Goal: Task Accomplishment & Management: Use online tool/utility

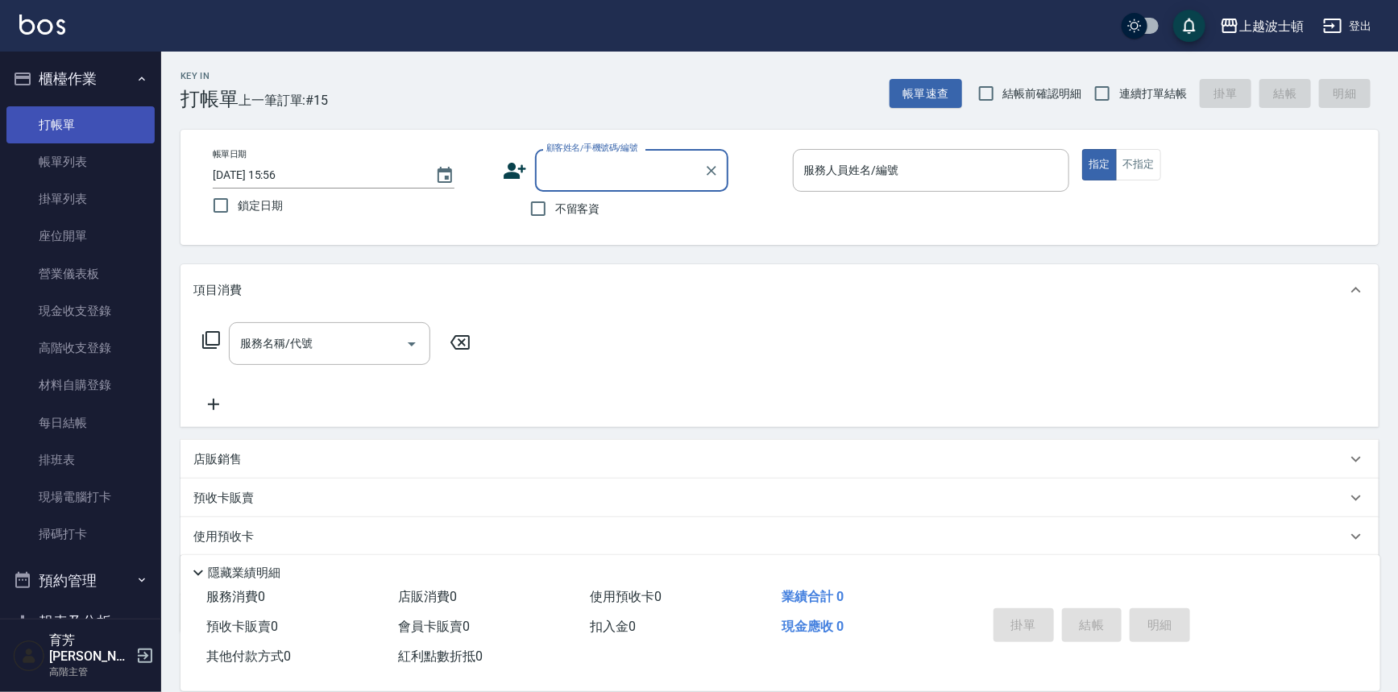
scroll to position [56, 0]
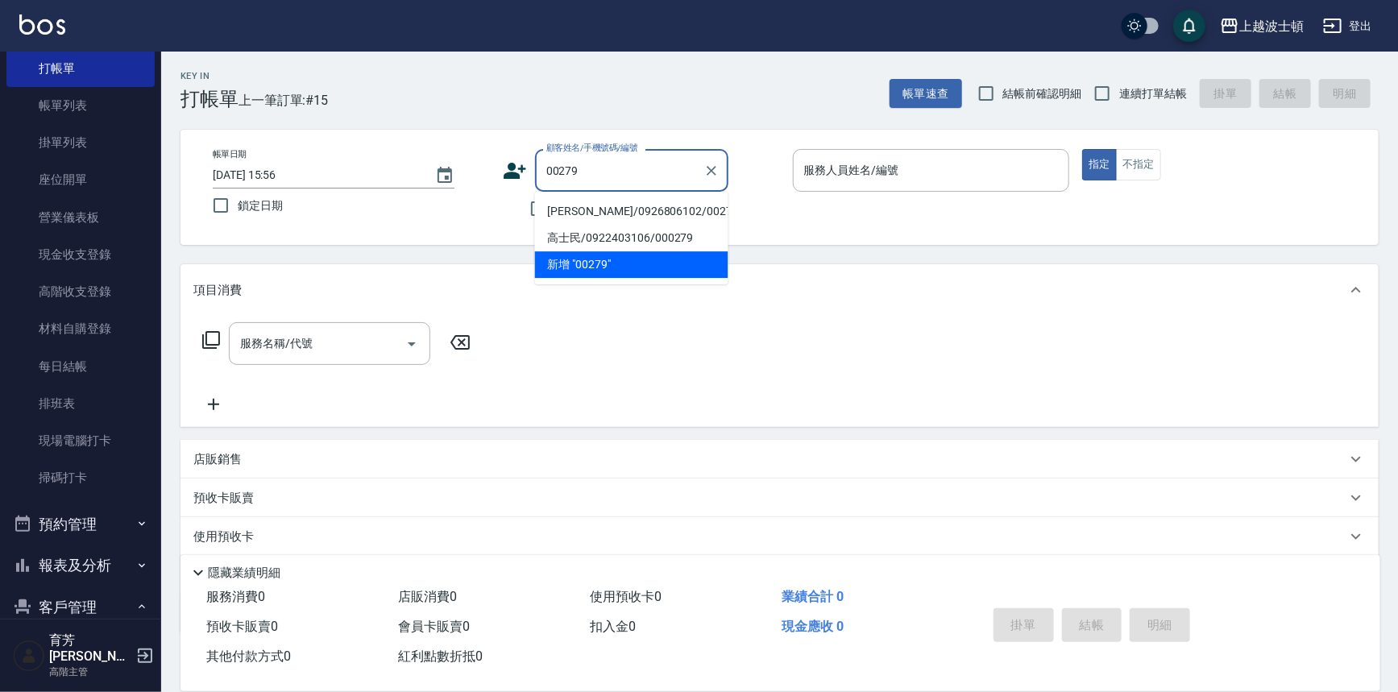
click at [633, 216] on li "[PERSON_NAME]/0926806102/00279" at bounding box center [631, 211] width 193 height 27
type input "[PERSON_NAME]/0926806102/00279"
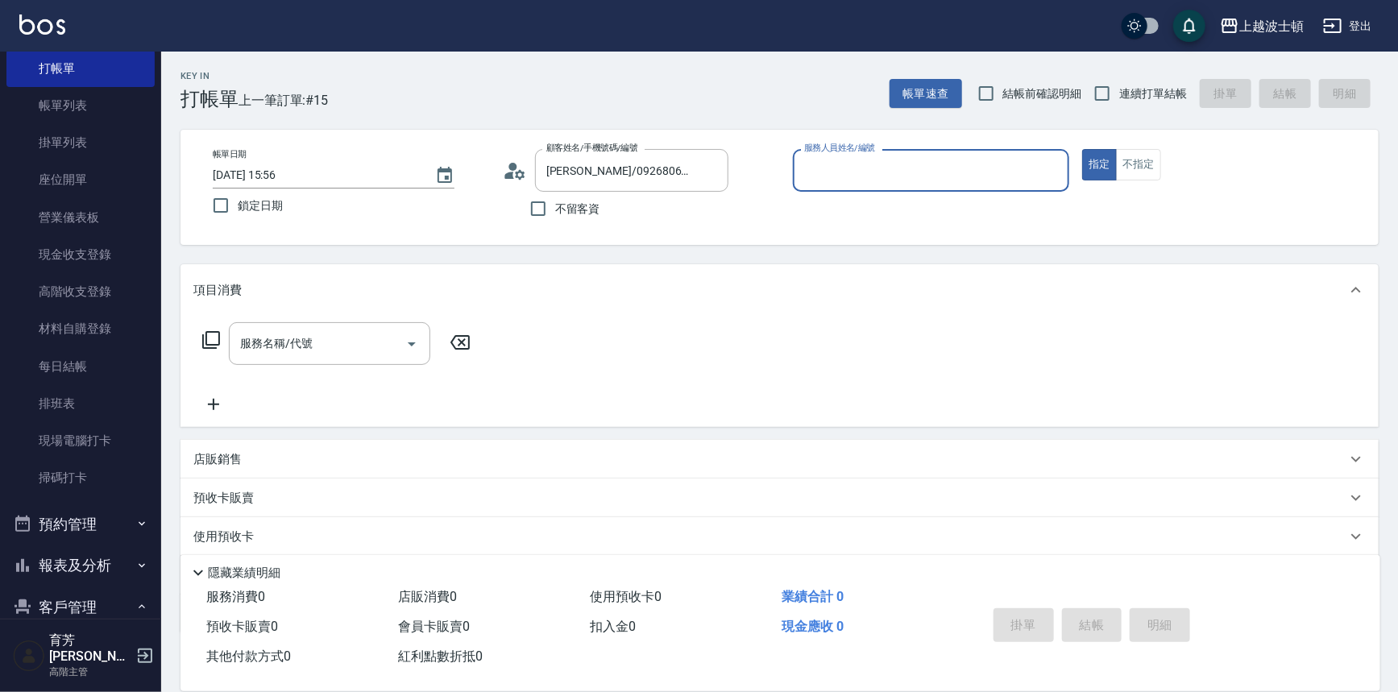
type input "Vicky-13"
click at [367, 353] on input "服務名稱/代號" at bounding box center [317, 343] width 163 height 28
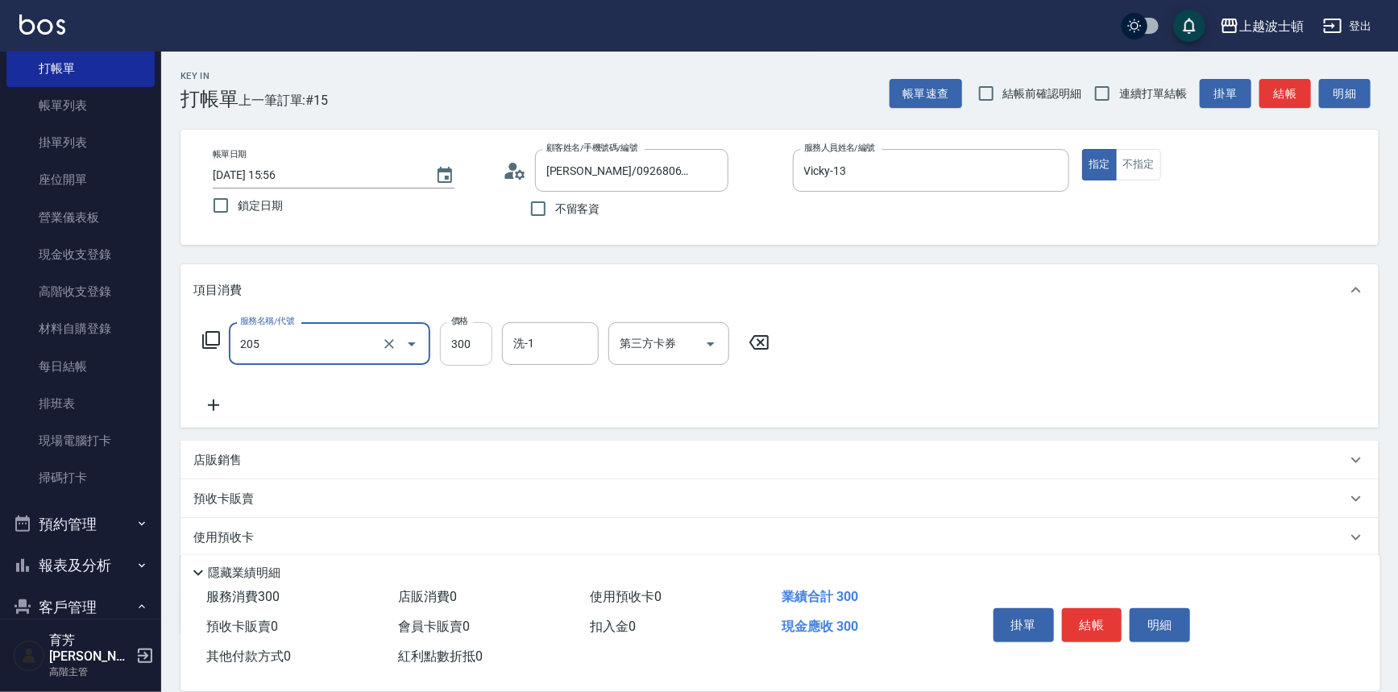
type input "洗髮(205)"
click at [467, 348] on input "300" at bounding box center [466, 343] width 52 height 43
type input "250"
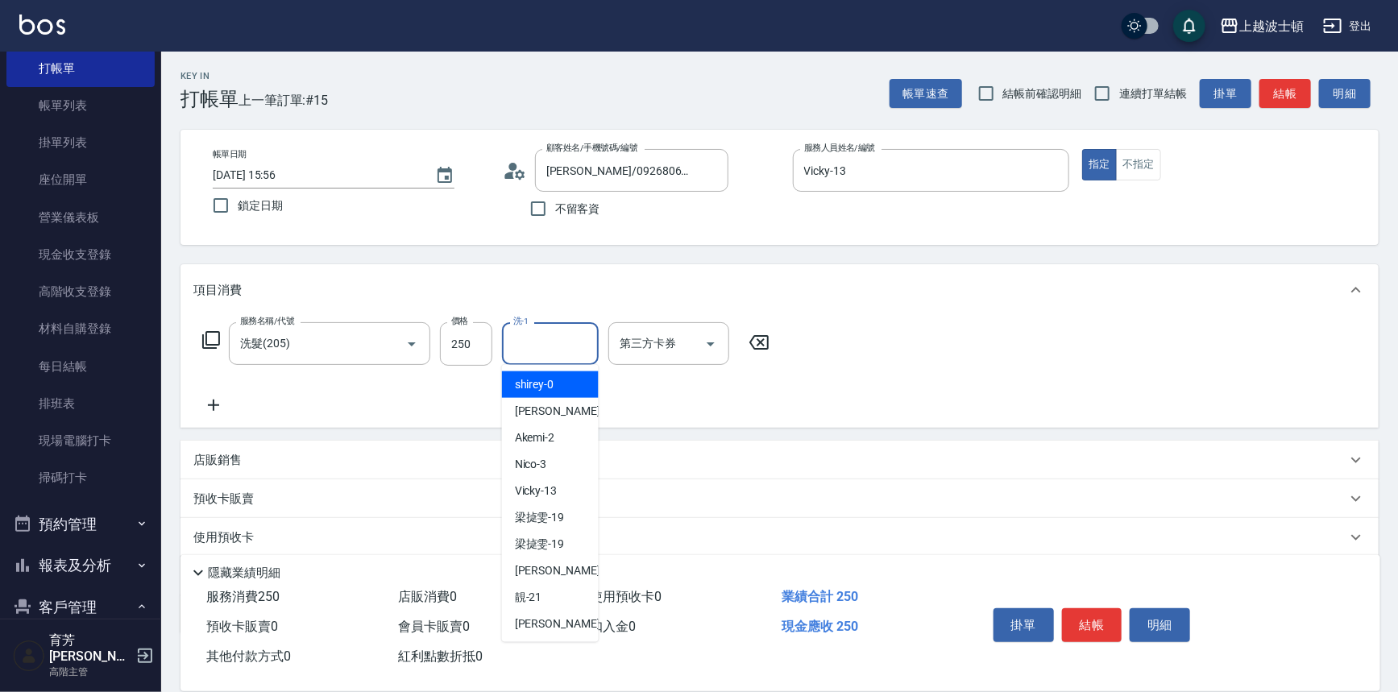
click at [532, 330] on input "洗-1" at bounding box center [550, 343] width 82 height 28
type input "思思-35"
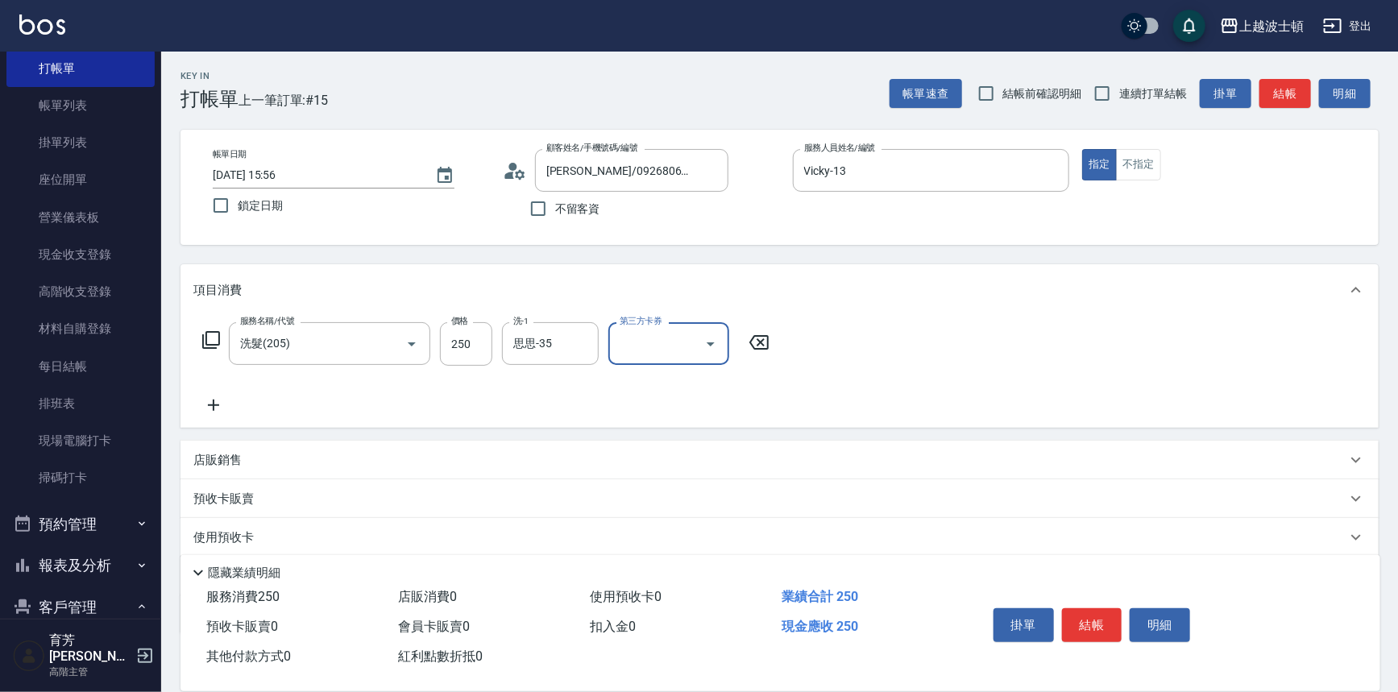
scroll to position [93, 0]
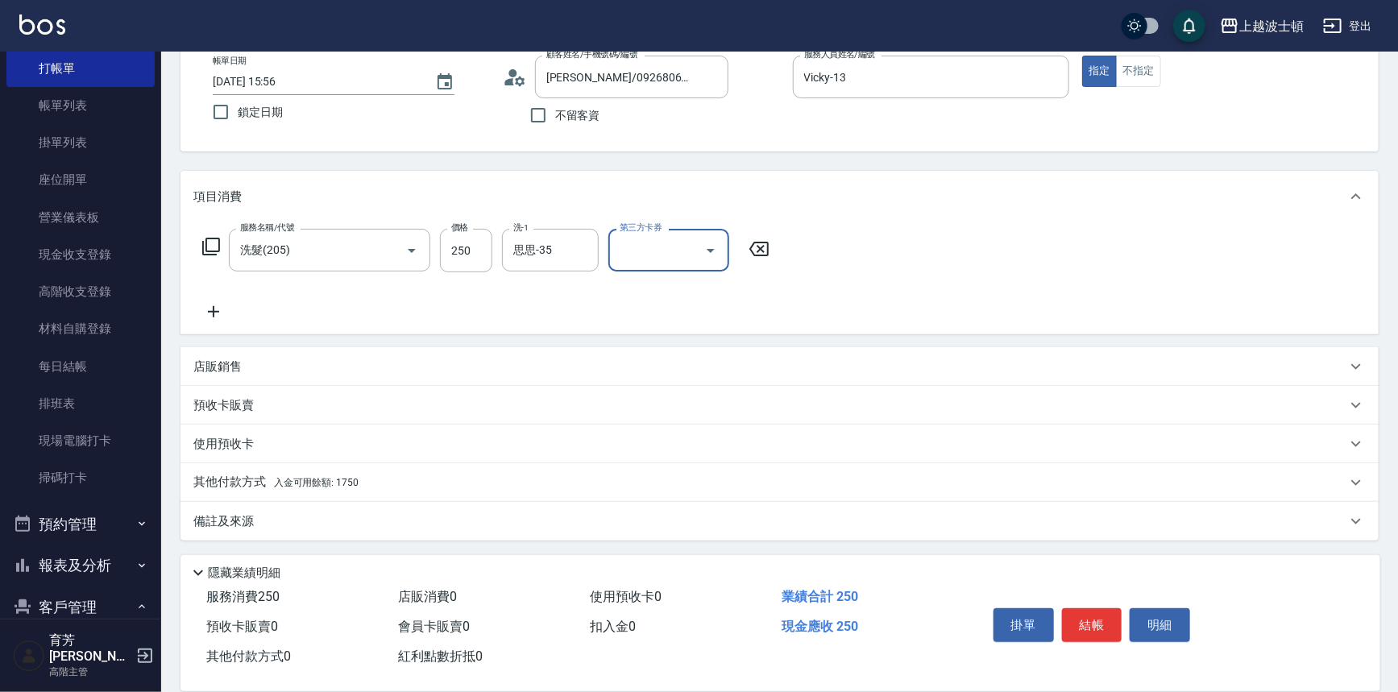
click at [201, 487] on p "其他付款方式 入金可用餘額: 1750" at bounding box center [275, 483] width 165 height 18
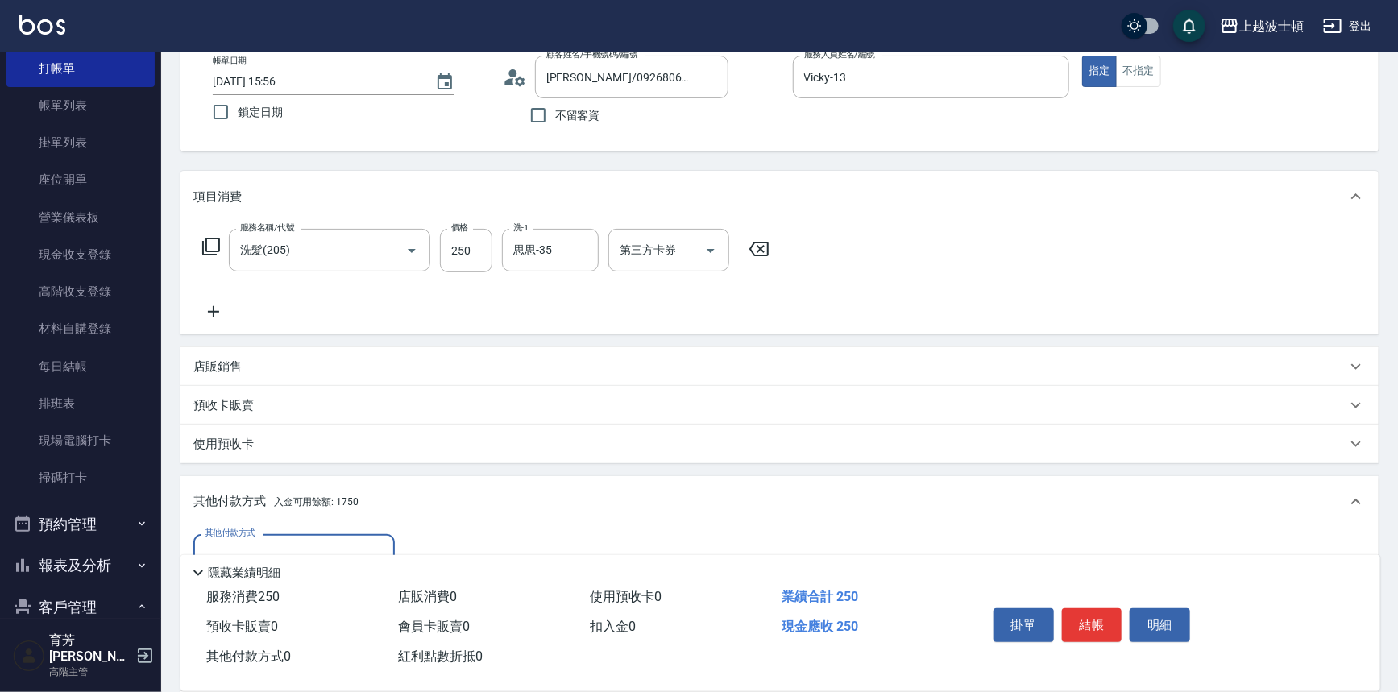
scroll to position [282, 0]
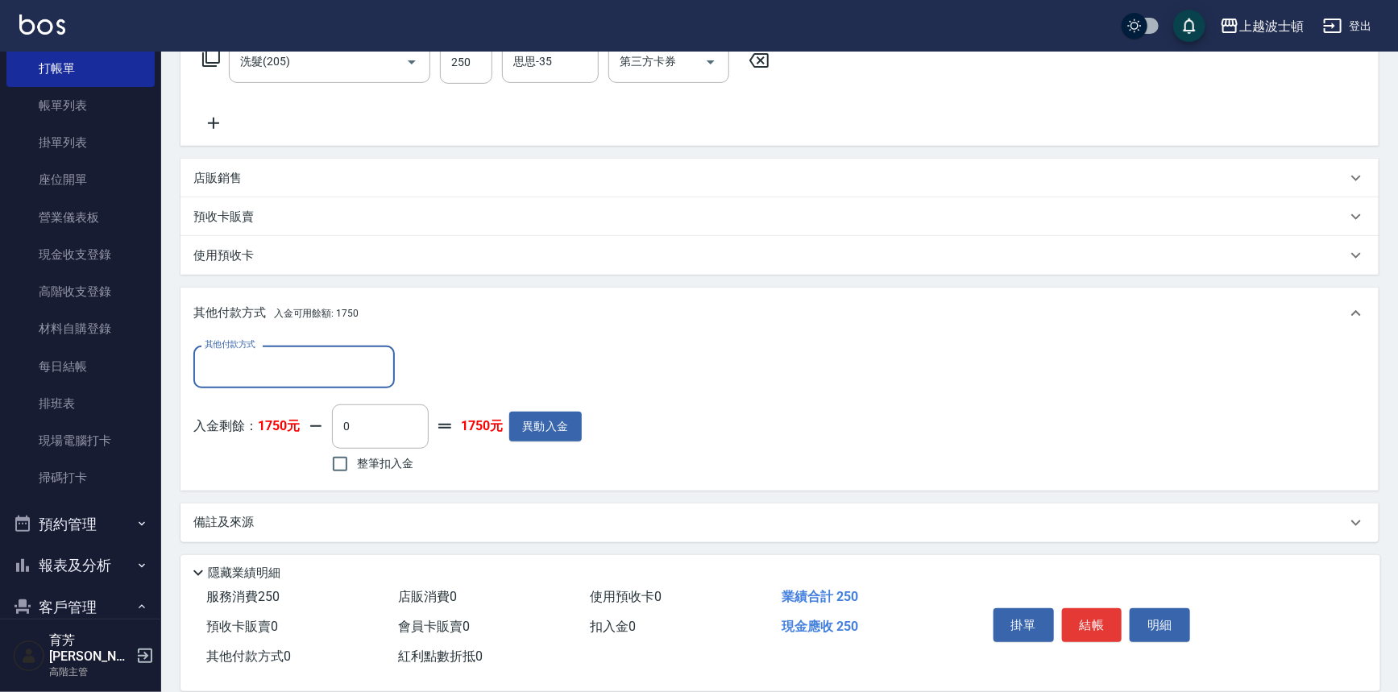
click at [391, 460] on span "整筆扣入金" at bounding box center [385, 463] width 56 height 17
click at [357, 460] on input "整筆扣入金" at bounding box center [340, 464] width 34 height 34
checkbox input "true"
type input "250"
click at [1112, 615] on button "結帳" at bounding box center [1092, 625] width 60 height 34
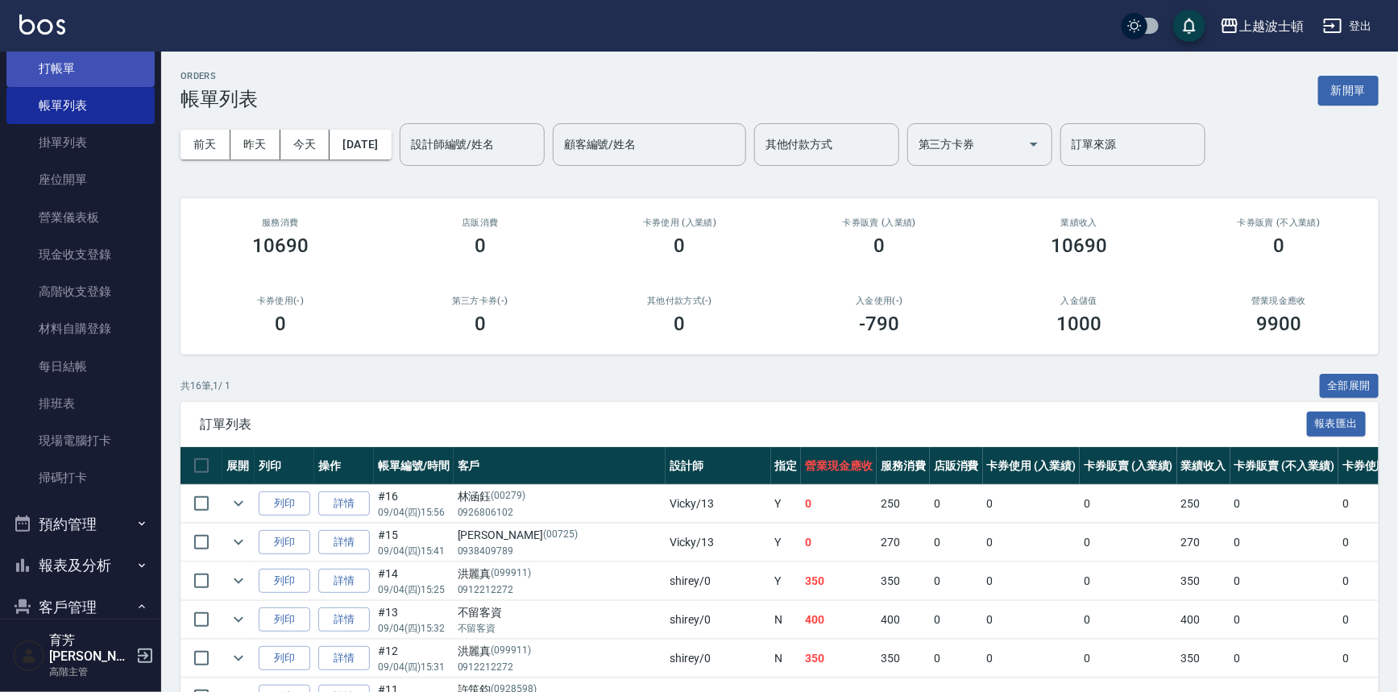
click at [65, 52] on link "打帳單" at bounding box center [80, 68] width 148 height 37
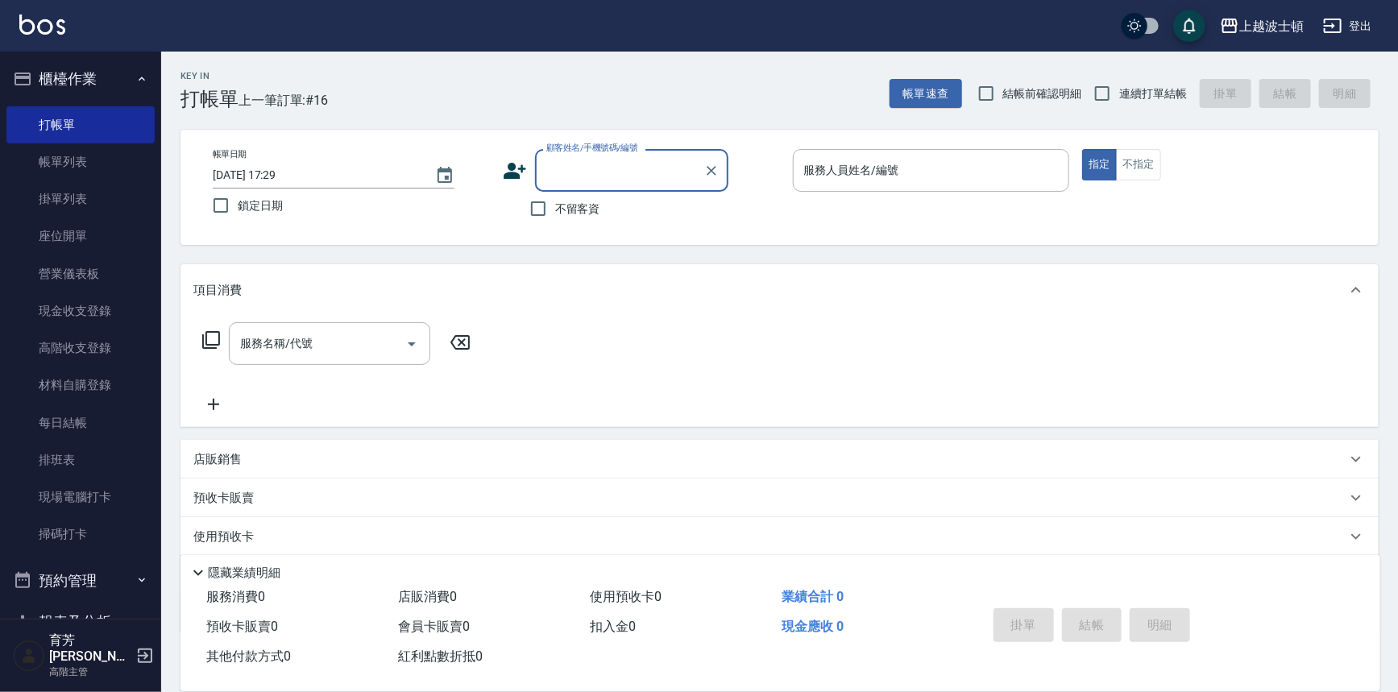
click at [35, 77] on button "櫃檯作業" at bounding box center [80, 79] width 148 height 42
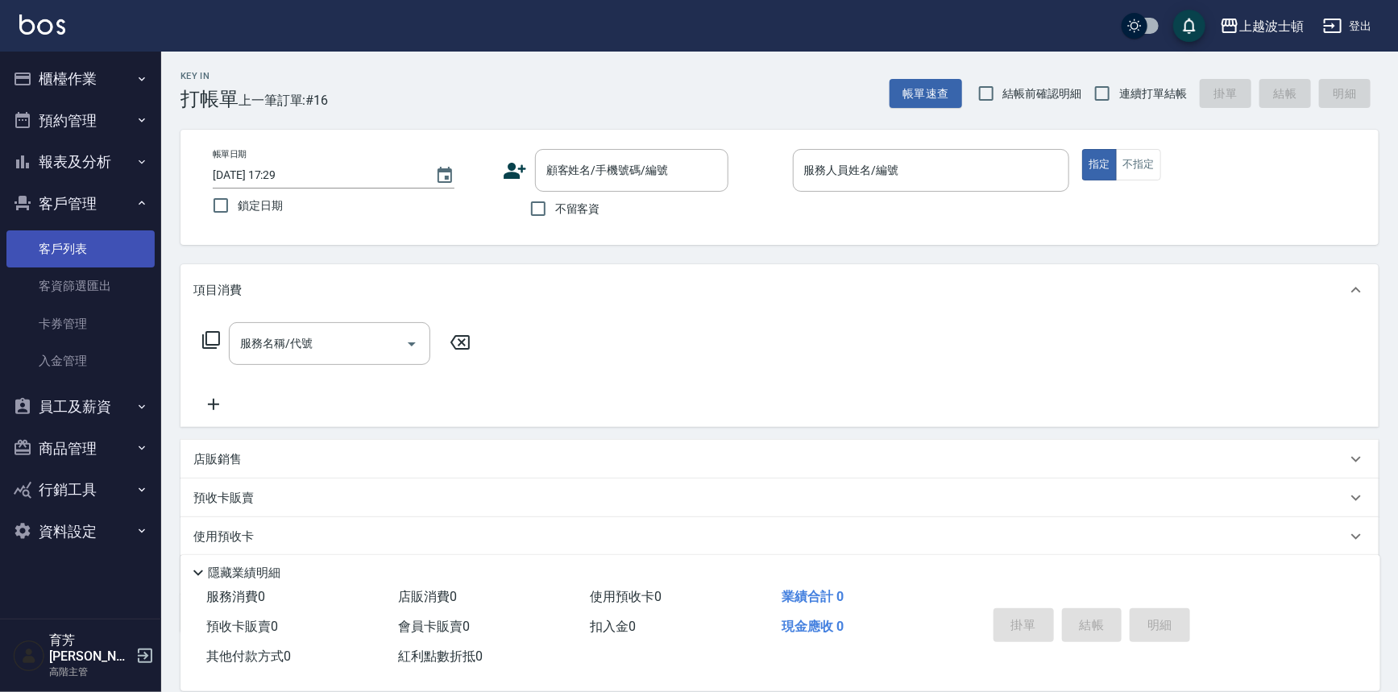
click at [75, 242] on link "客戶列表" at bounding box center [80, 248] width 148 height 37
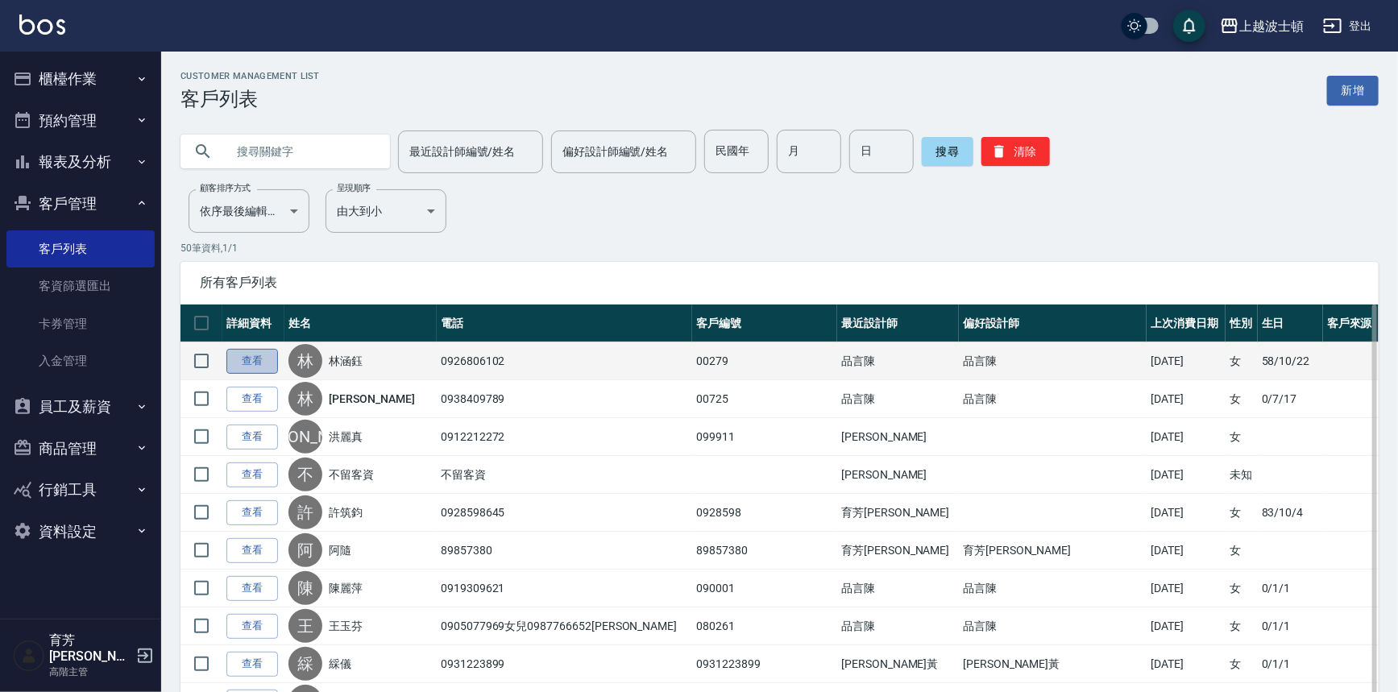
click at [250, 357] on link "查看" at bounding box center [252, 361] width 52 height 25
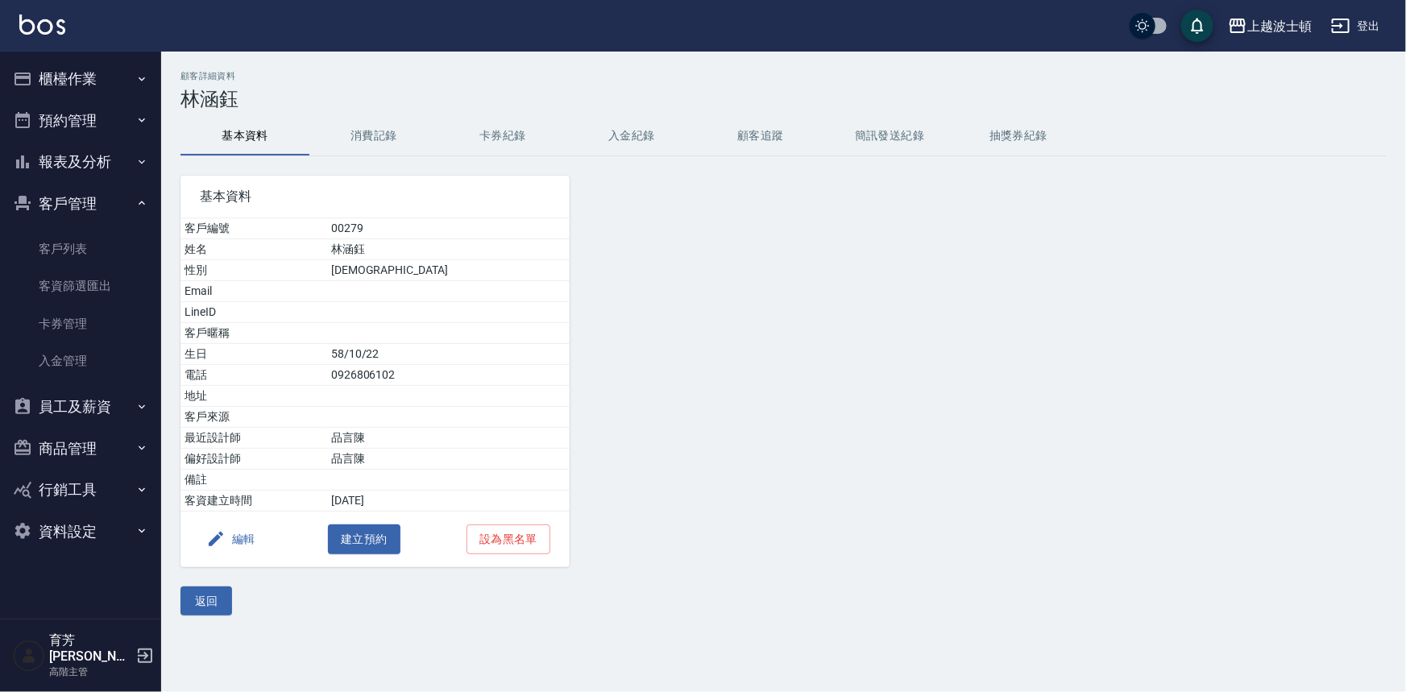
click at [371, 131] on button "消費記錄" at bounding box center [373, 136] width 129 height 39
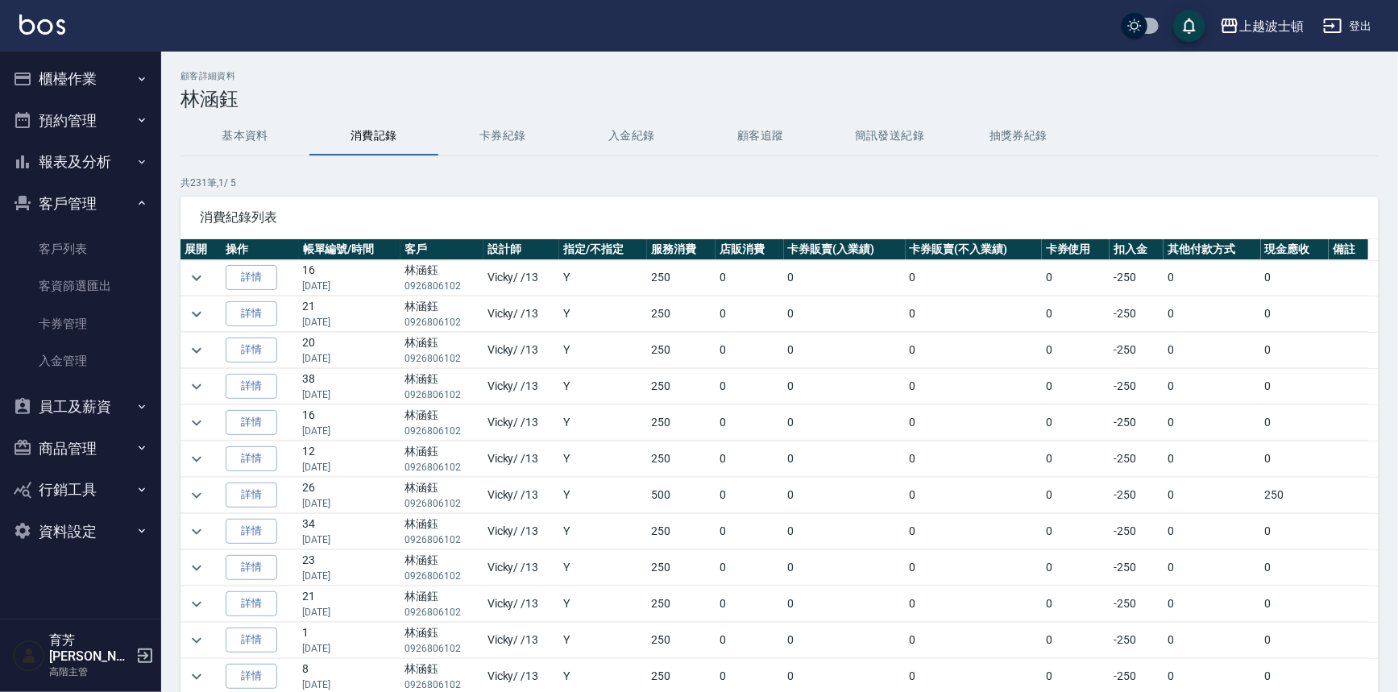
click at [64, 81] on button "櫃檯作業" at bounding box center [80, 79] width 148 height 42
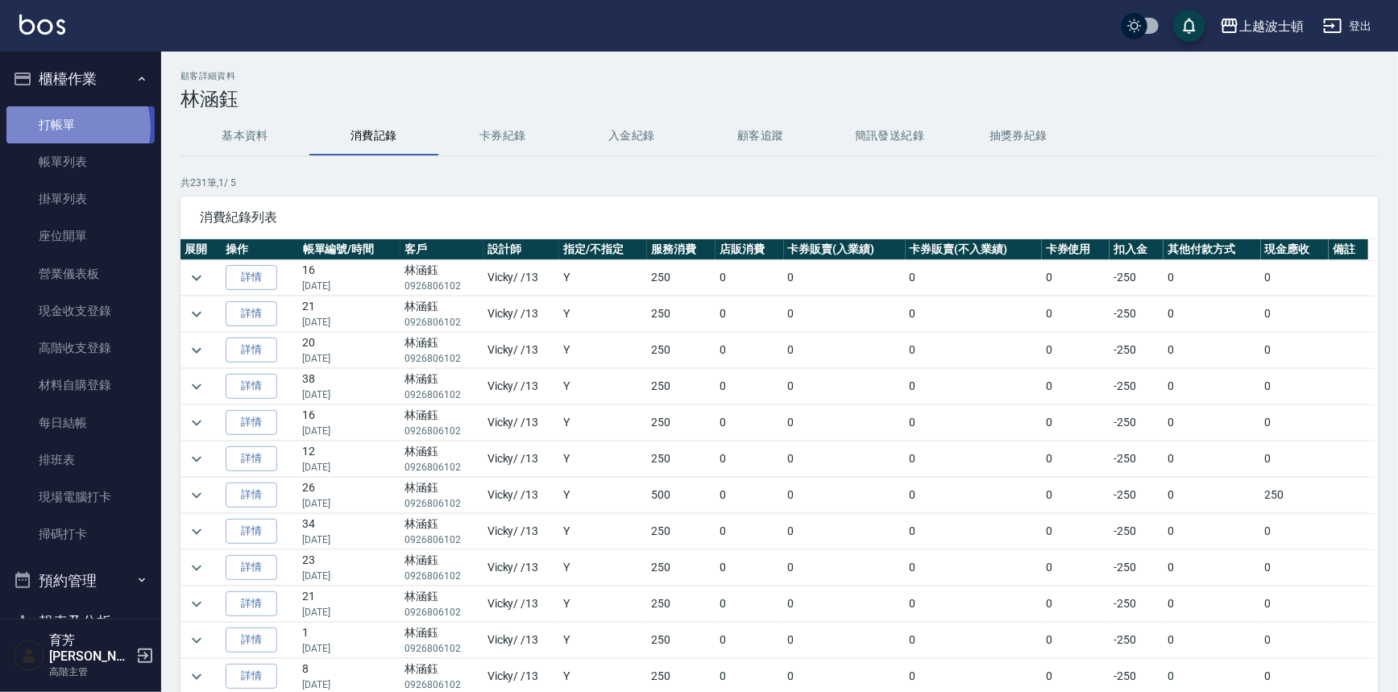
click at [68, 127] on link "打帳單" at bounding box center [80, 124] width 148 height 37
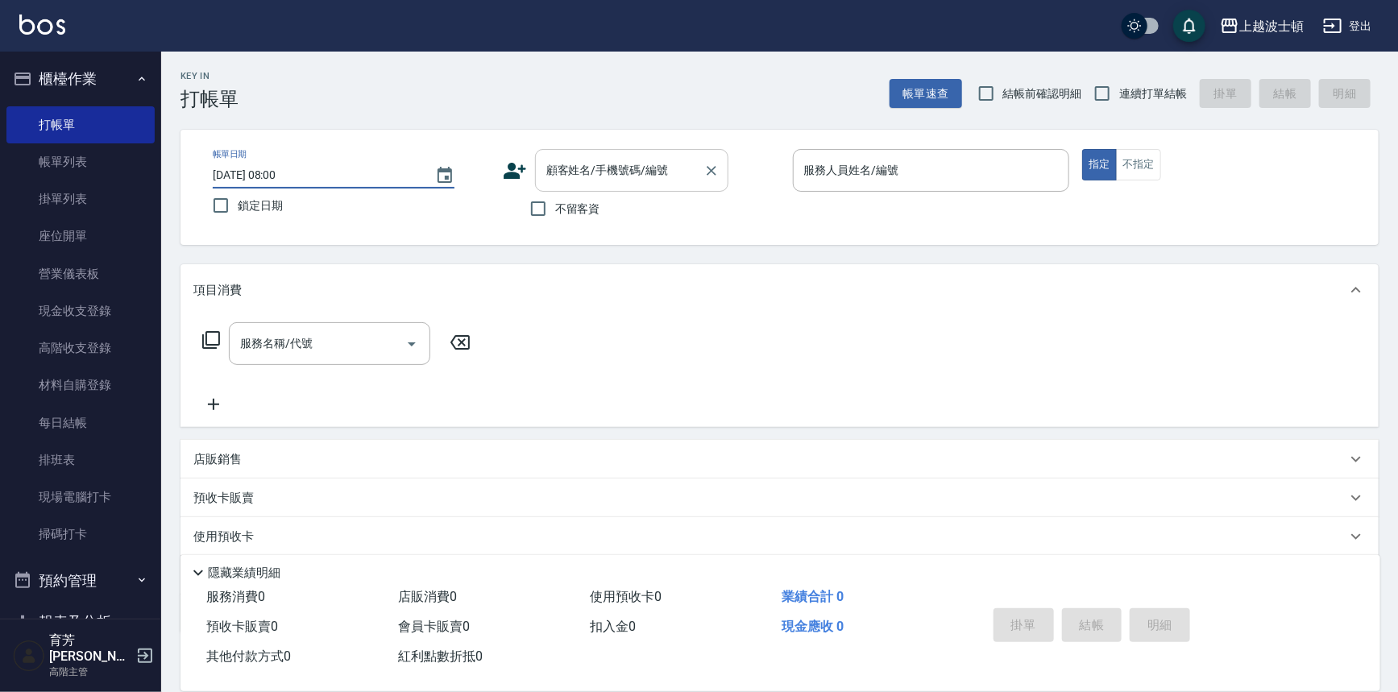
type input "[DATE] 08:00"
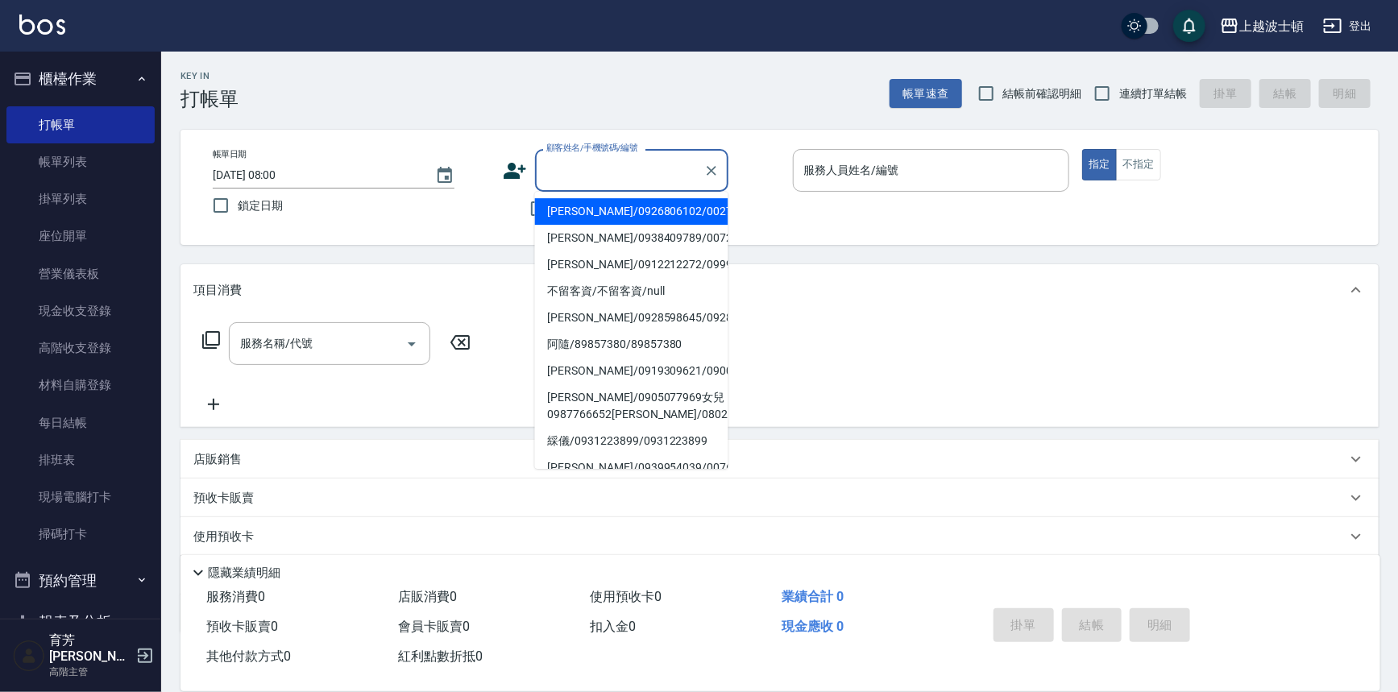
click at [589, 172] on input "顧客姓名/手機號碼/編號" at bounding box center [619, 170] width 155 height 28
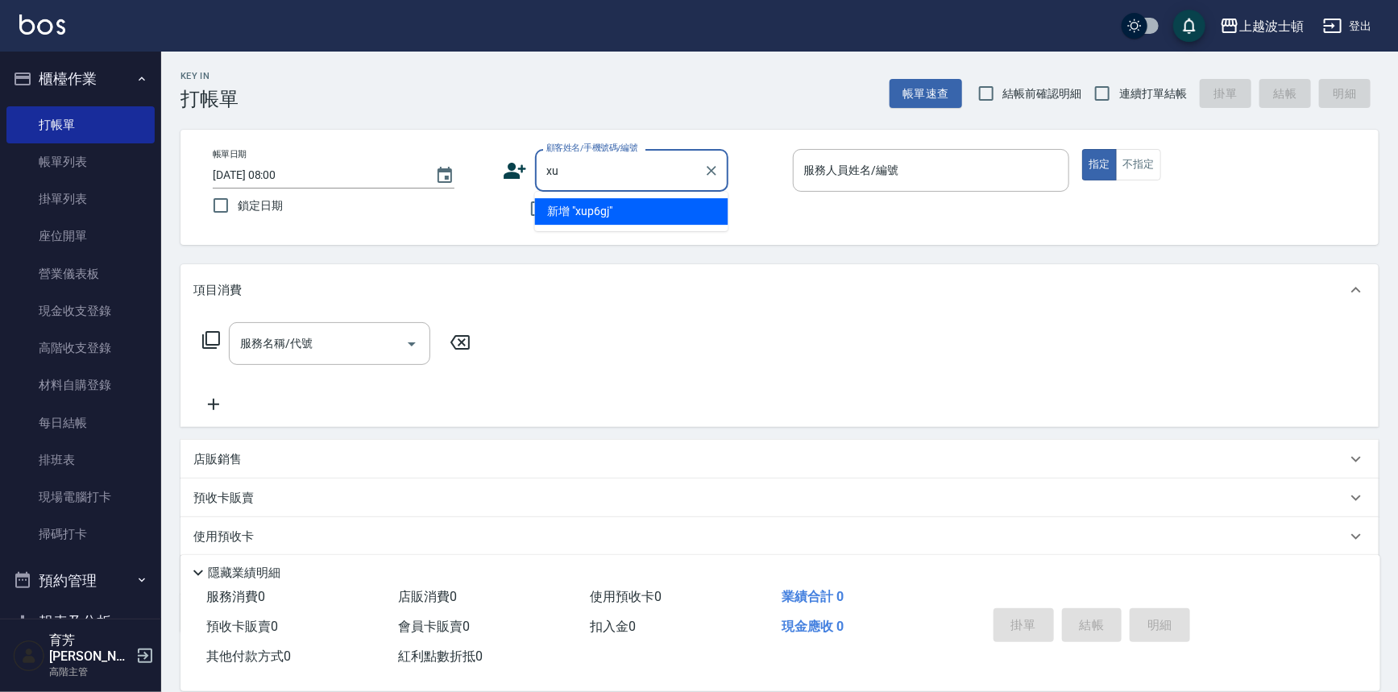
type input "x"
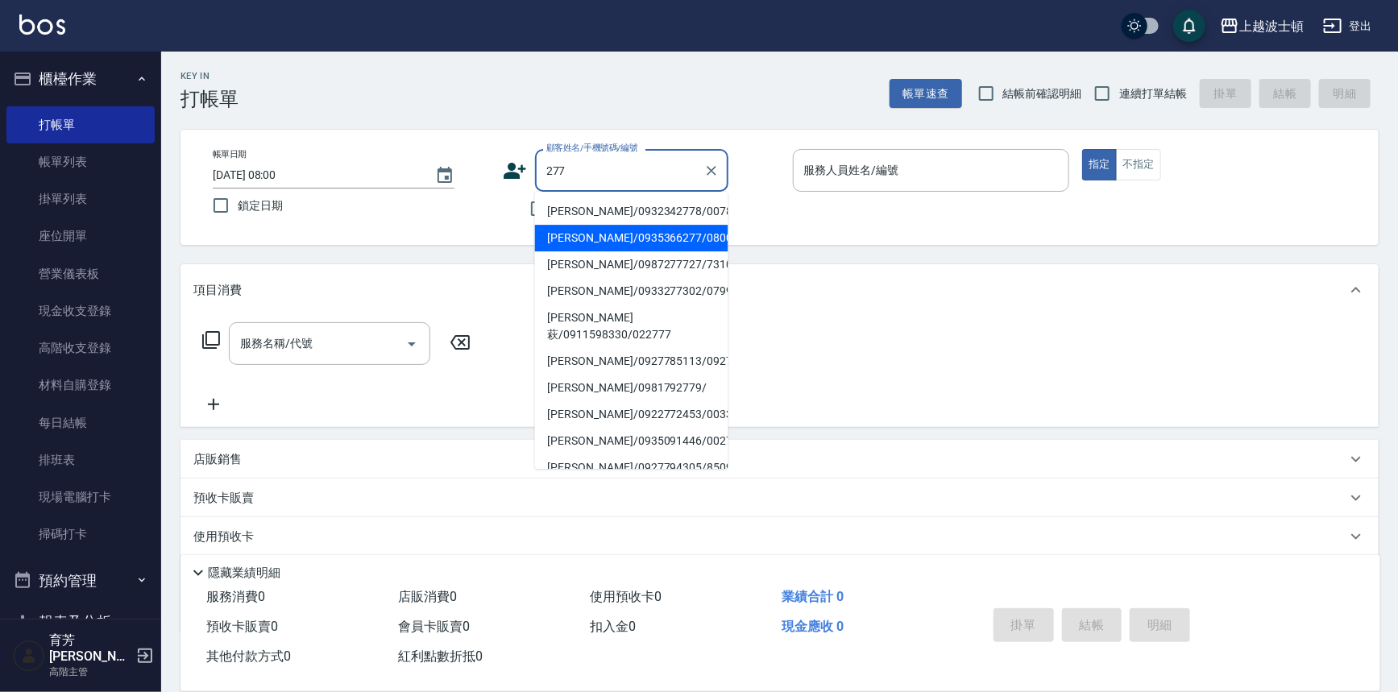
click at [595, 234] on li "[PERSON_NAME]/0935366277/080002" at bounding box center [631, 238] width 193 height 27
type input "[PERSON_NAME]/0935366277/080002"
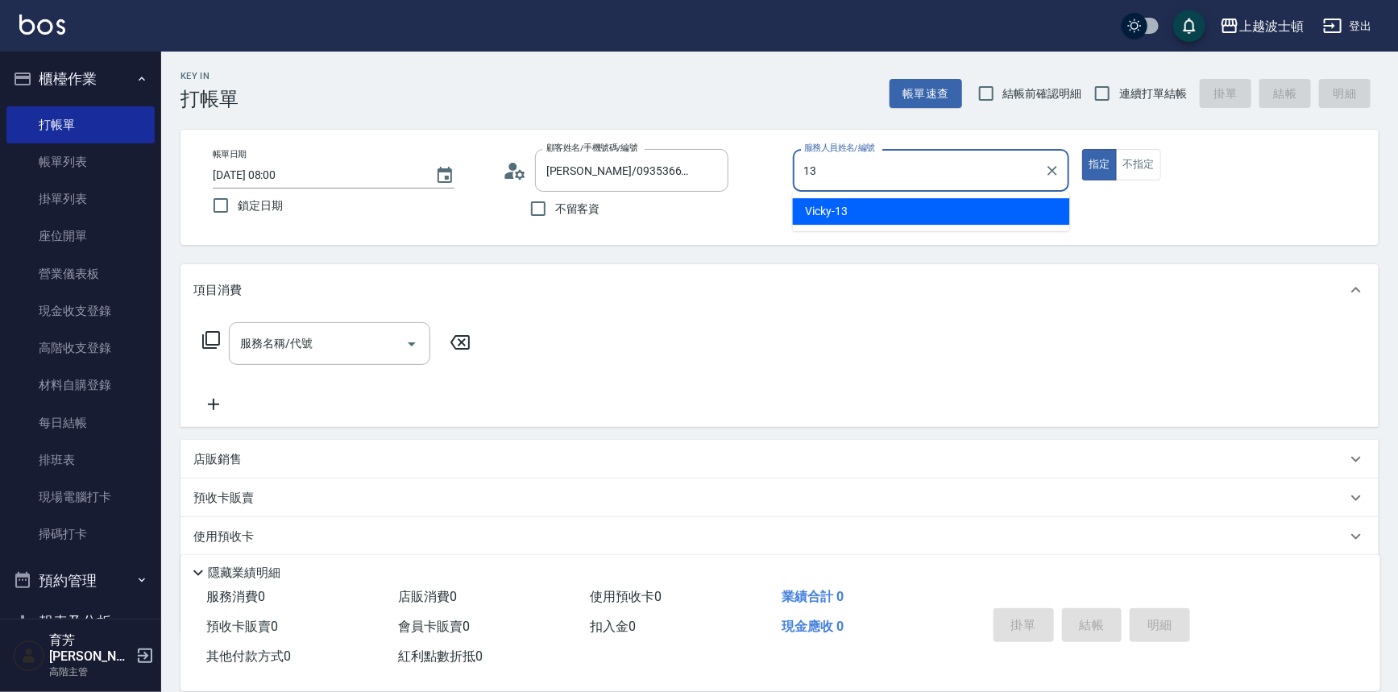
type input "Vicky-13"
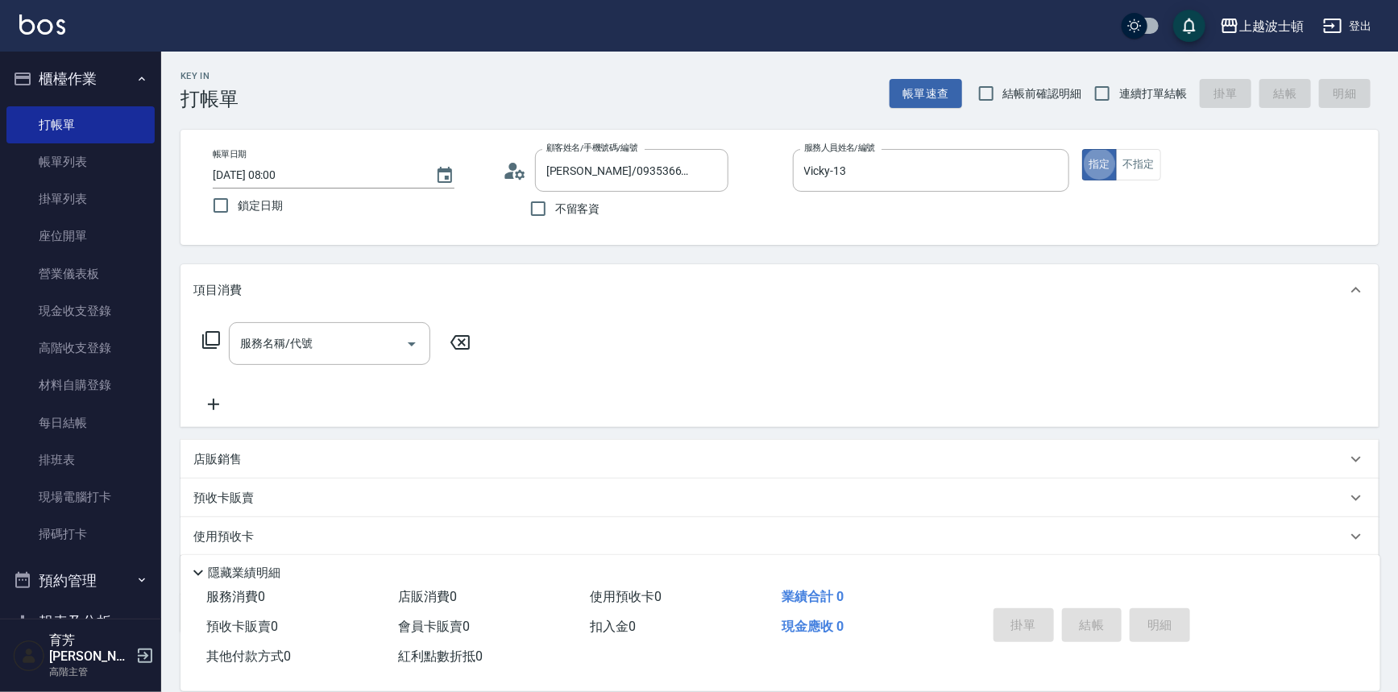
type button "true"
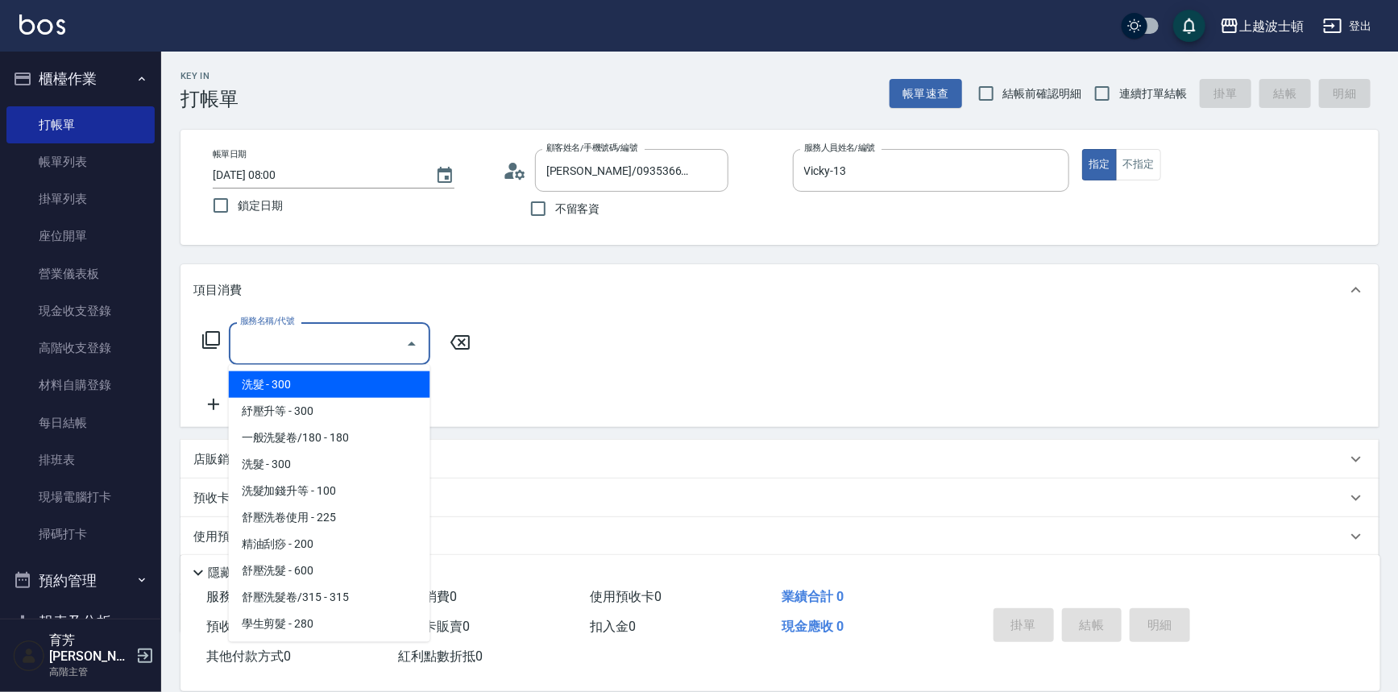
click at [357, 347] on input "服務名稱/代號" at bounding box center [317, 343] width 163 height 28
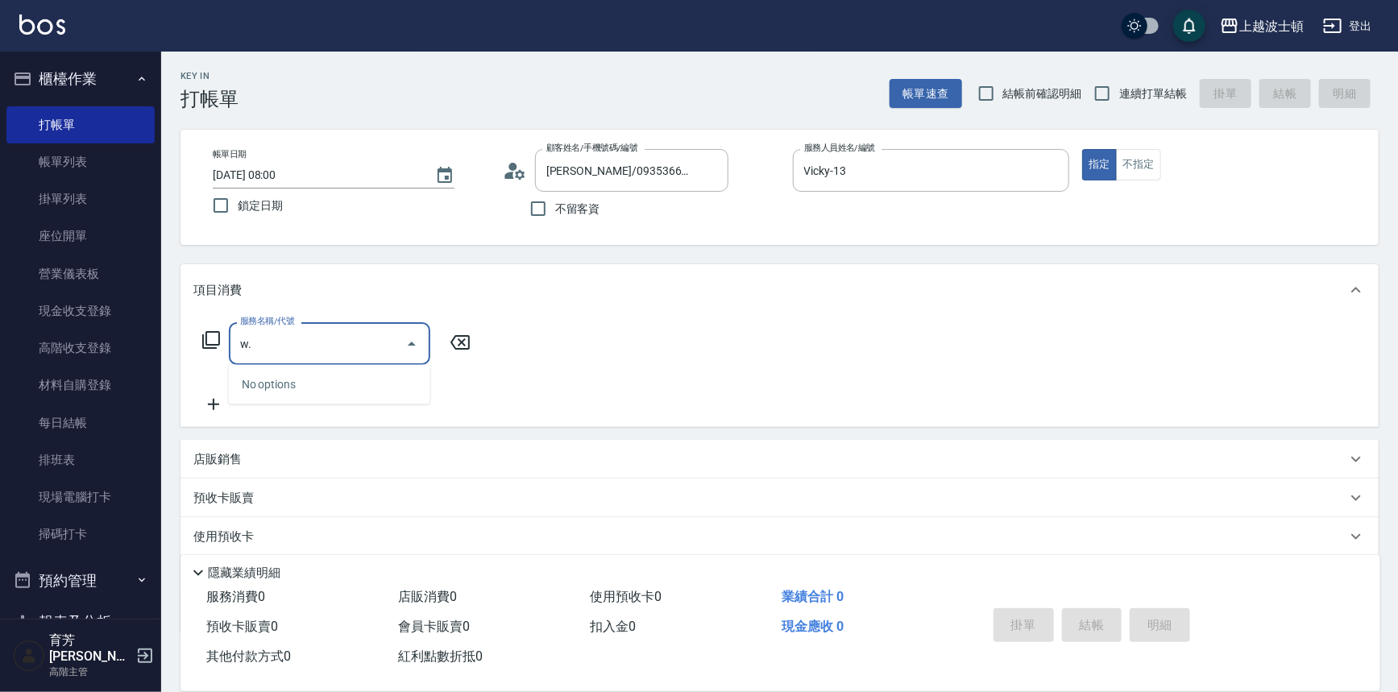
type input "w"
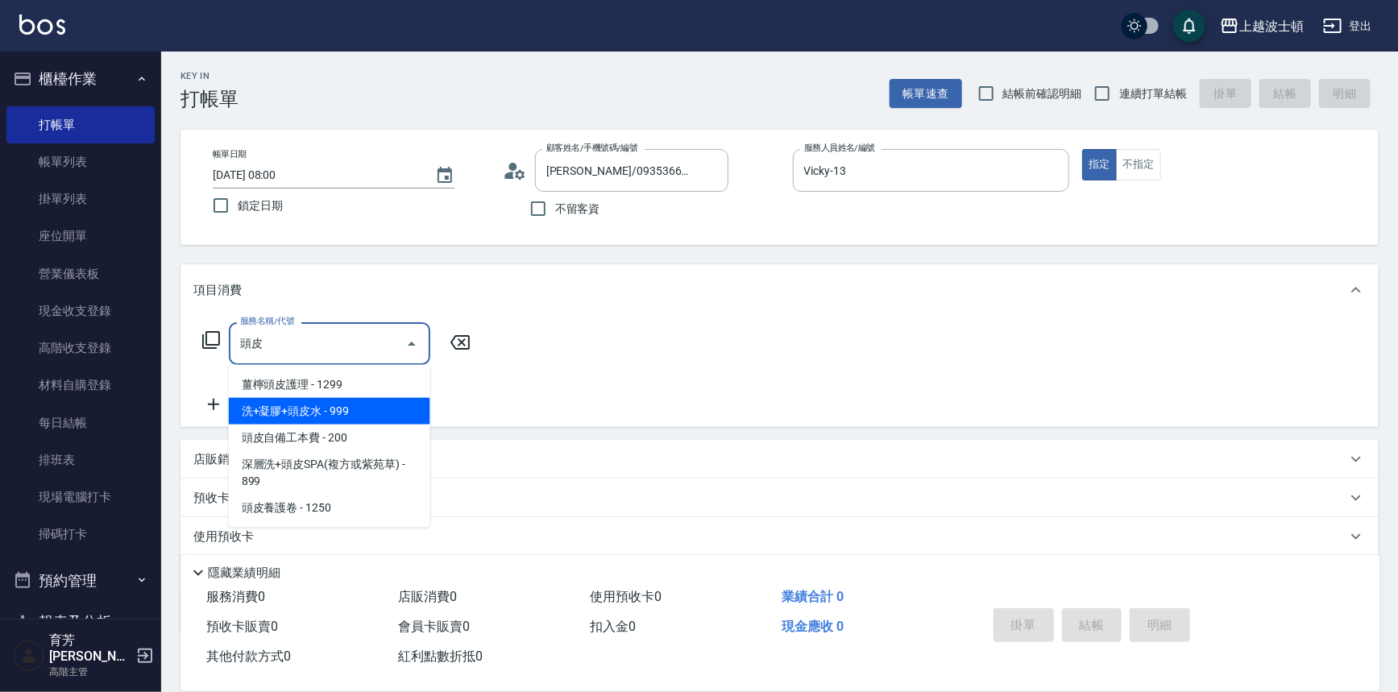
drag, startPoint x: 270, startPoint y: 400, endPoint x: 254, endPoint y: 409, distance: 18.8
click at [270, 400] on span "洗+凝膠+頭皮水 - 999" at bounding box center [329, 411] width 201 height 27
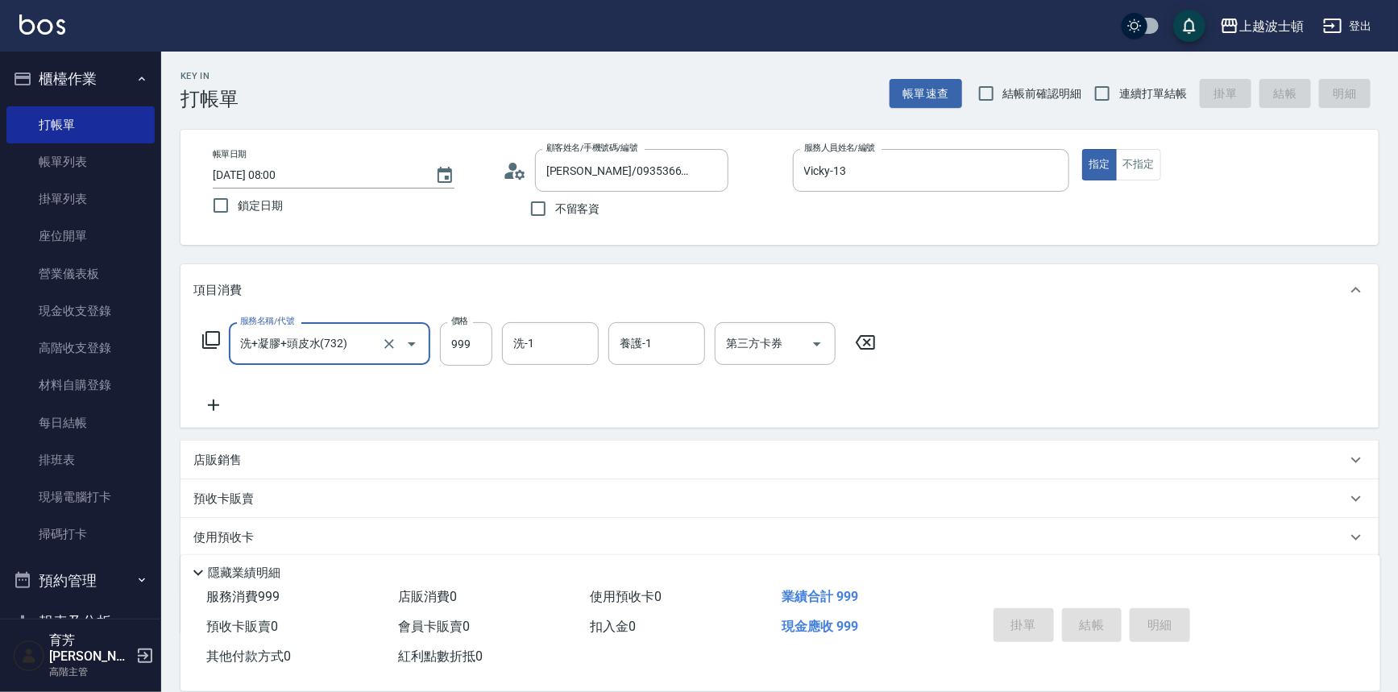
type input "洗+凝膠+頭皮水(732)"
click at [215, 401] on icon at bounding box center [213, 405] width 40 height 19
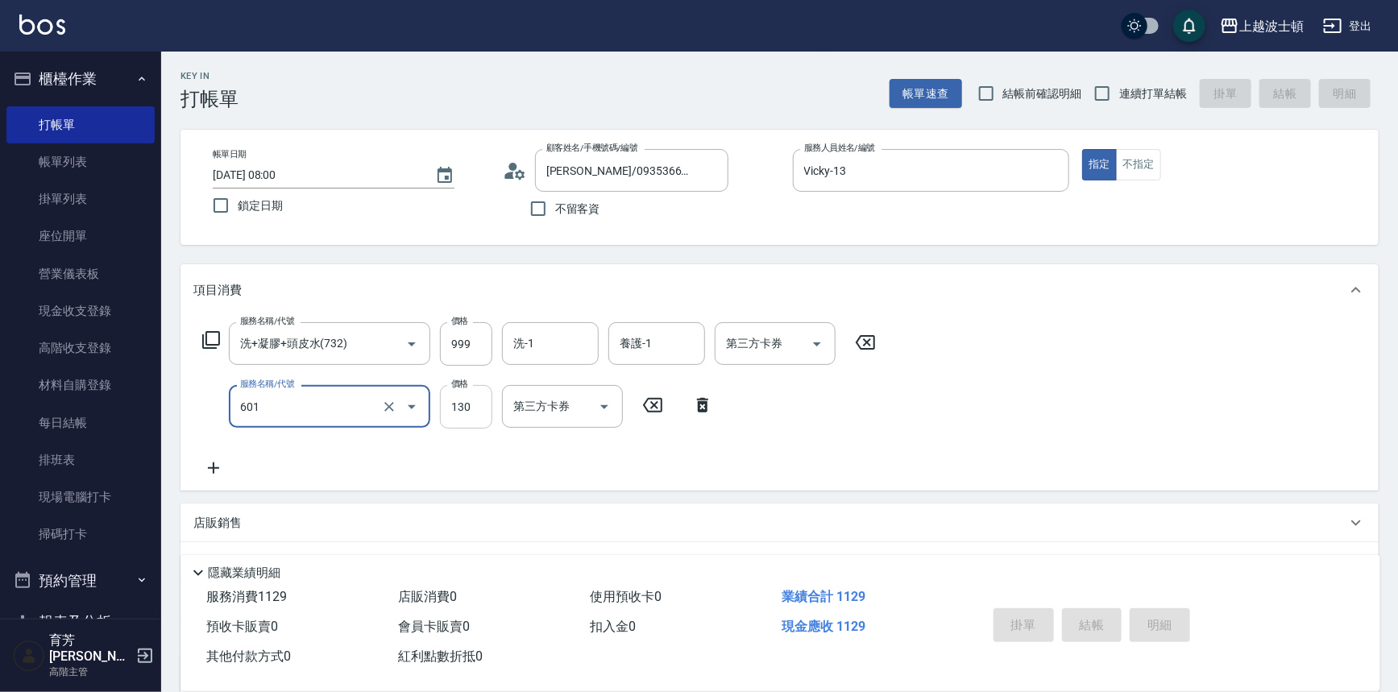
type input "單梳(601)"
click at [466, 409] on input "130" at bounding box center [466, 406] width 52 height 43
type input "100"
click at [528, 346] on input "洗-1" at bounding box center [550, 343] width 82 height 28
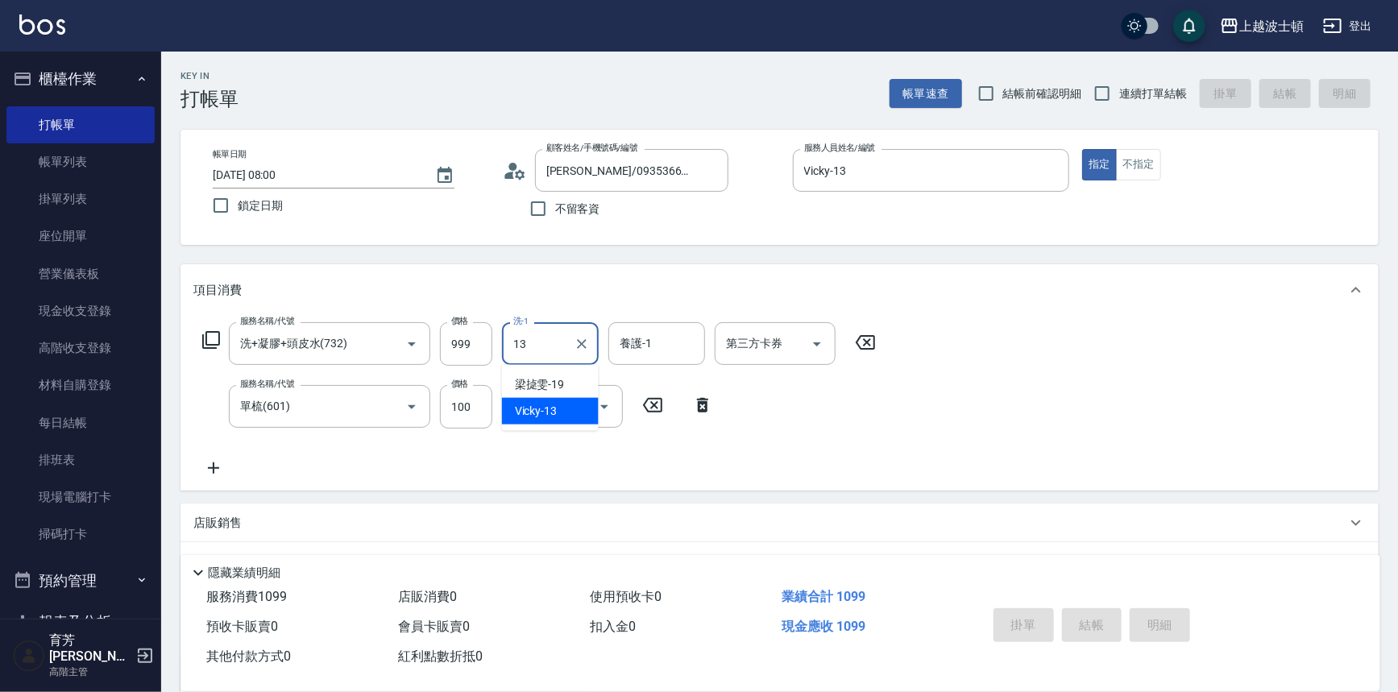
type input "Vicky-13"
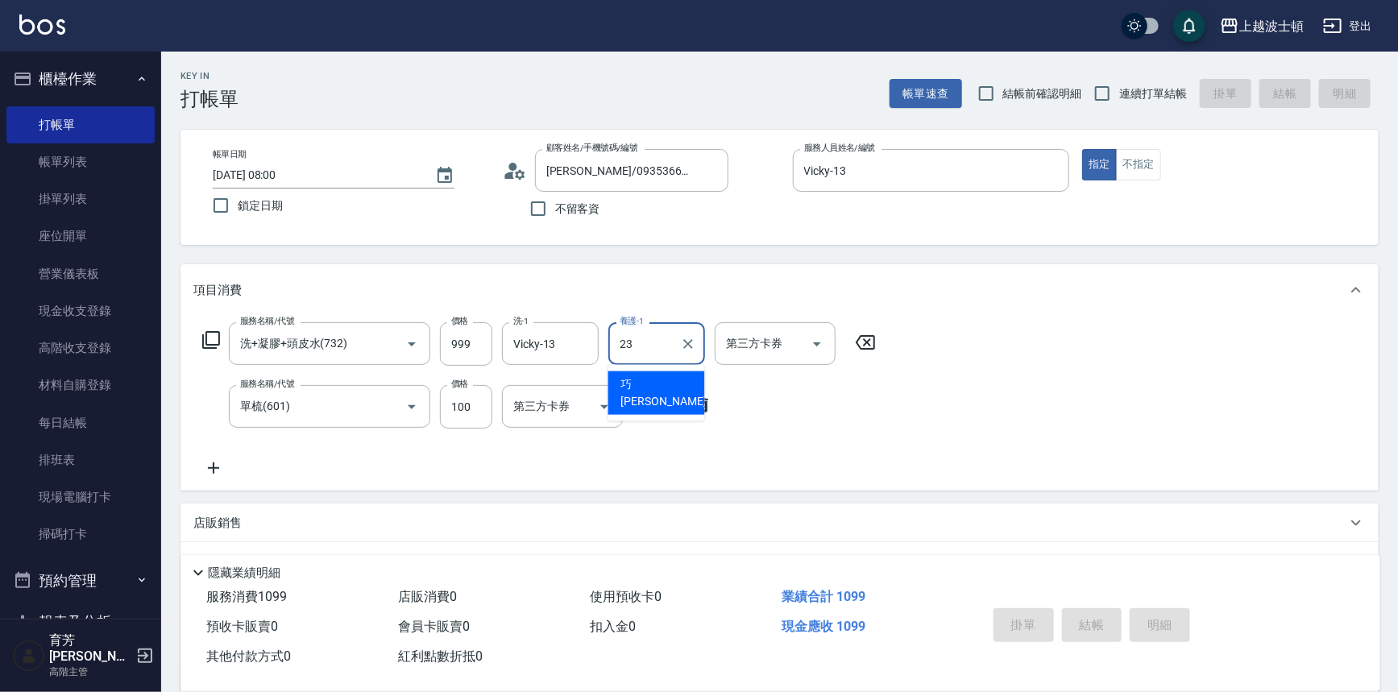
drag, startPoint x: 644, startPoint y: 350, endPoint x: 627, endPoint y: 347, distance: 17.2
click at [627, 347] on input "23" at bounding box center [644, 343] width 58 height 28
type input "[PERSON_NAME]-22"
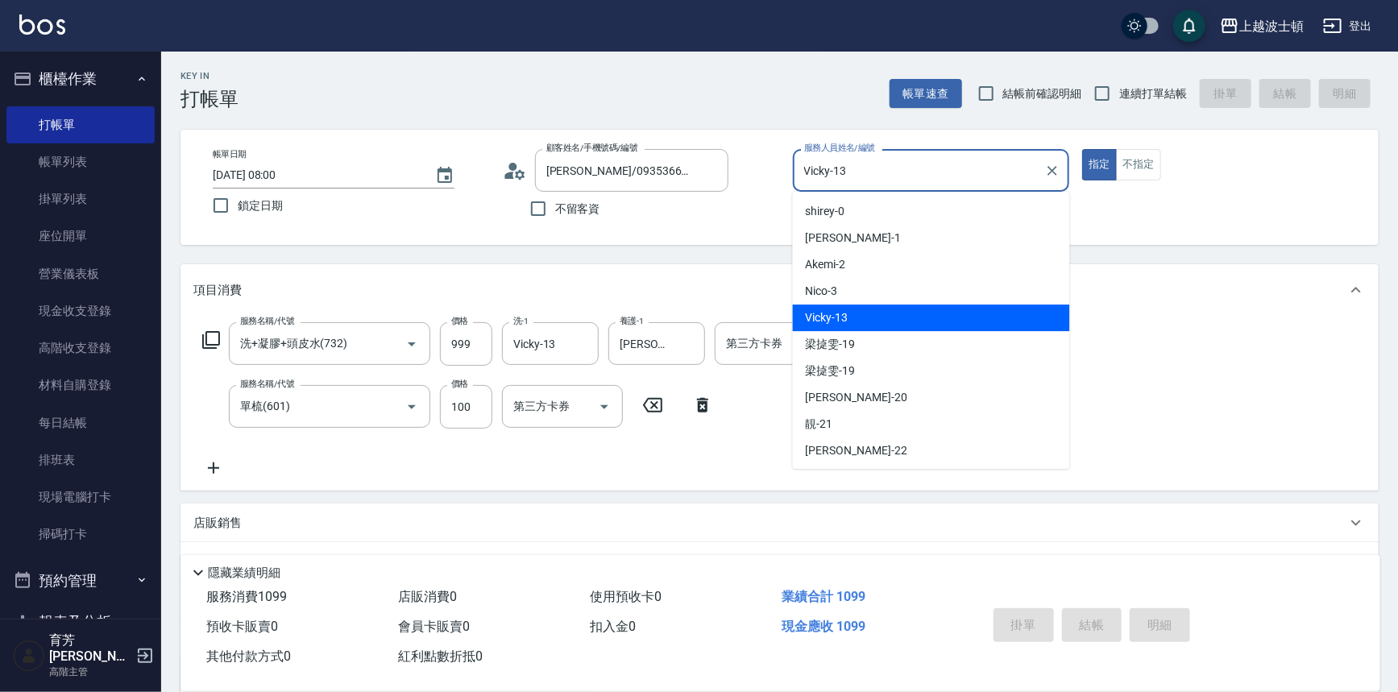
click at [941, 164] on input "Vicky-13" at bounding box center [919, 170] width 238 height 28
click at [840, 324] on span "Vicky -13" at bounding box center [827, 317] width 43 height 17
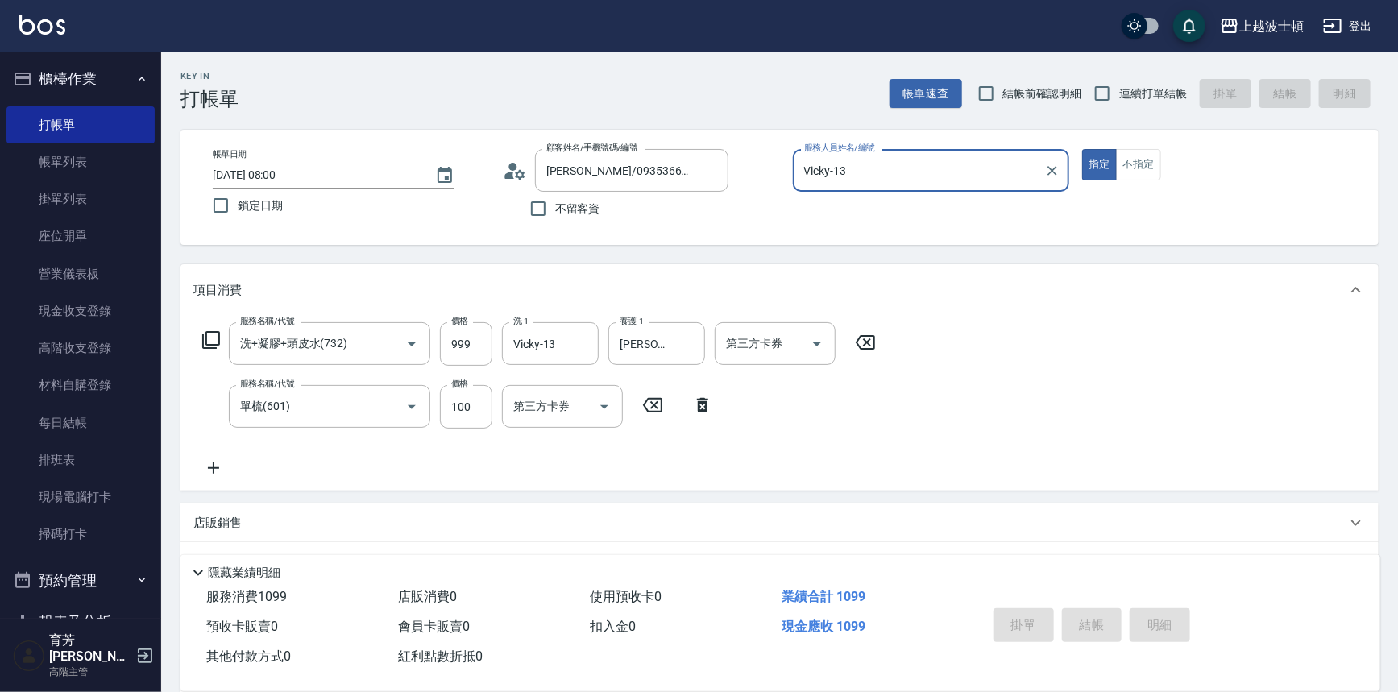
click at [1356, 257] on div "Key In 打帳單 帳單速查 結帳前確認明細 連續打單結帳 掛單 結帳 明細 帳單日期 [DATE] 08:00 鎖定日期 顧客姓名/手機號碼/編號 [PE…" at bounding box center [779, 450] width 1236 height 797
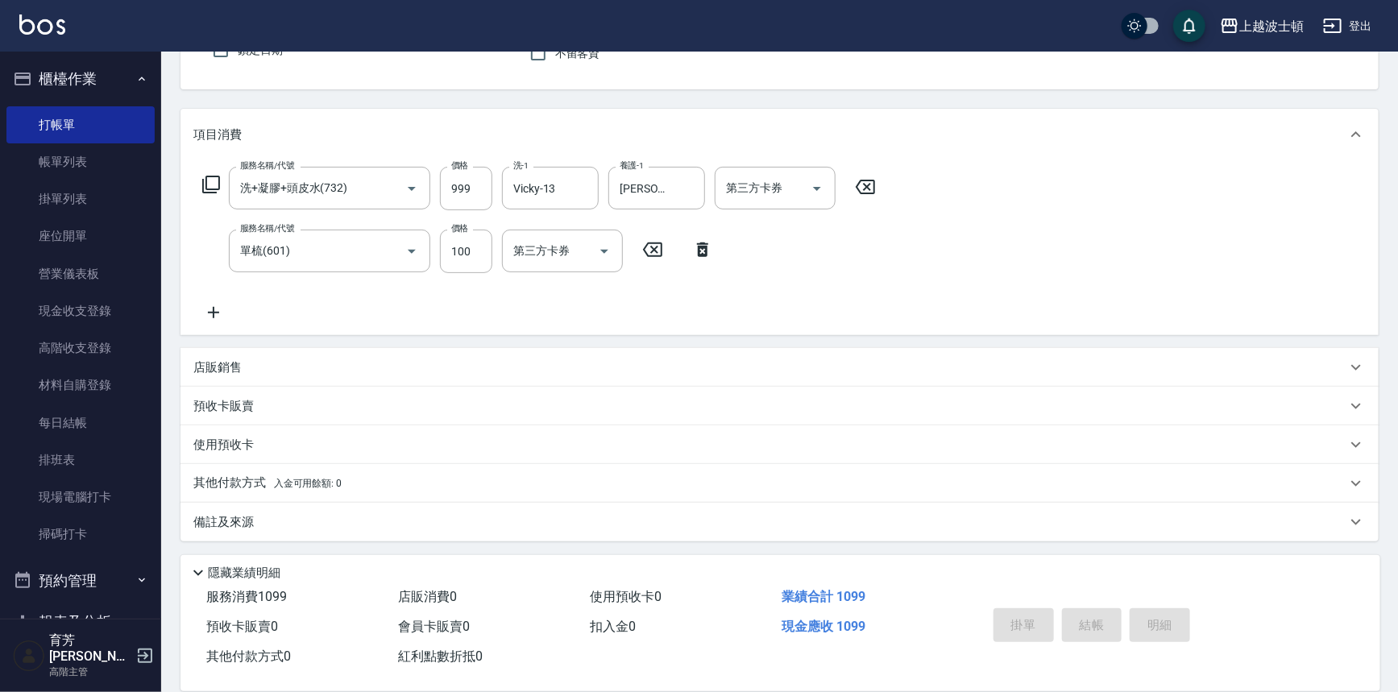
click at [204, 569] on icon at bounding box center [197, 572] width 19 height 19
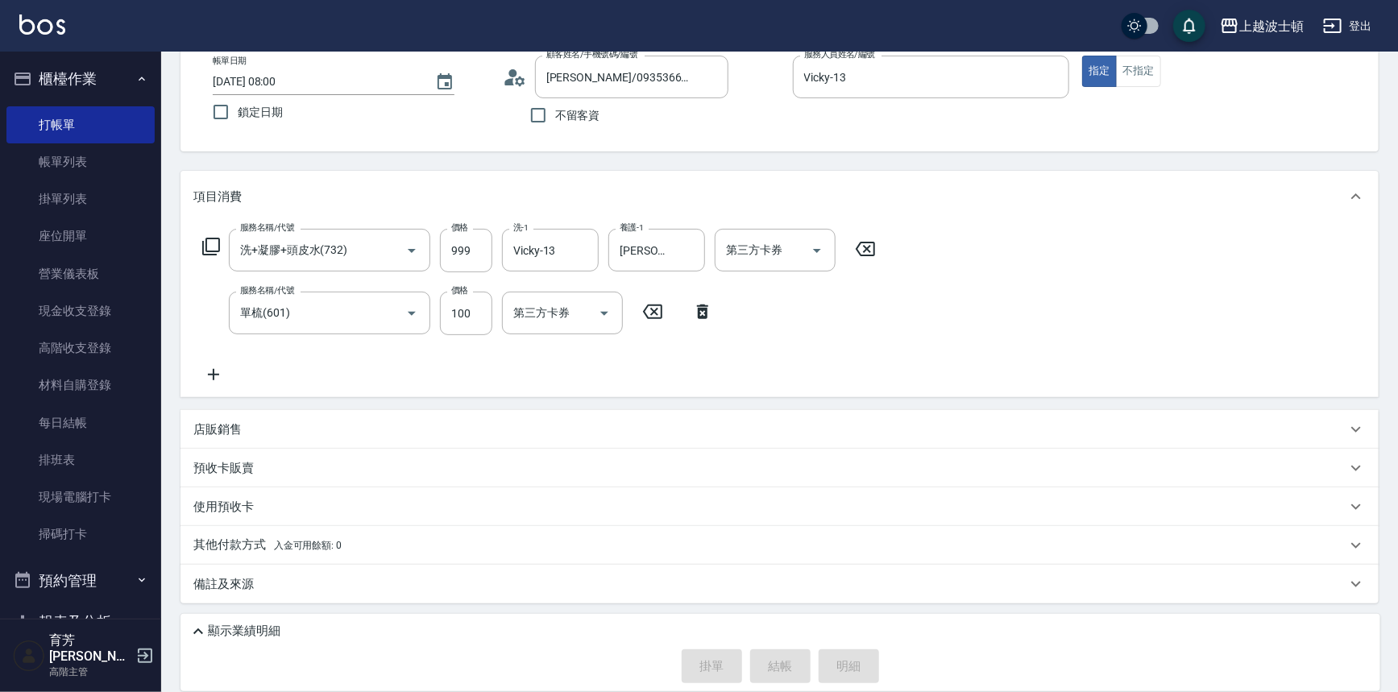
click at [390, 161] on div "Key In 打帳單 帳單速查 結帳前確認明細 連續打單結帳 掛單 結帳 明細 帳單日期 [DATE] 08:00 鎖定日期 顧客姓名/手機號碼/編號 [PE…" at bounding box center [779, 325] width 1236 height 734
click at [72, 168] on link "帳單列表" at bounding box center [80, 161] width 148 height 37
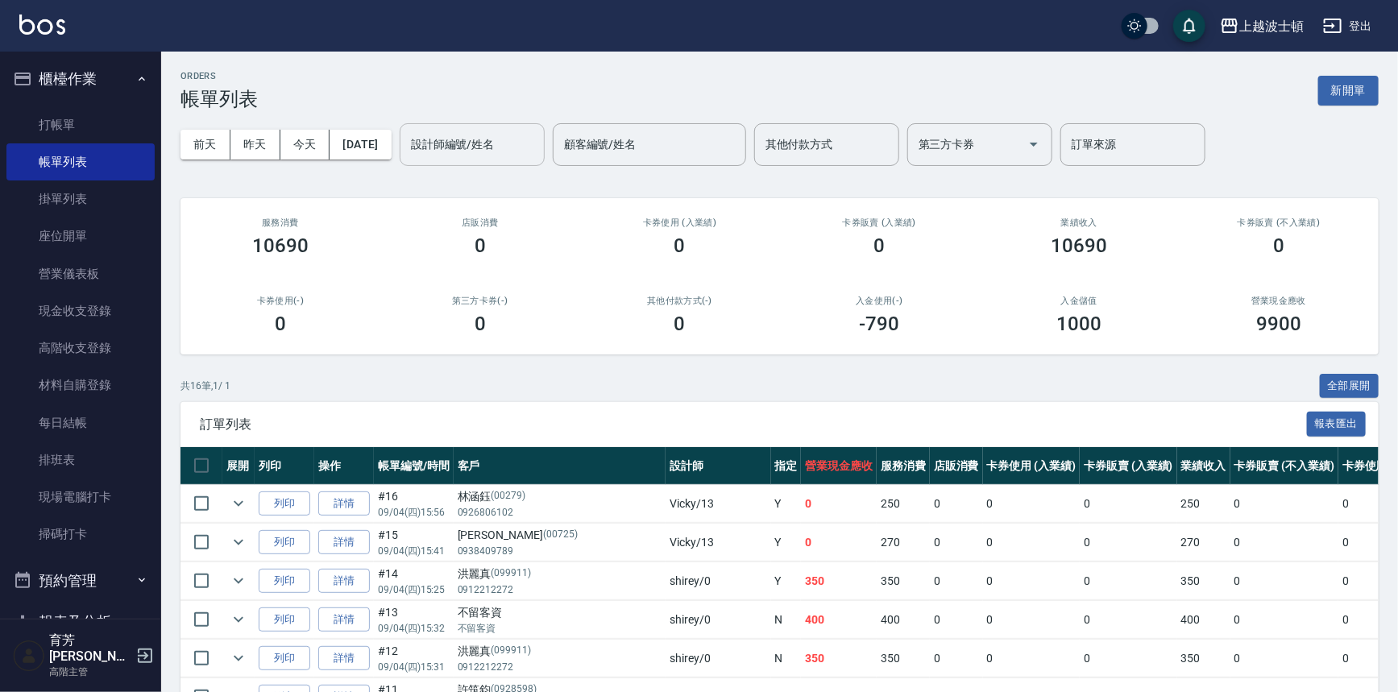
click at [510, 144] on input "設計師編號/姓名" at bounding box center [472, 144] width 130 height 28
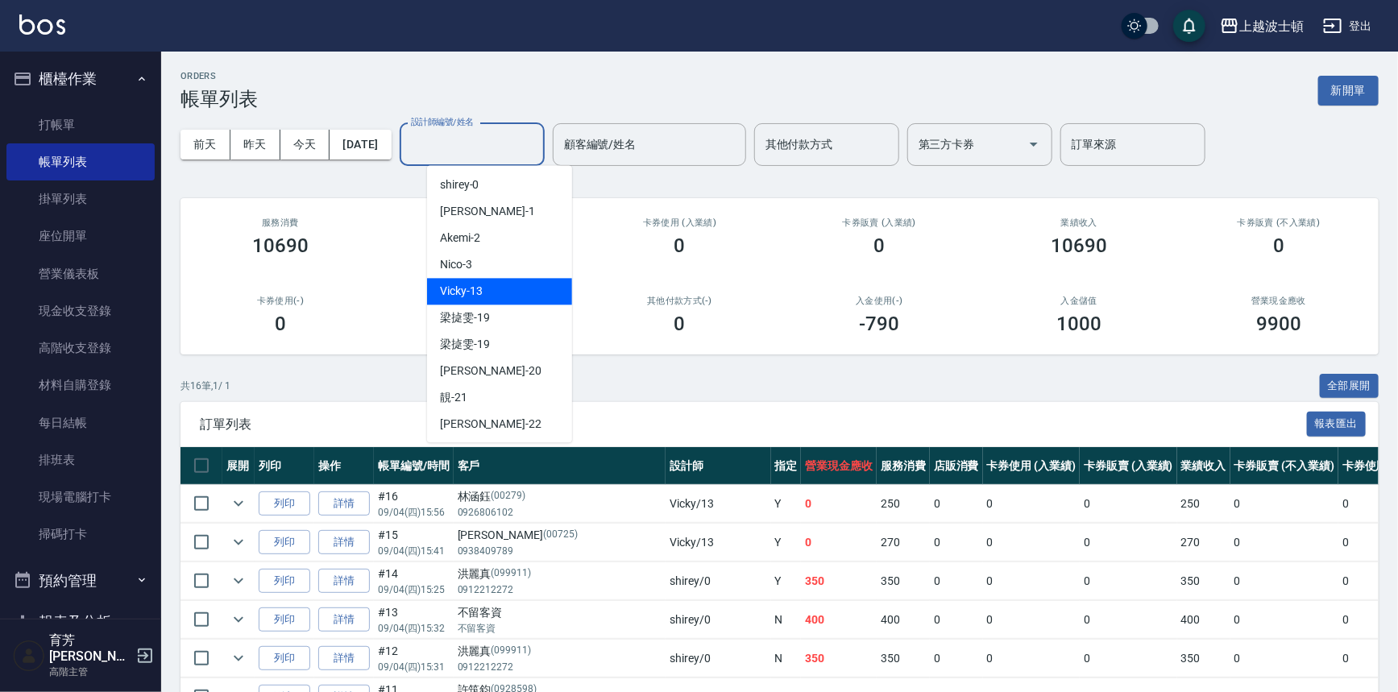
click at [499, 280] on div "Vicky -13" at bounding box center [499, 291] width 145 height 27
type input "Vicky-13"
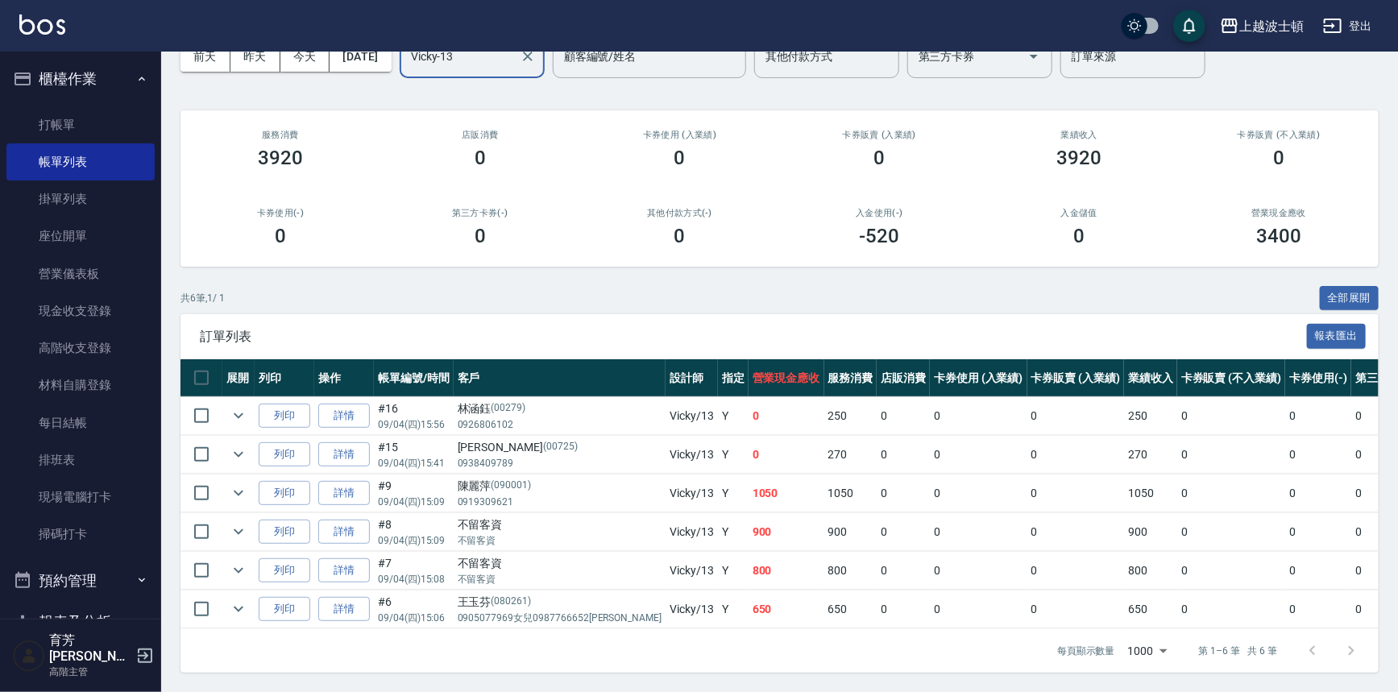
scroll to position [97, 0]
click at [64, 126] on link "打帳單" at bounding box center [80, 124] width 148 height 37
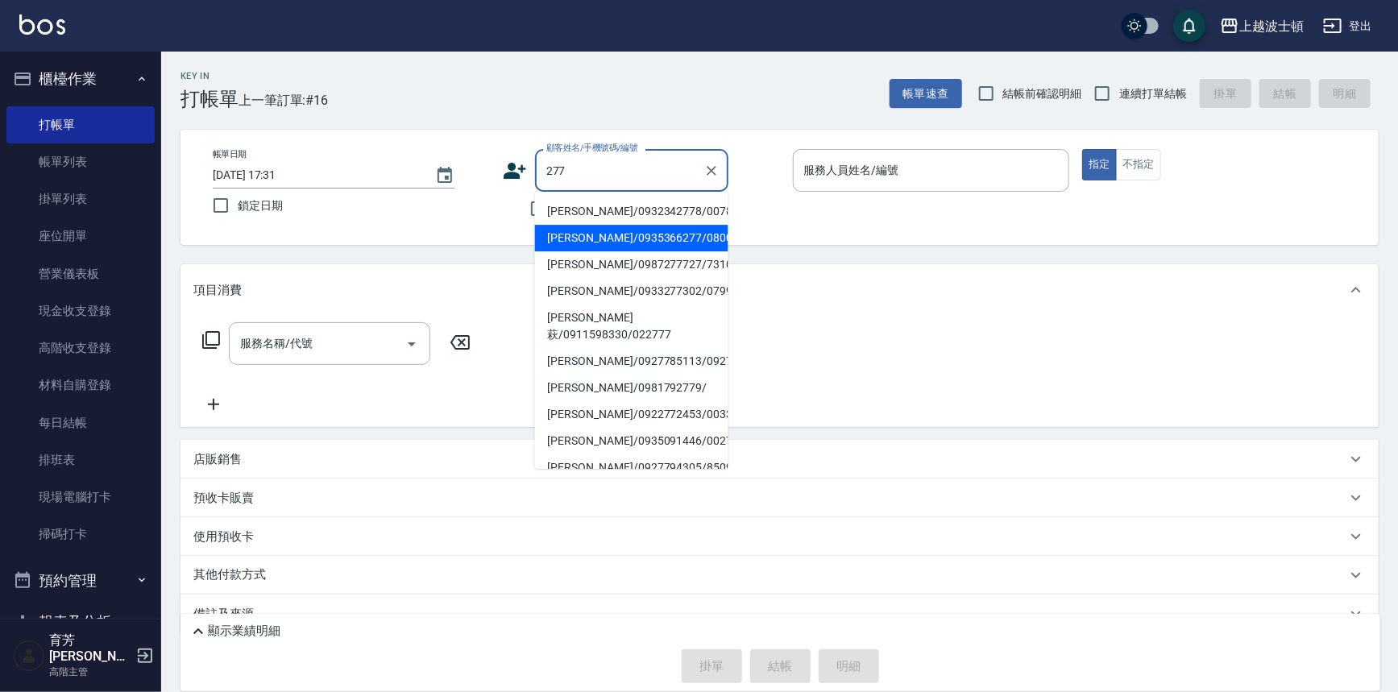
click at [636, 234] on li "[PERSON_NAME]/0935366277/080002" at bounding box center [631, 238] width 193 height 27
type input "[PERSON_NAME]/0935366277/080002"
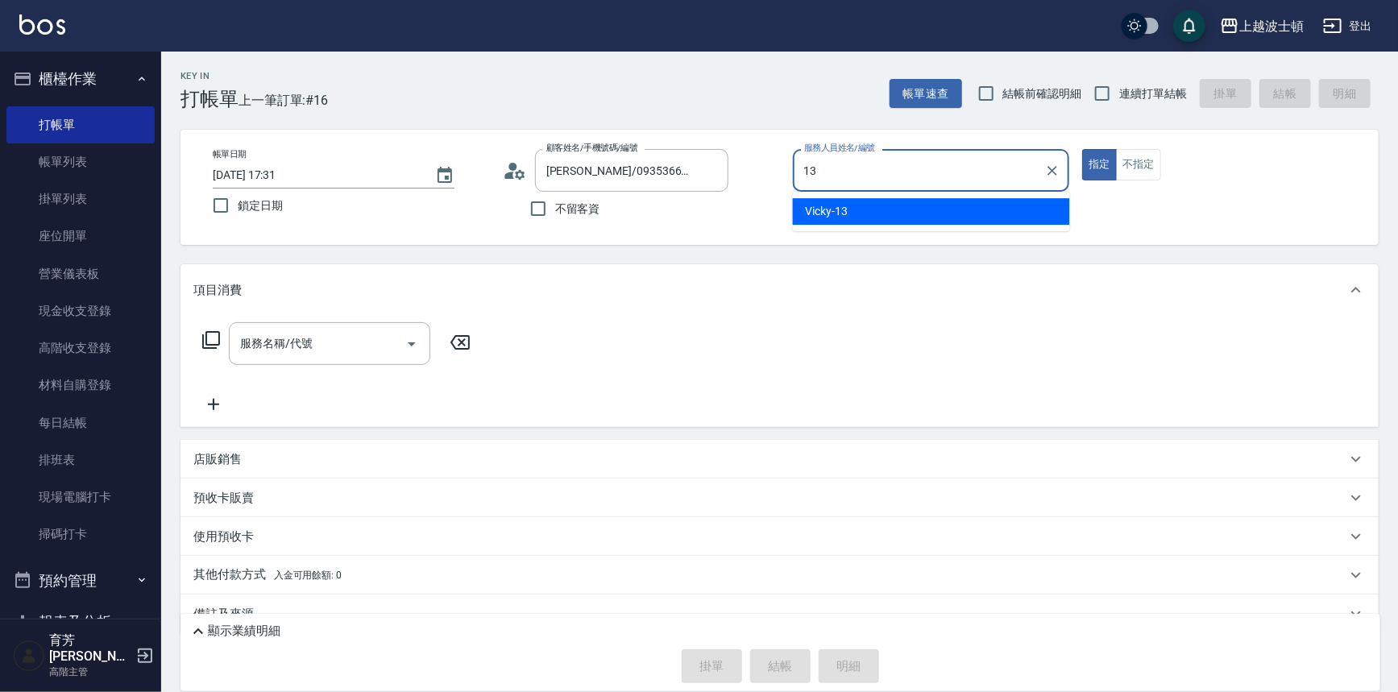
type input "Vicky-13"
type button "true"
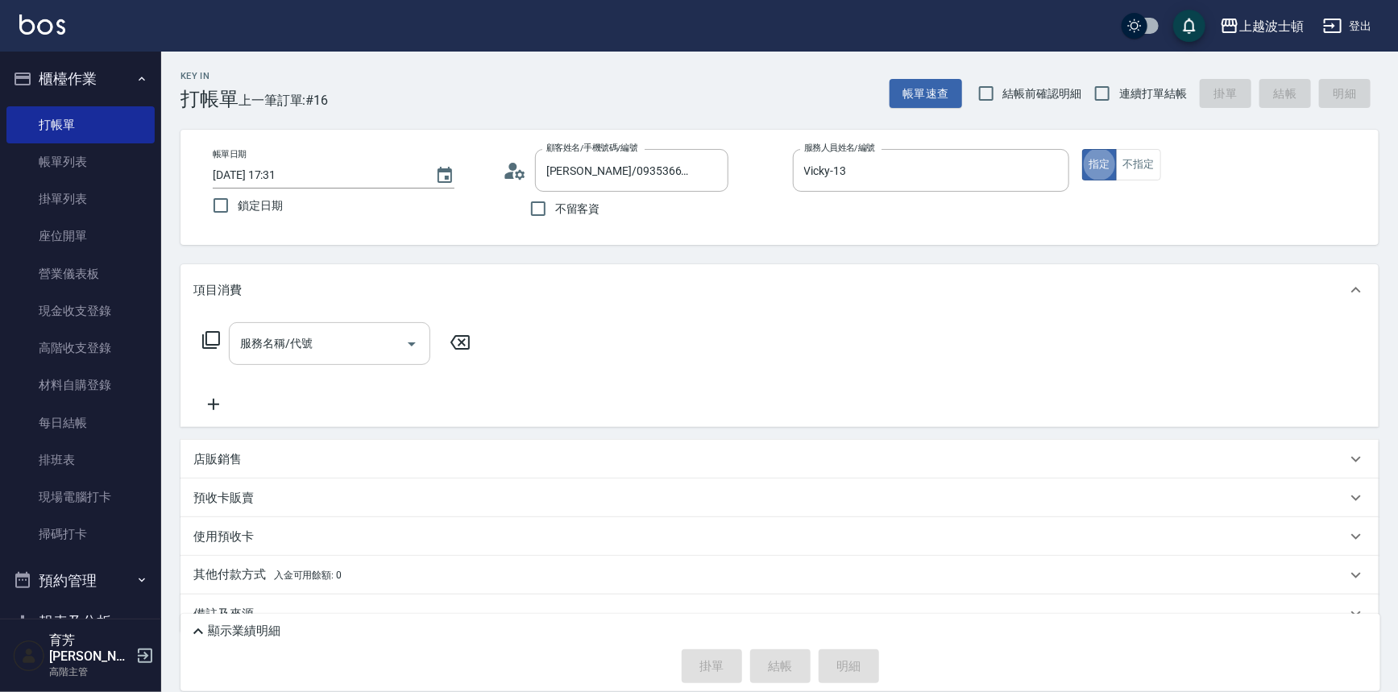
click at [353, 336] on input "服務名稱/代號" at bounding box center [317, 343] width 163 height 28
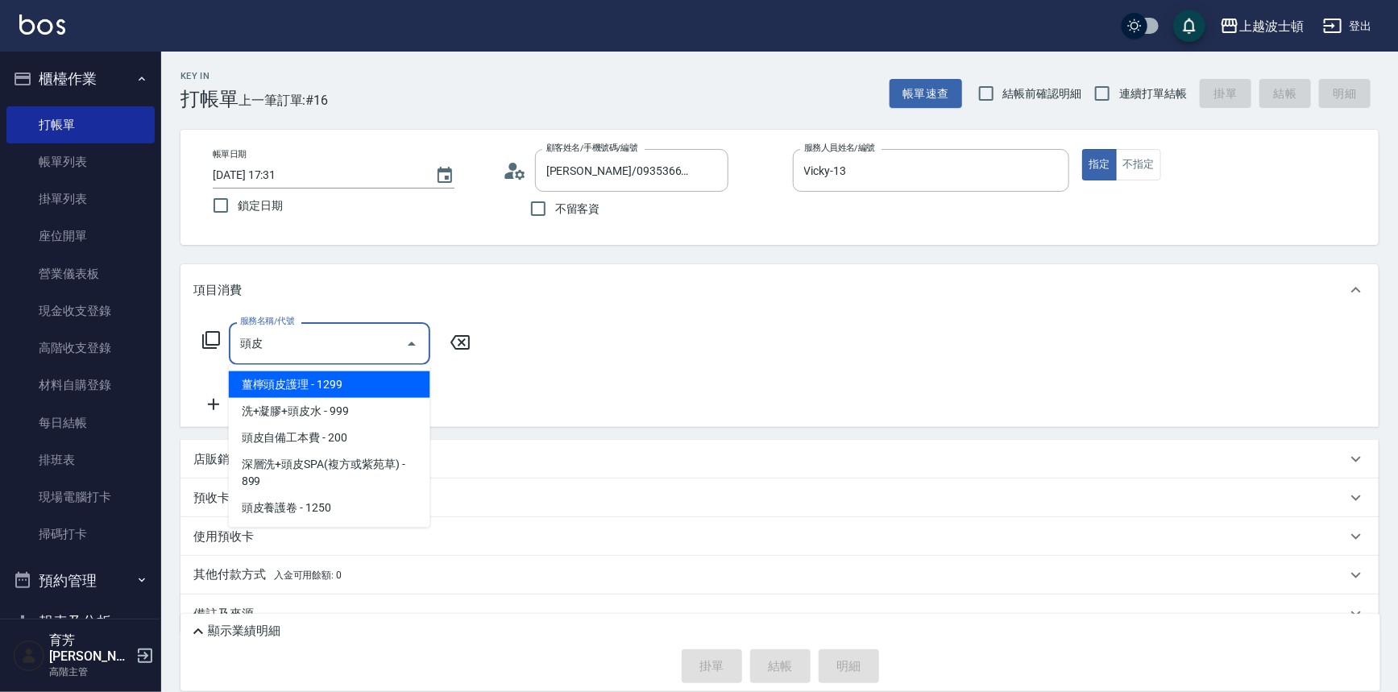
click at [334, 414] on span "洗+凝膠+頭皮水 - 999" at bounding box center [329, 411] width 201 height 27
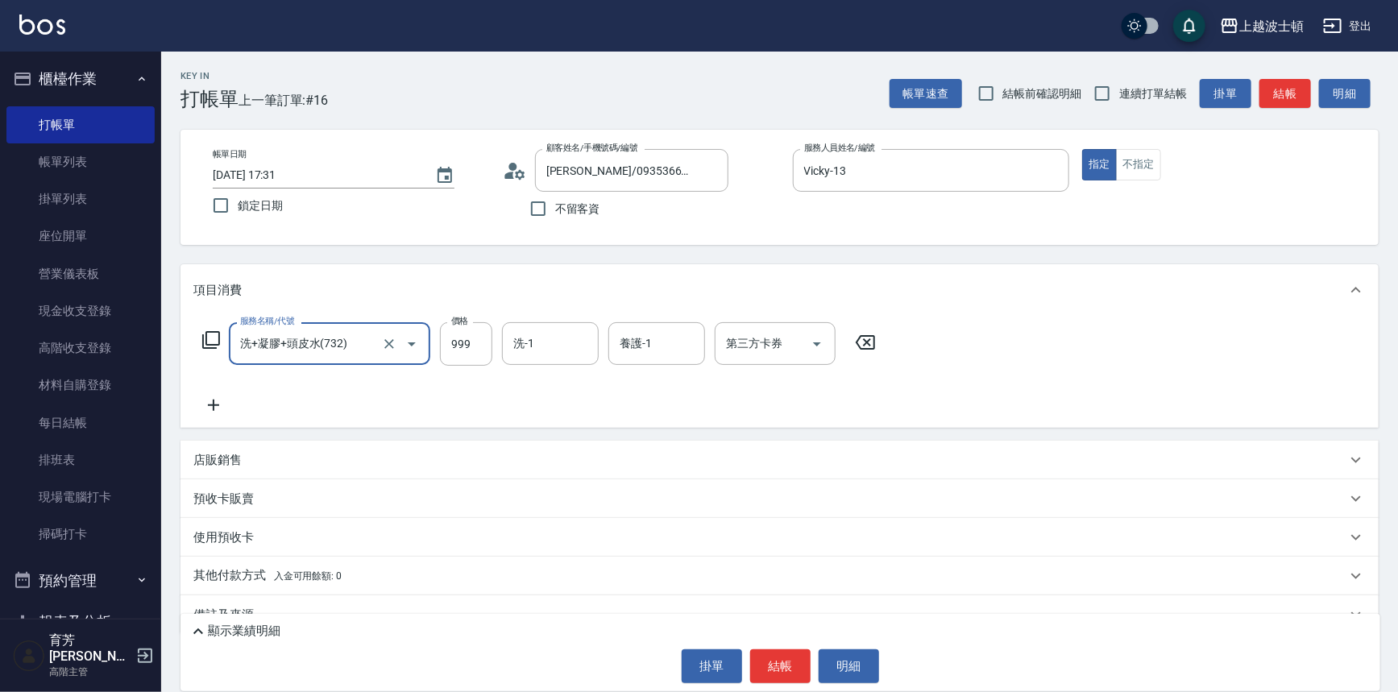
type input "洗+凝膠+頭皮水(732)"
click at [213, 403] on icon at bounding box center [213, 405] width 11 height 11
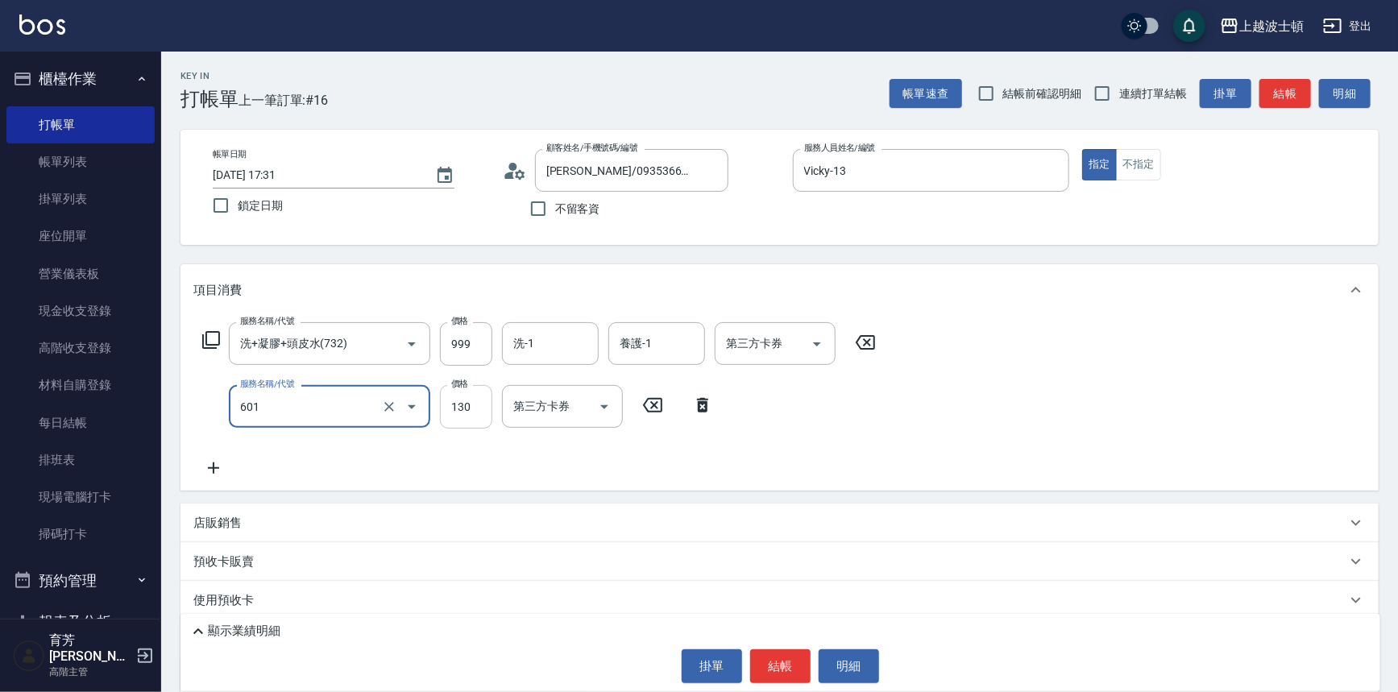
type input "單梳(601)"
click at [467, 404] on input "130" at bounding box center [466, 406] width 52 height 43
type input "100"
click at [541, 336] on input "洗-1" at bounding box center [550, 343] width 82 height 28
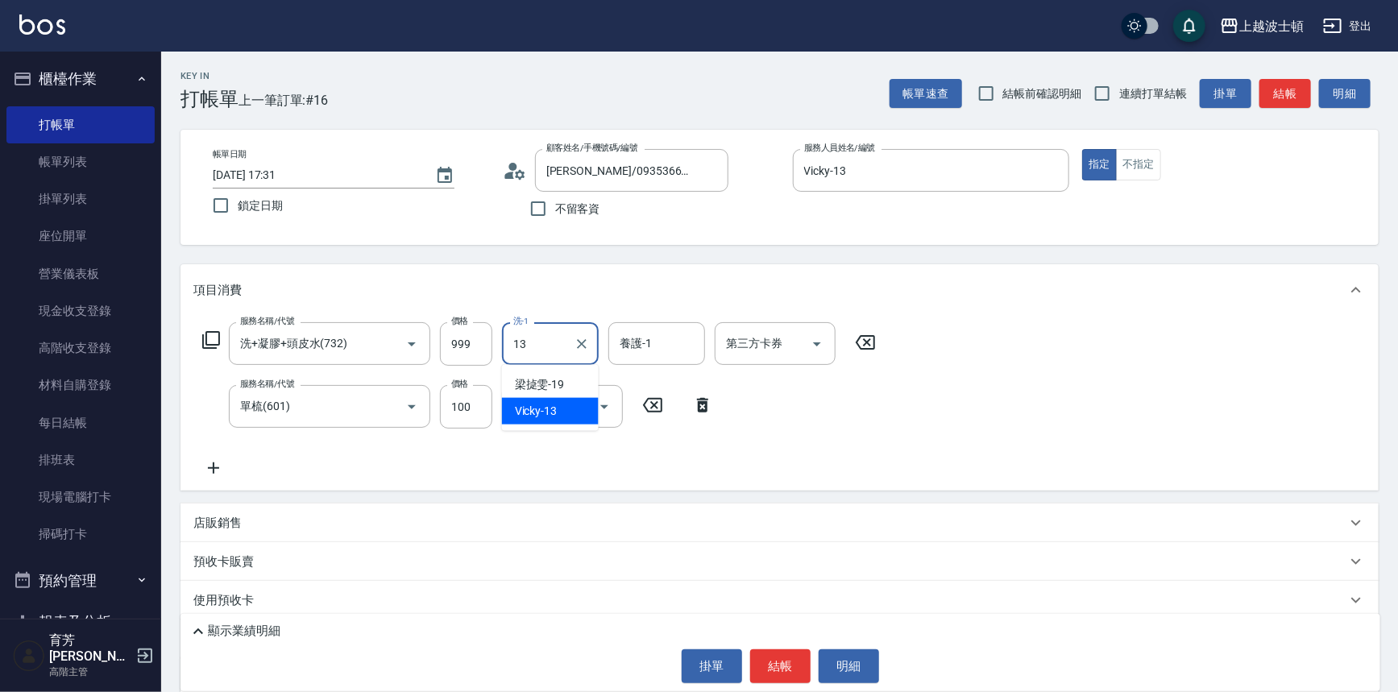
type input "Vicky-13"
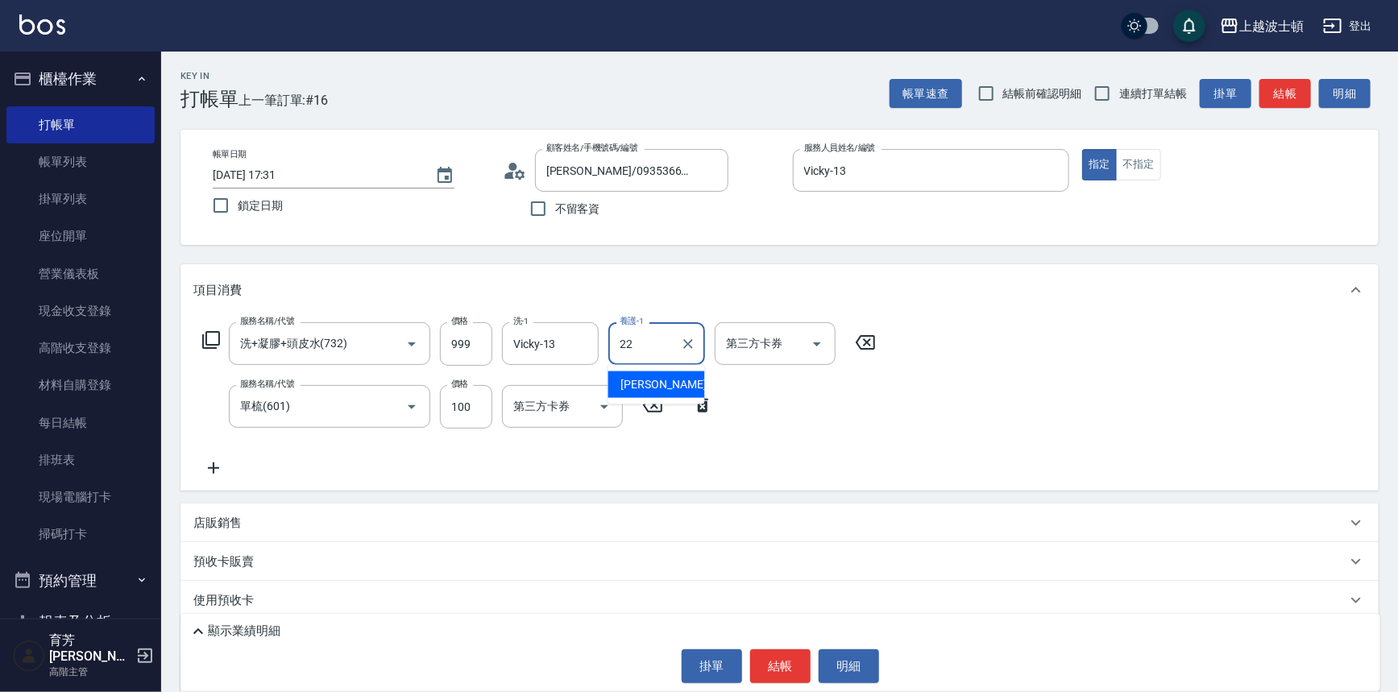
type input "[PERSON_NAME]-22"
click at [790, 666] on button "結帳" at bounding box center [780, 666] width 60 height 34
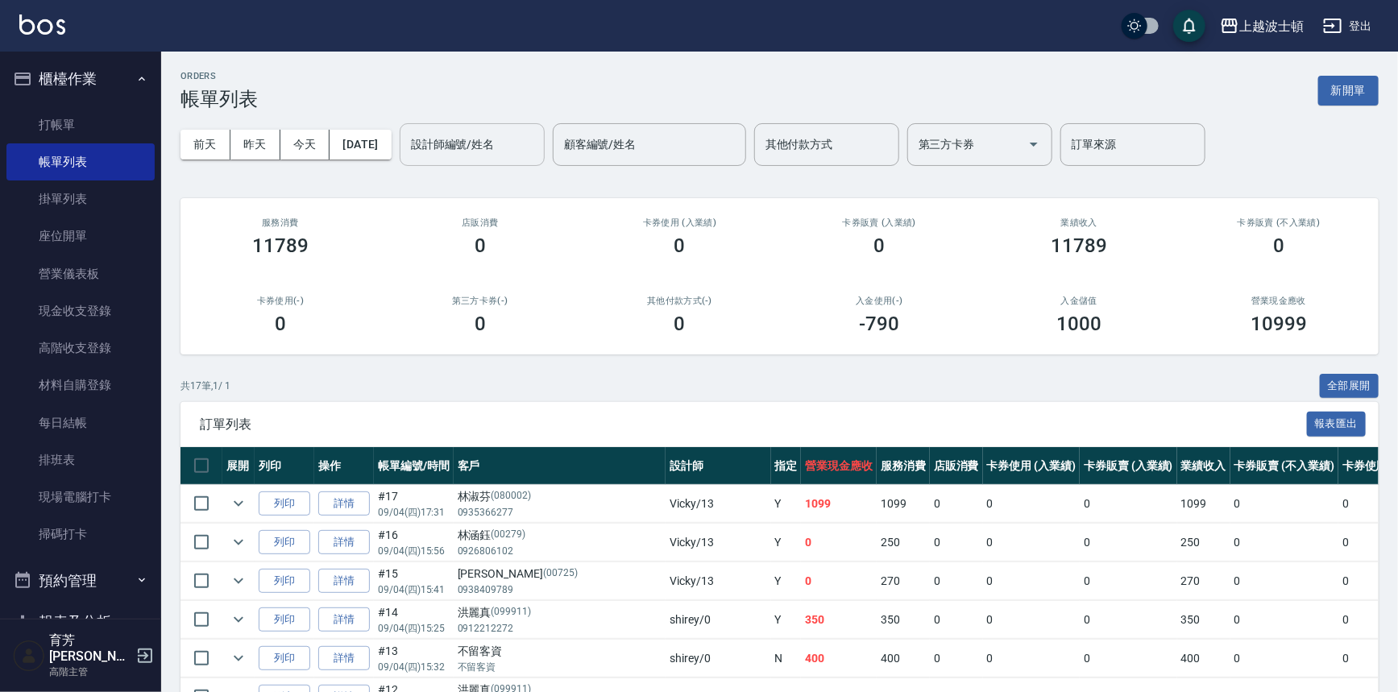
click at [529, 152] on input "設計師編號/姓名" at bounding box center [472, 144] width 130 height 28
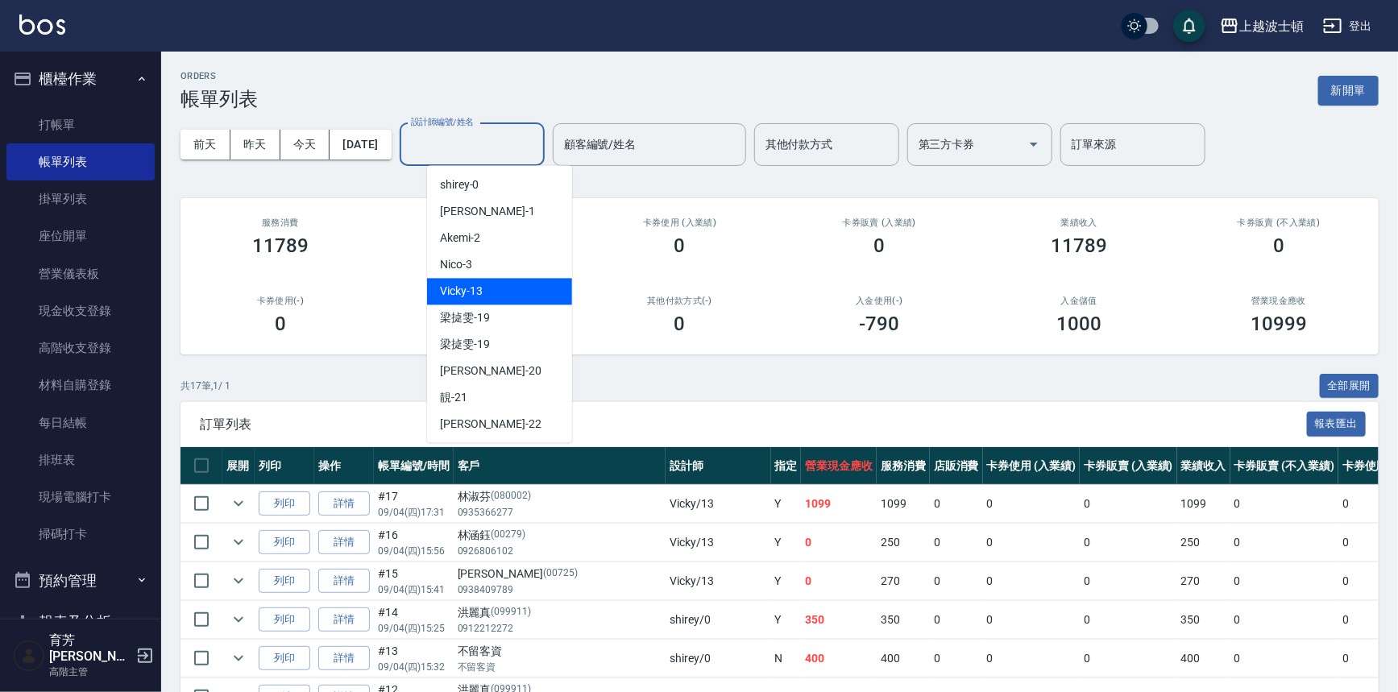
click at [517, 288] on div "Vicky -13" at bounding box center [499, 291] width 145 height 27
type input "Vicky-13"
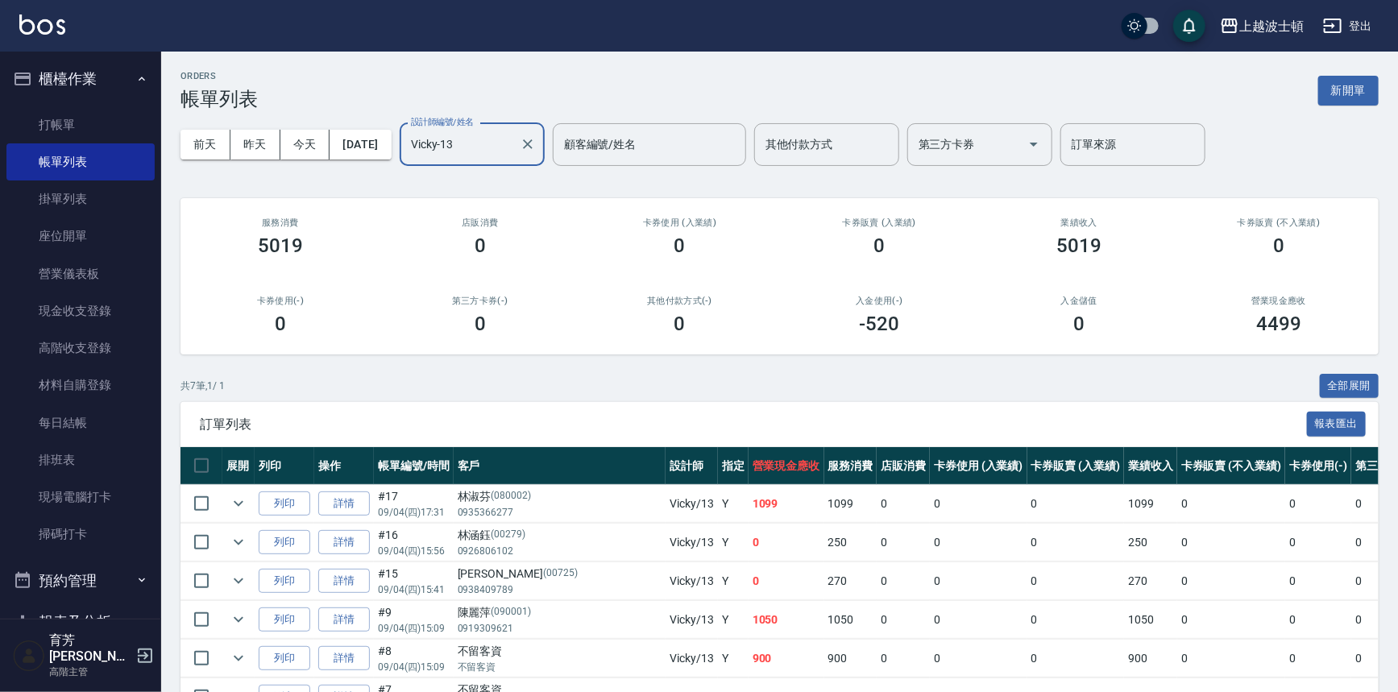
drag, startPoint x: 67, startPoint y: 118, endPoint x: 68, endPoint y: 101, distance: 17.0
click at [67, 118] on link "打帳單" at bounding box center [80, 124] width 148 height 37
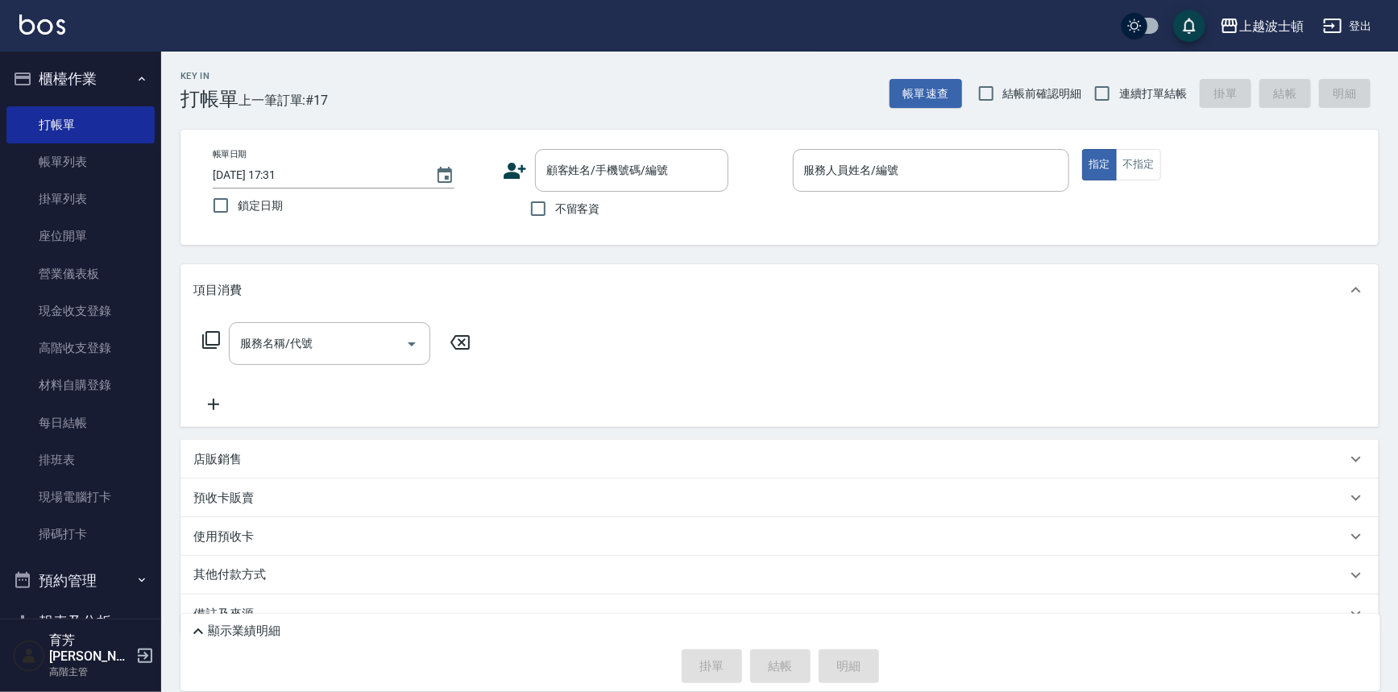
click at [70, 104] on ul "打帳單 帳單列表 掛單列表 座位開單 營業儀表板 現金收支登錄 高階收支登錄 材料自購登錄 每日結帳 排班表 現場電腦打卡 掃碼打卡" at bounding box center [80, 330] width 148 height 460
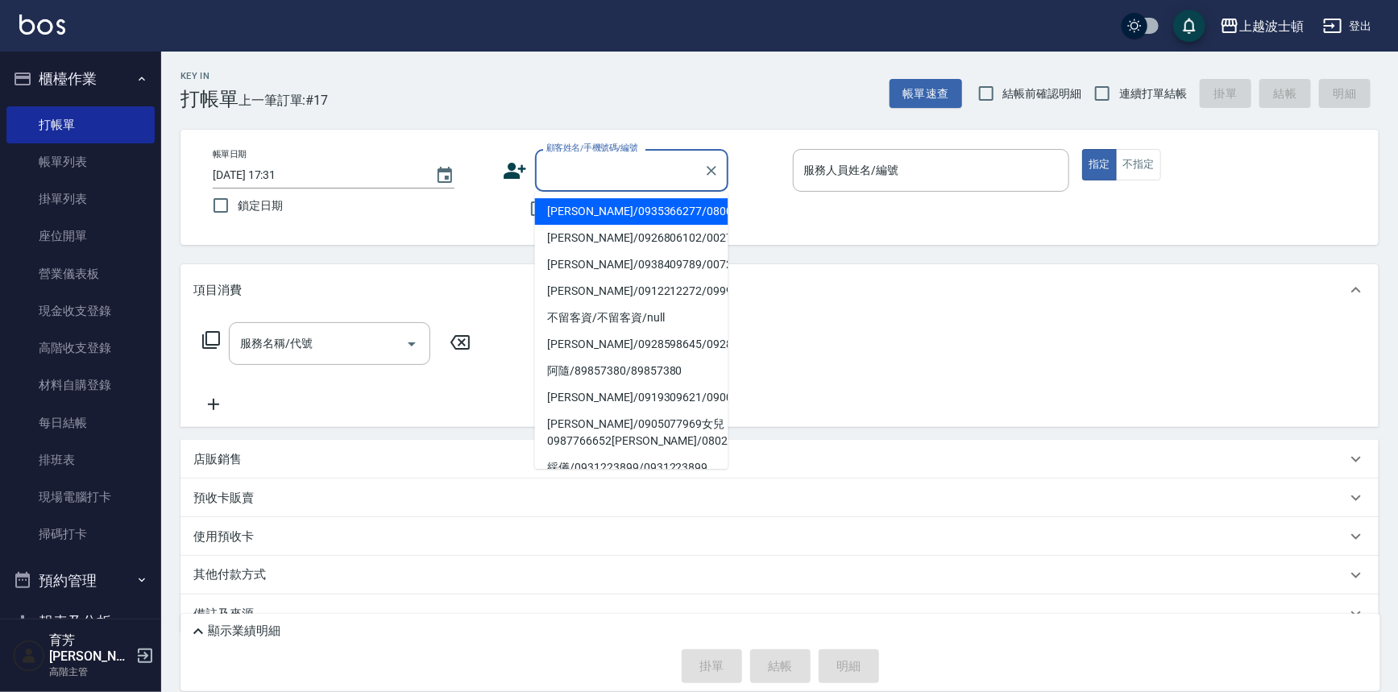
click at [570, 171] on input "顧客姓名/手機號碼/編號" at bounding box center [619, 170] width 155 height 28
click at [572, 216] on li "[PERSON_NAME]/0930849519/48777" at bounding box center [631, 211] width 193 height 27
type input "[PERSON_NAME]/0930849519/48777"
type input "[PERSON_NAME]-1"
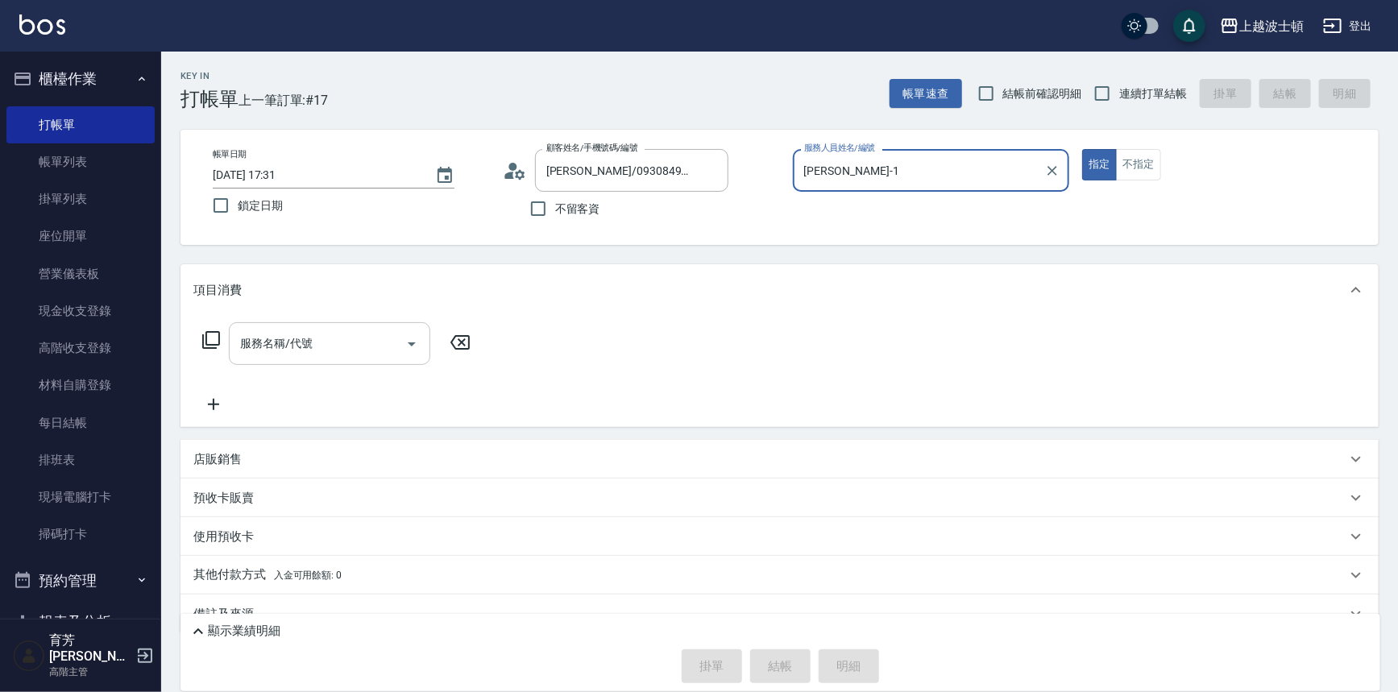
click at [323, 331] on input "服務名稱/代號" at bounding box center [317, 343] width 163 height 28
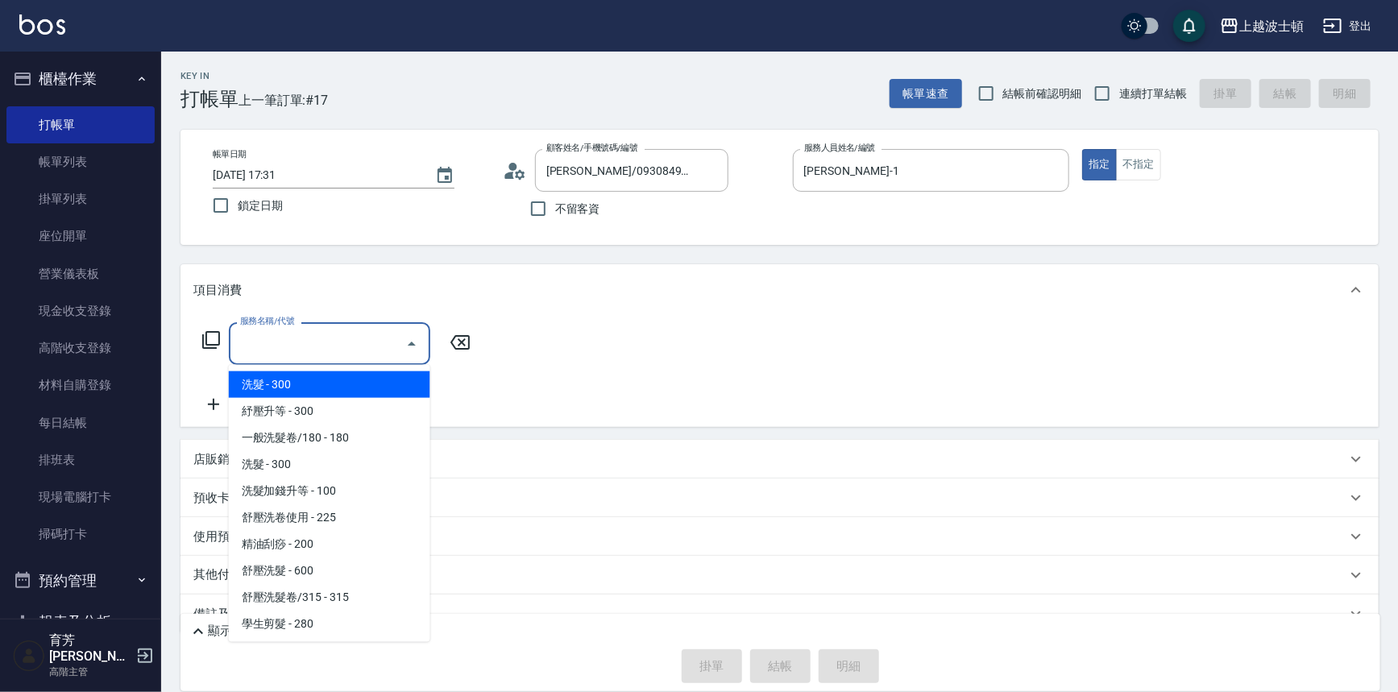
click at [327, 379] on span "洗髮 - 300" at bounding box center [329, 384] width 201 height 27
type input "洗髮(201)"
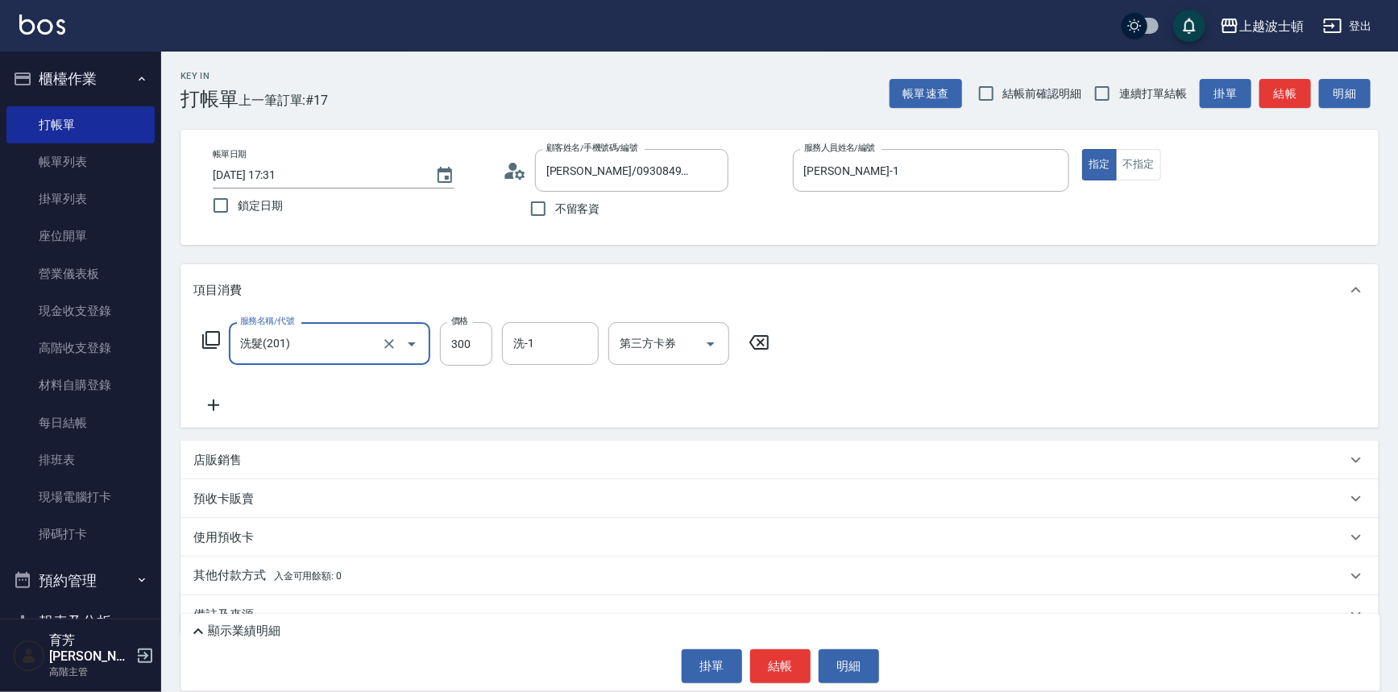
click at [222, 404] on icon at bounding box center [213, 405] width 40 height 19
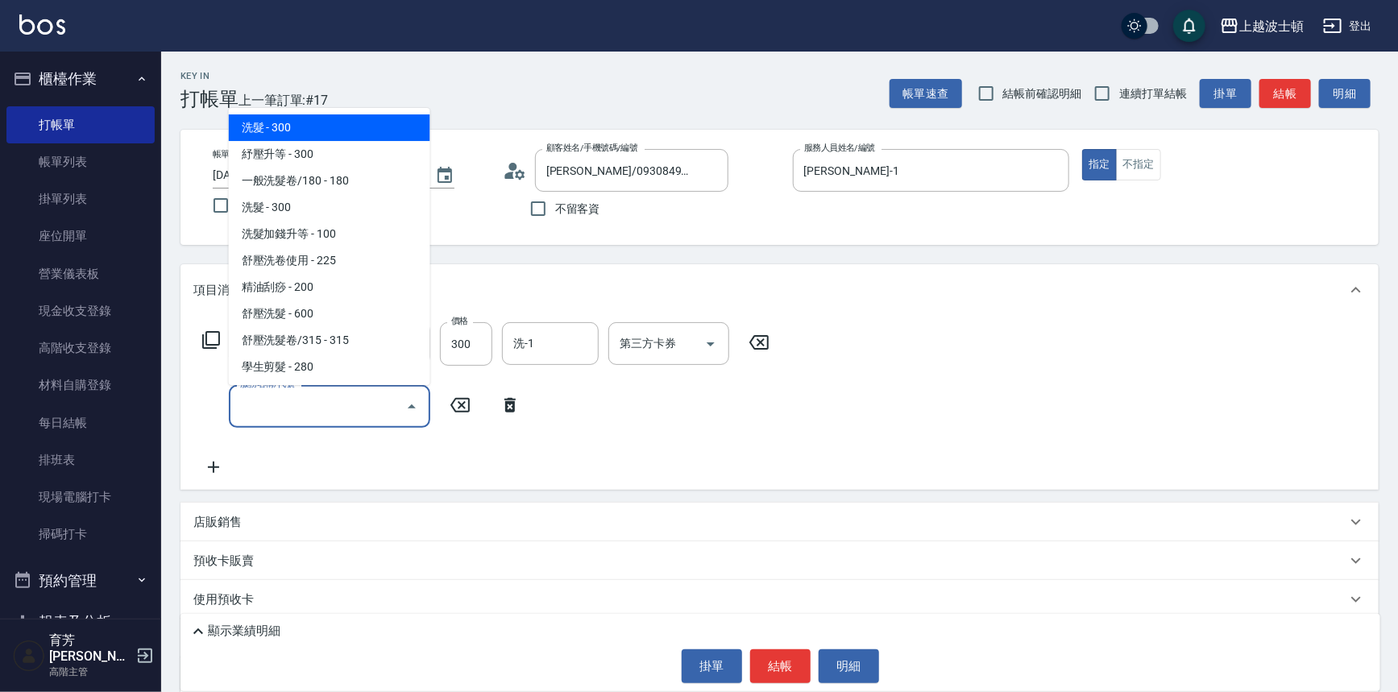
drag, startPoint x: 271, startPoint y: 404, endPoint x: 324, endPoint y: 132, distance: 277.4
click at [271, 403] on input "服務名稱/代號" at bounding box center [317, 406] width 163 height 28
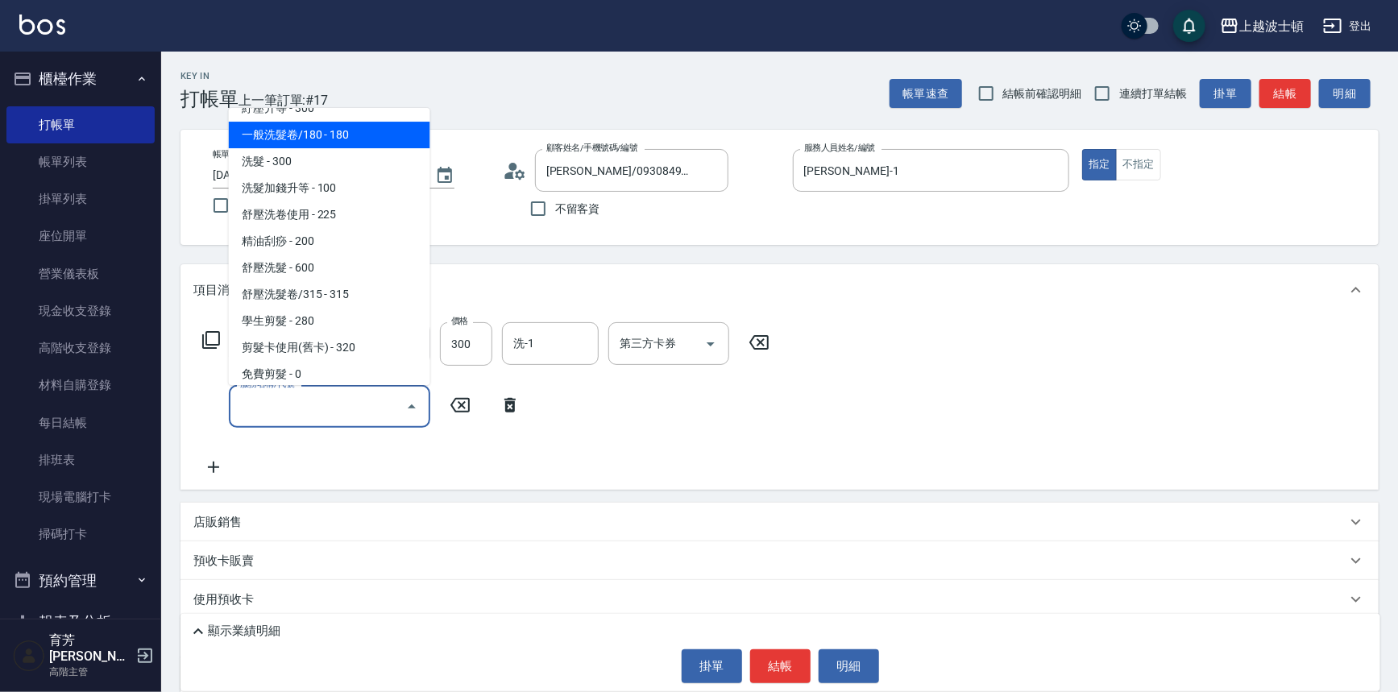
scroll to position [122, 0]
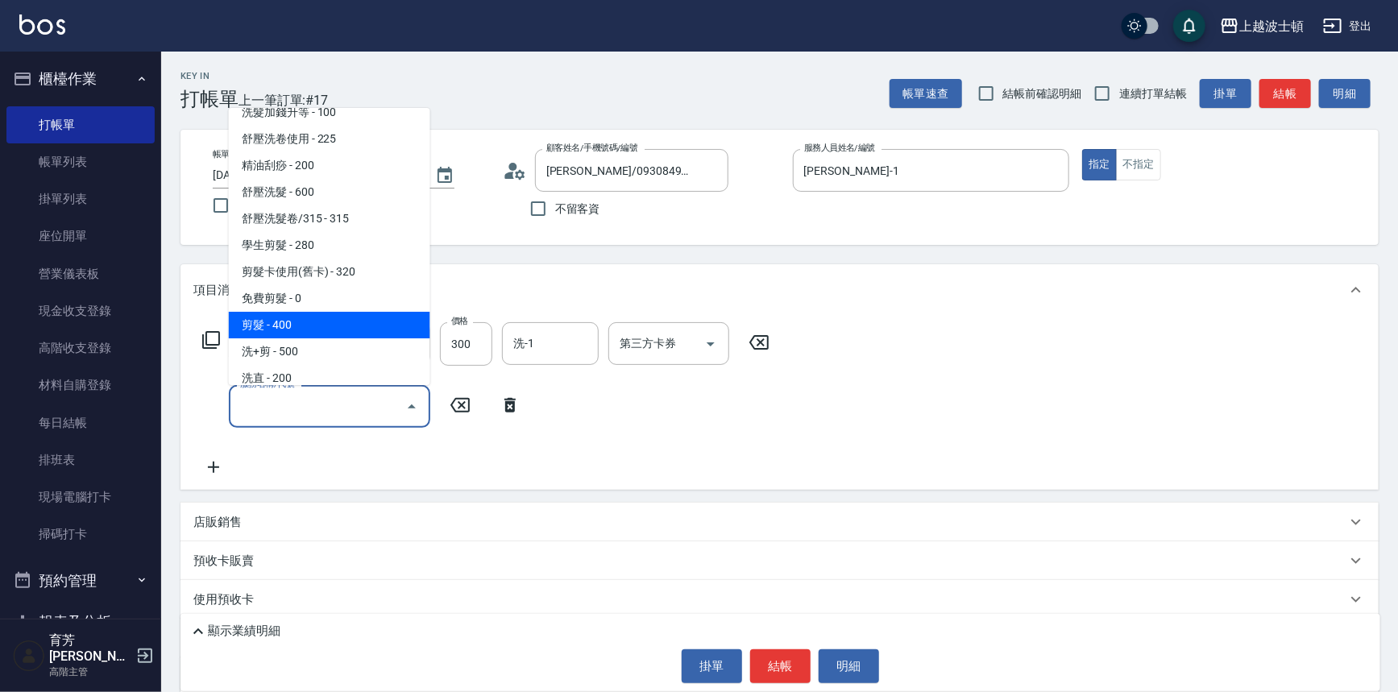
click at [317, 337] on span "剪髮 - 400" at bounding box center [329, 325] width 201 height 27
type input "剪髮(305)"
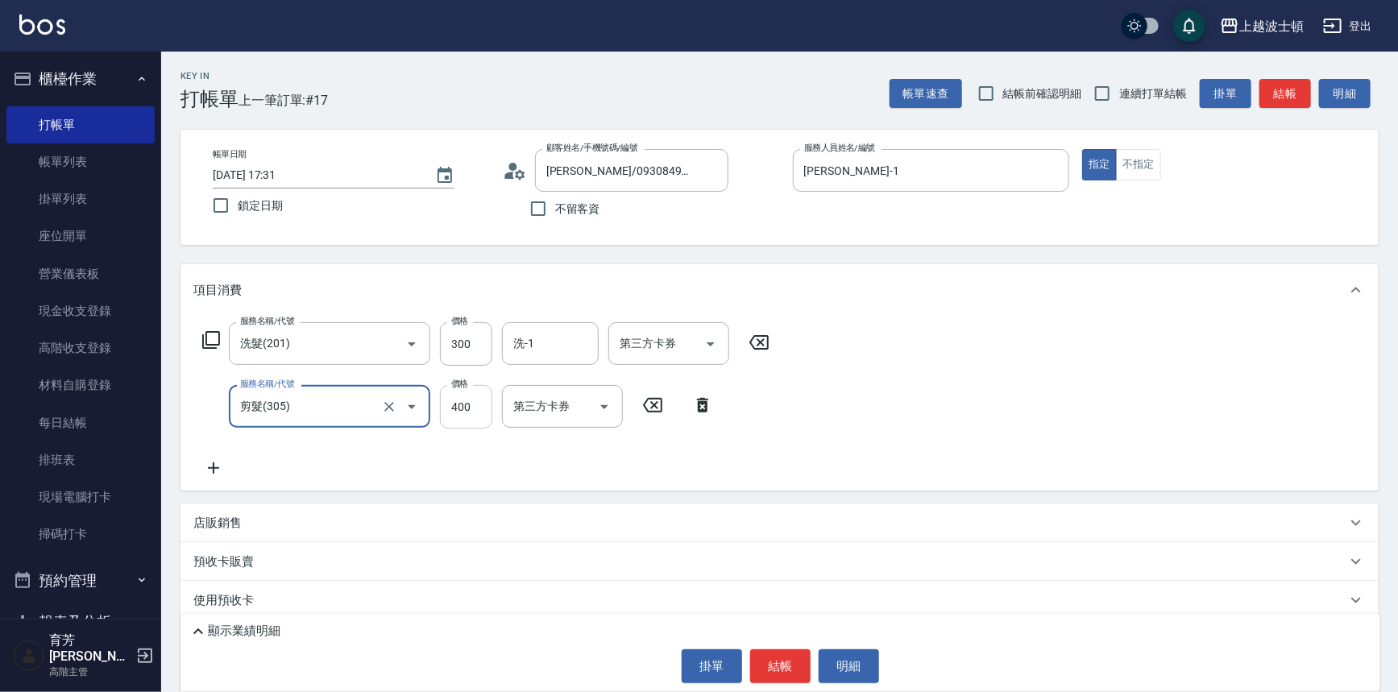
click at [470, 398] on input "400" at bounding box center [466, 406] width 52 height 43
click at [532, 329] on div "洗-1" at bounding box center [550, 343] width 97 height 43
type input "300"
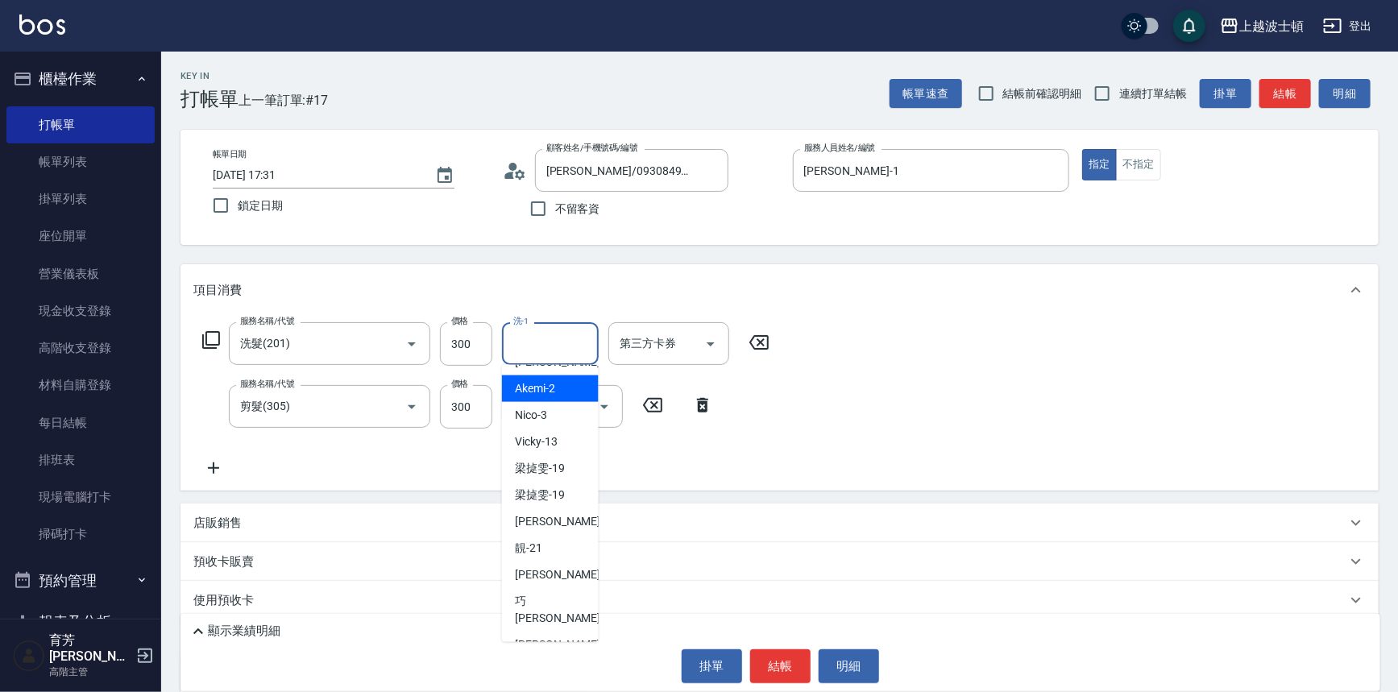
scroll to position [52, 0]
click at [570, 565] on div "[PERSON_NAME] -22" at bounding box center [550, 571] width 97 height 27
type input "[PERSON_NAME]-22"
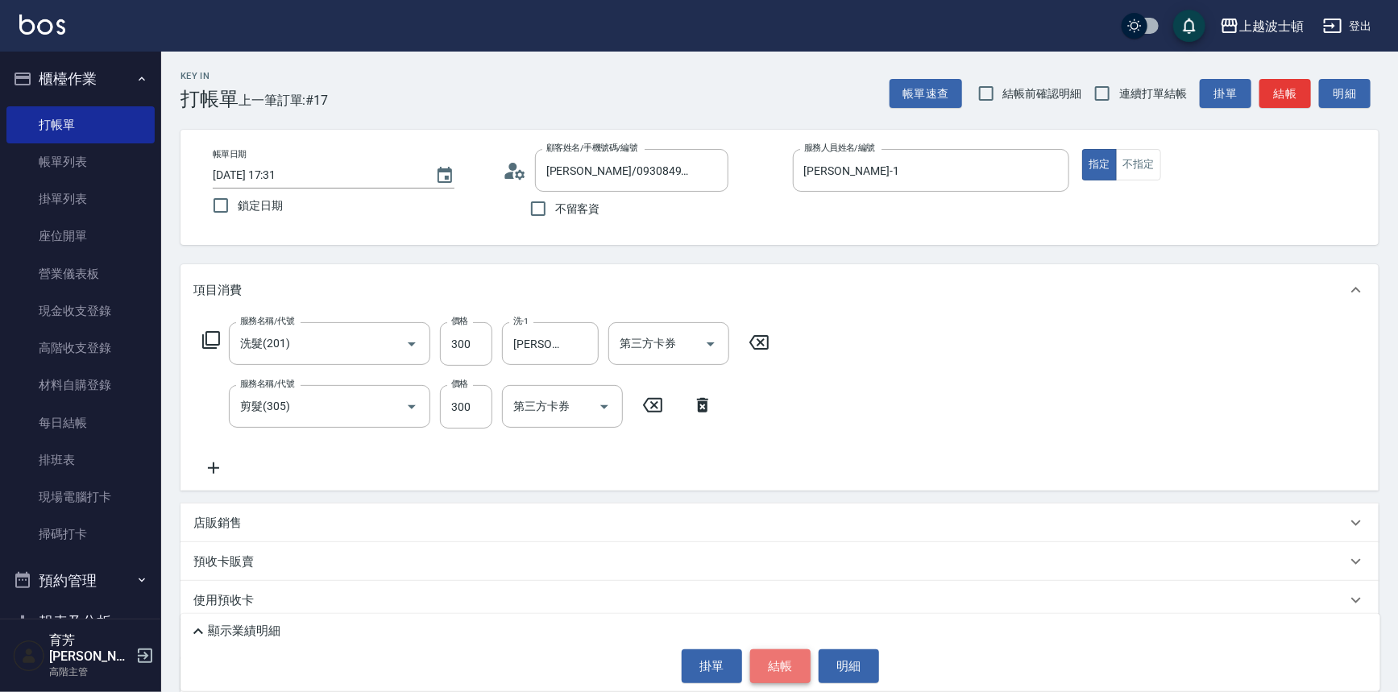
click at [777, 669] on button "結帳" at bounding box center [780, 666] width 60 height 34
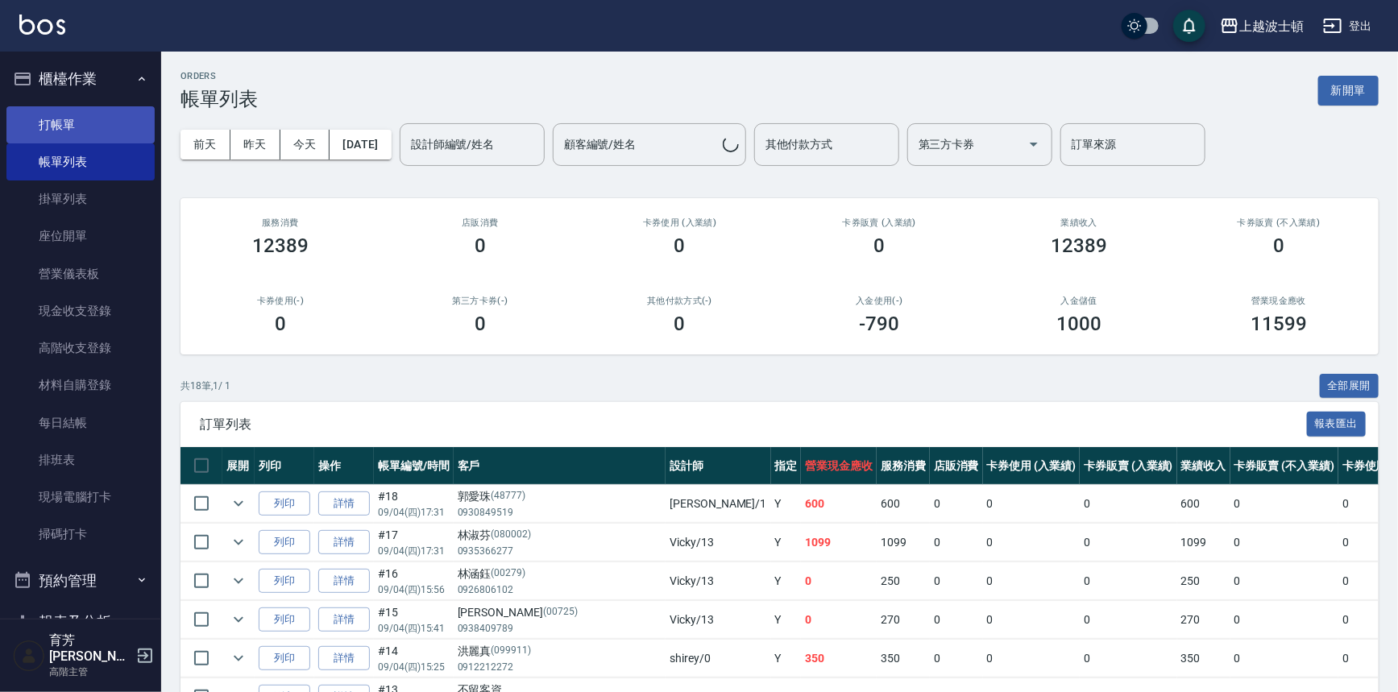
click at [57, 131] on link "打帳單" at bounding box center [80, 124] width 148 height 37
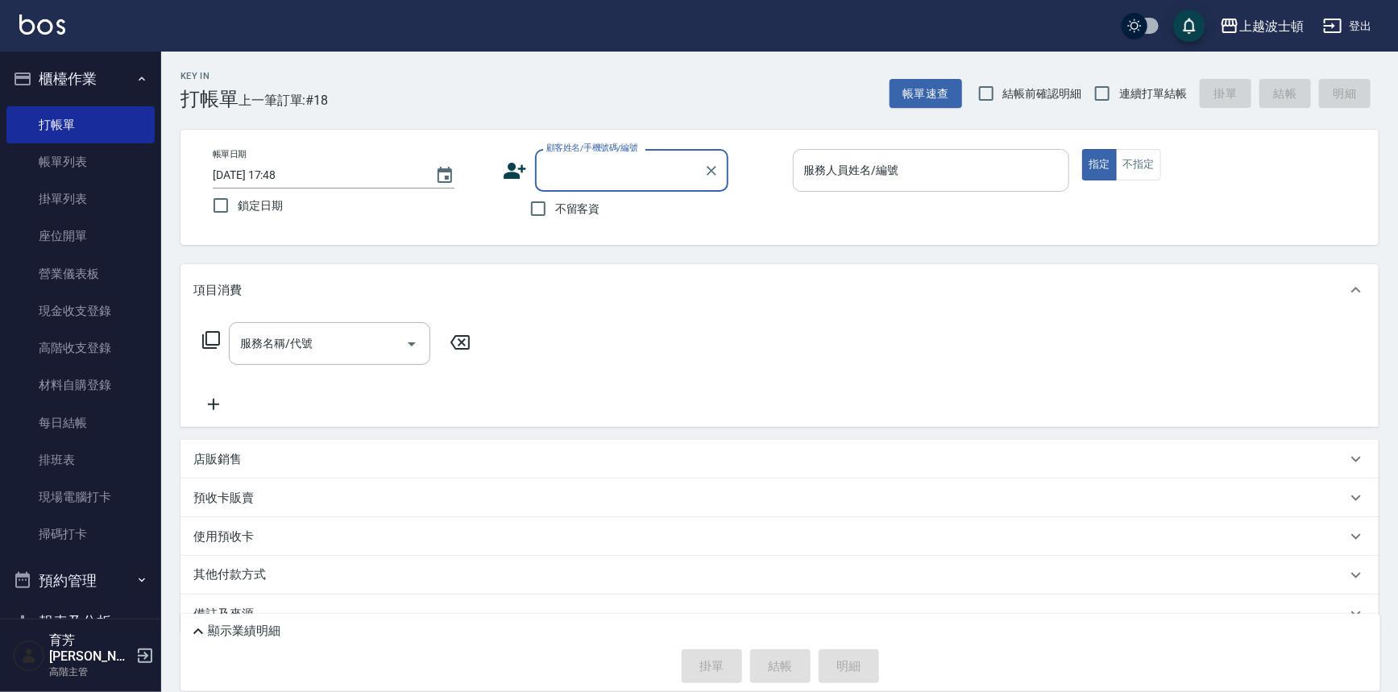
click at [846, 189] on div "服務人員姓名/編號" at bounding box center [931, 170] width 277 height 43
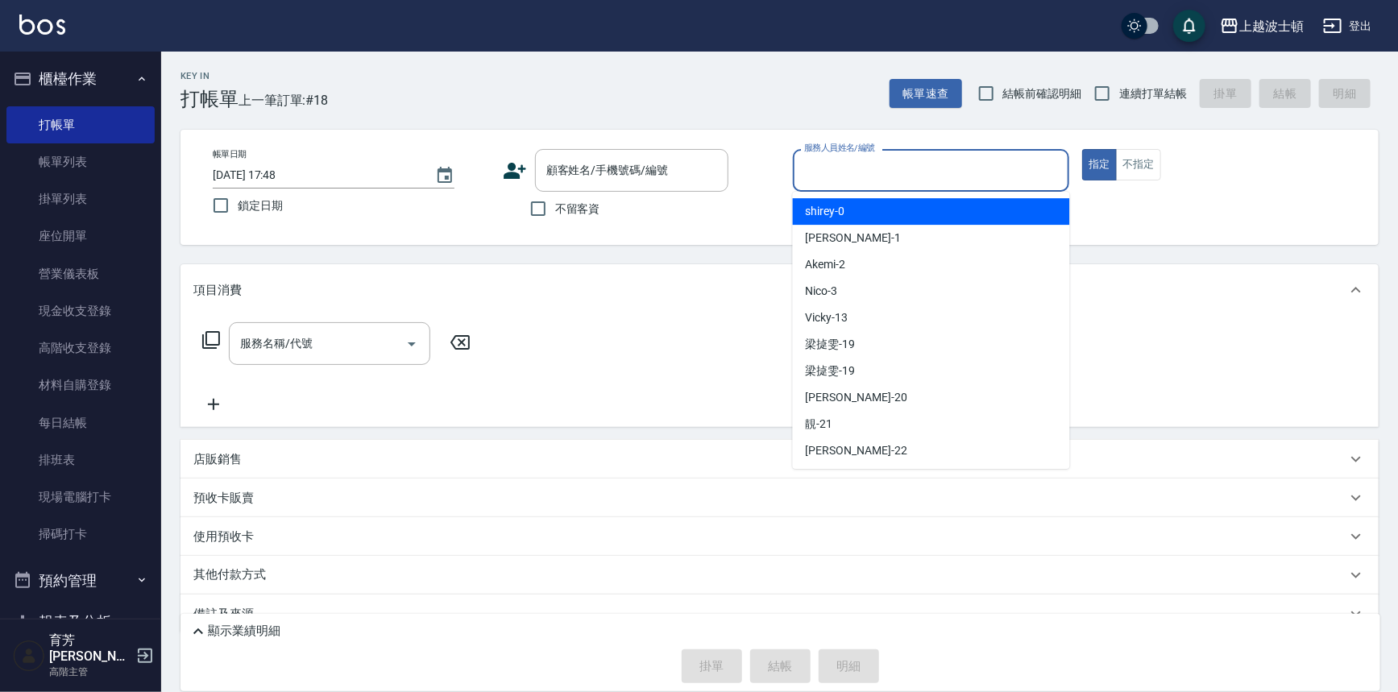
click at [846, 226] on div "[PERSON_NAME] -1" at bounding box center [931, 238] width 277 height 27
type input "[PERSON_NAME]-1"
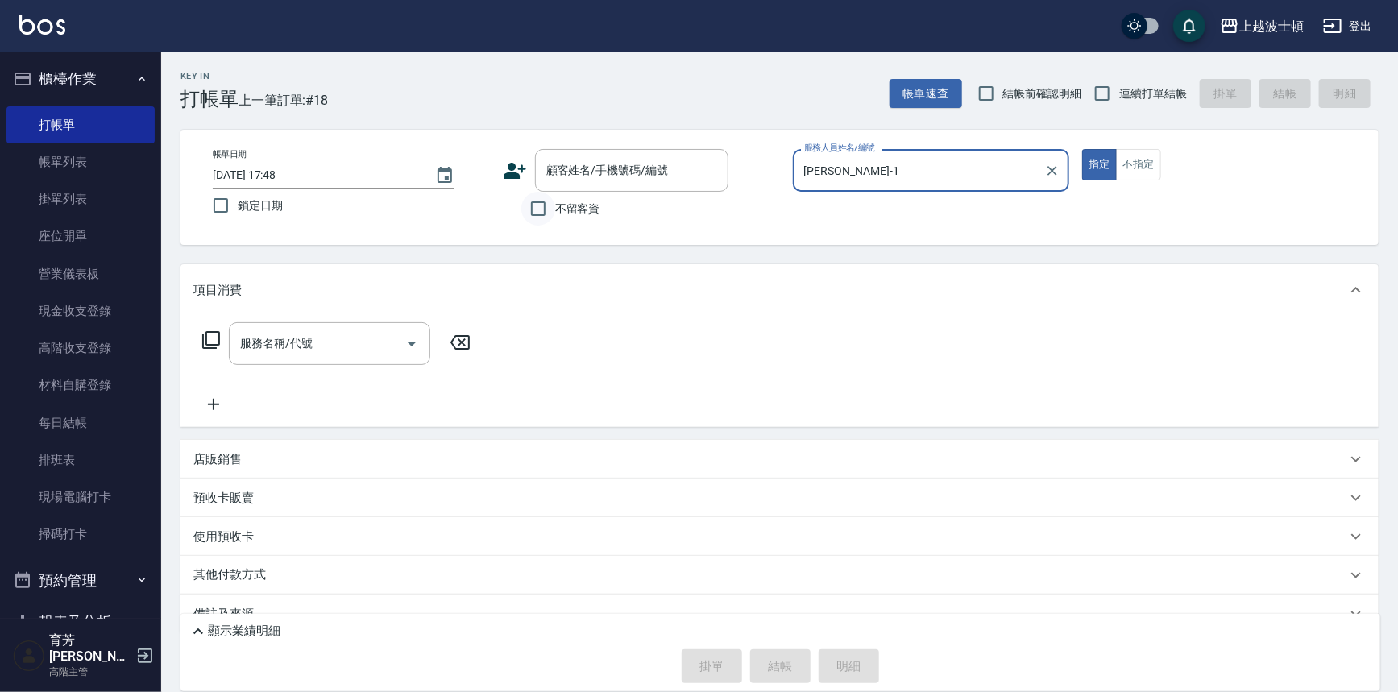
click at [532, 209] on input "不留客資" at bounding box center [538, 209] width 34 height 34
checkbox input "true"
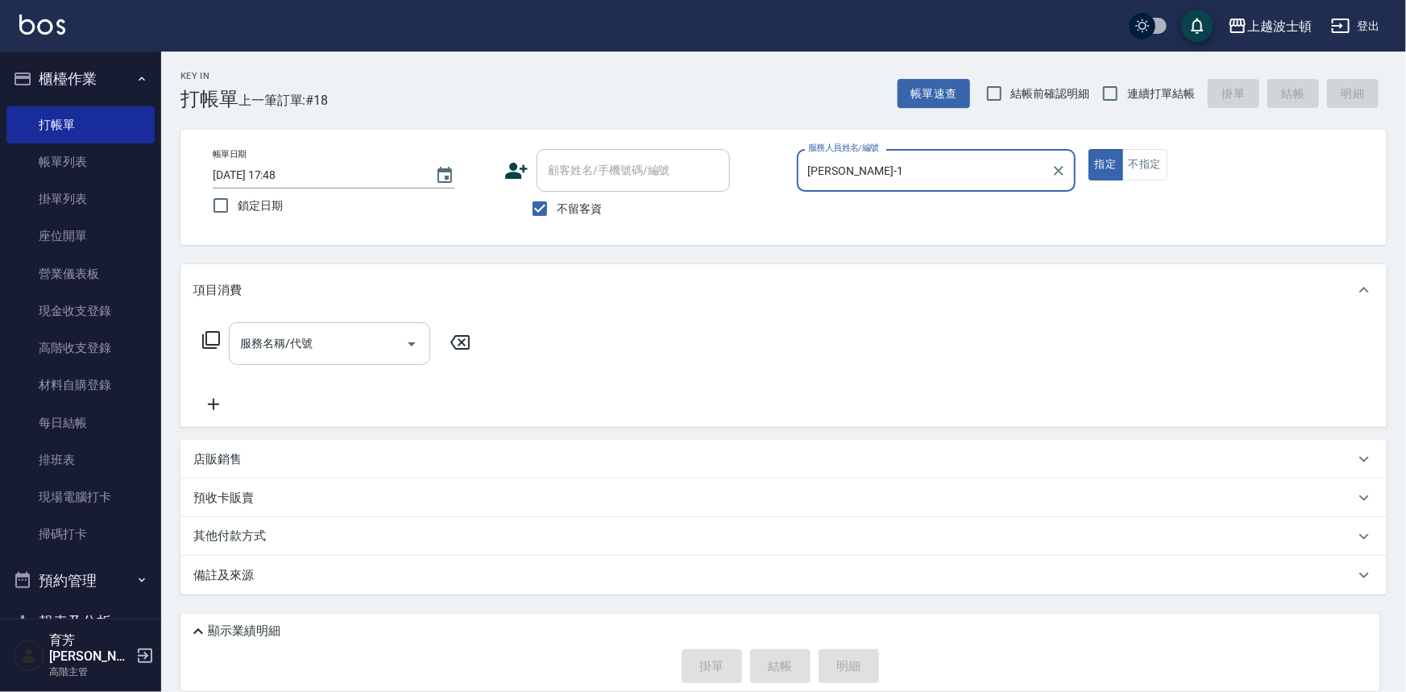
click at [249, 329] on div "服務名稱/代號 服務名稱/代號" at bounding box center [329, 343] width 201 height 43
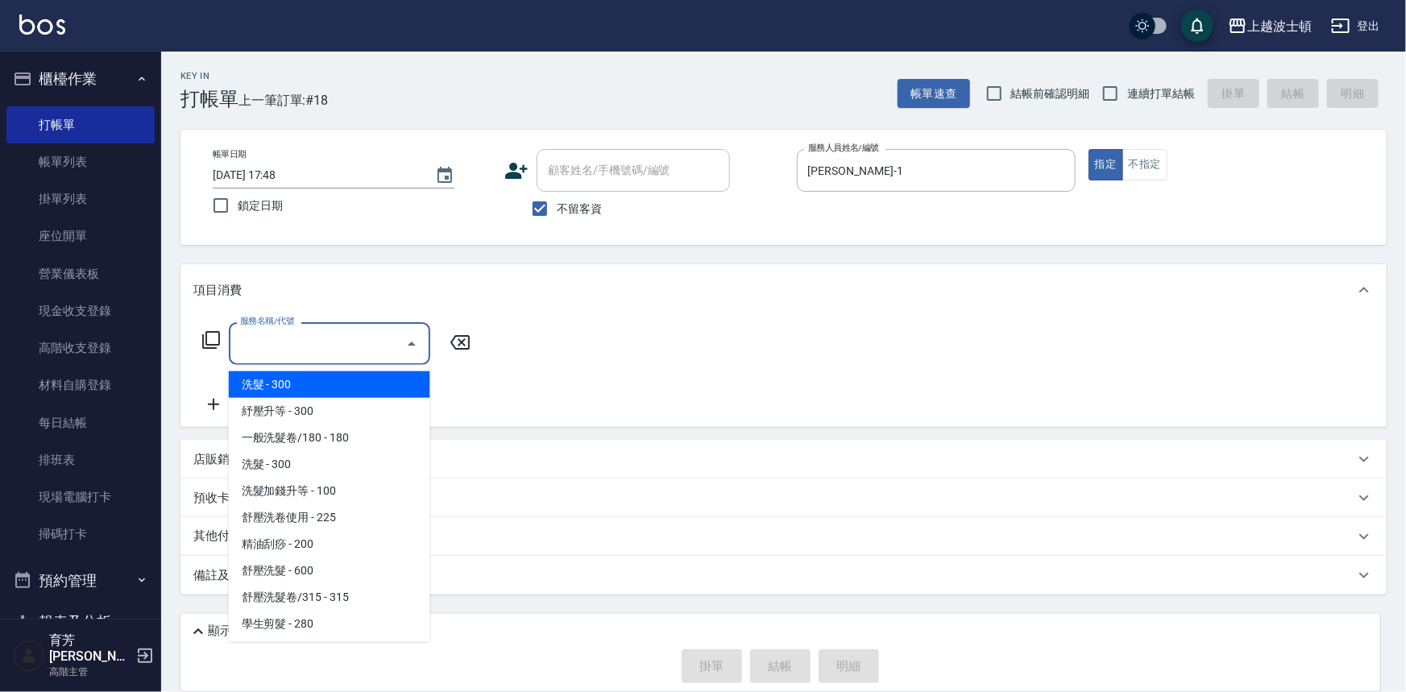
click at [264, 375] on span "洗髮 - 300" at bounding box center [329, 384] width 201 height 27
type input "洗髮(201)"
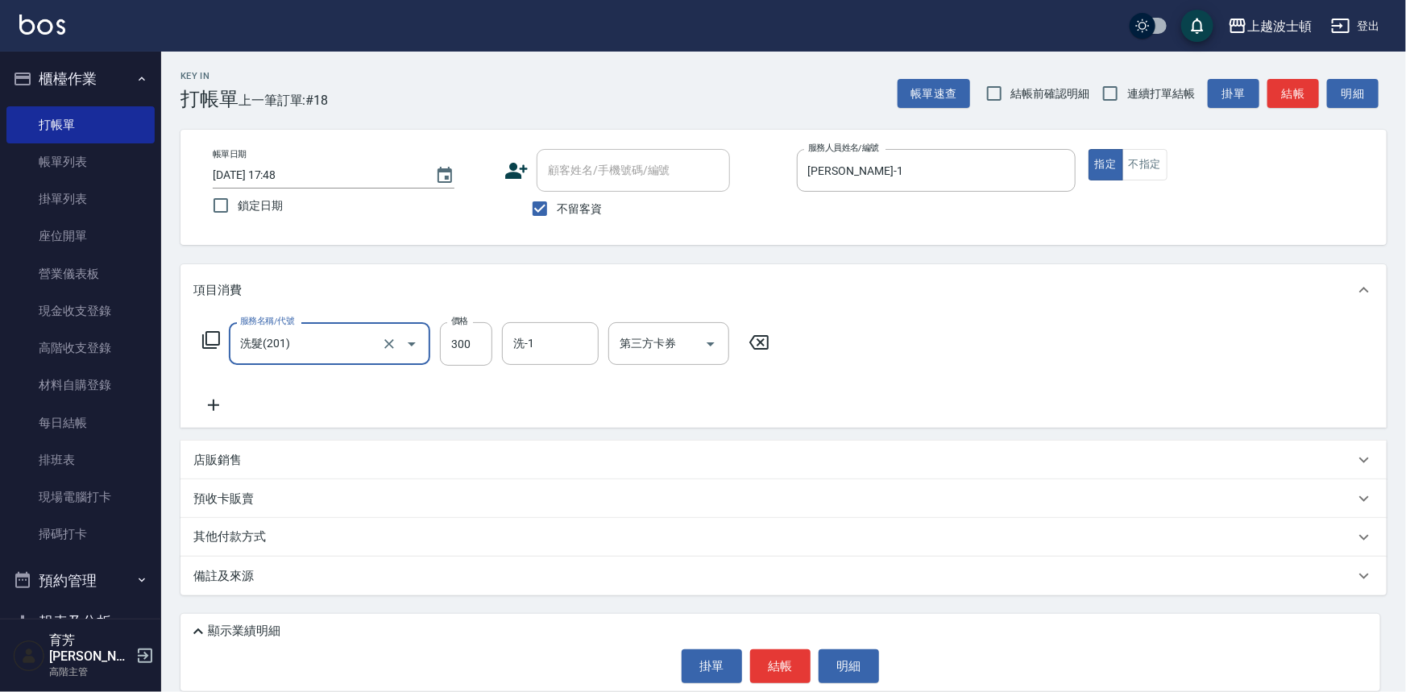
click at [213, 407] on icon at bounding box center [213, 405] width 40 height 19
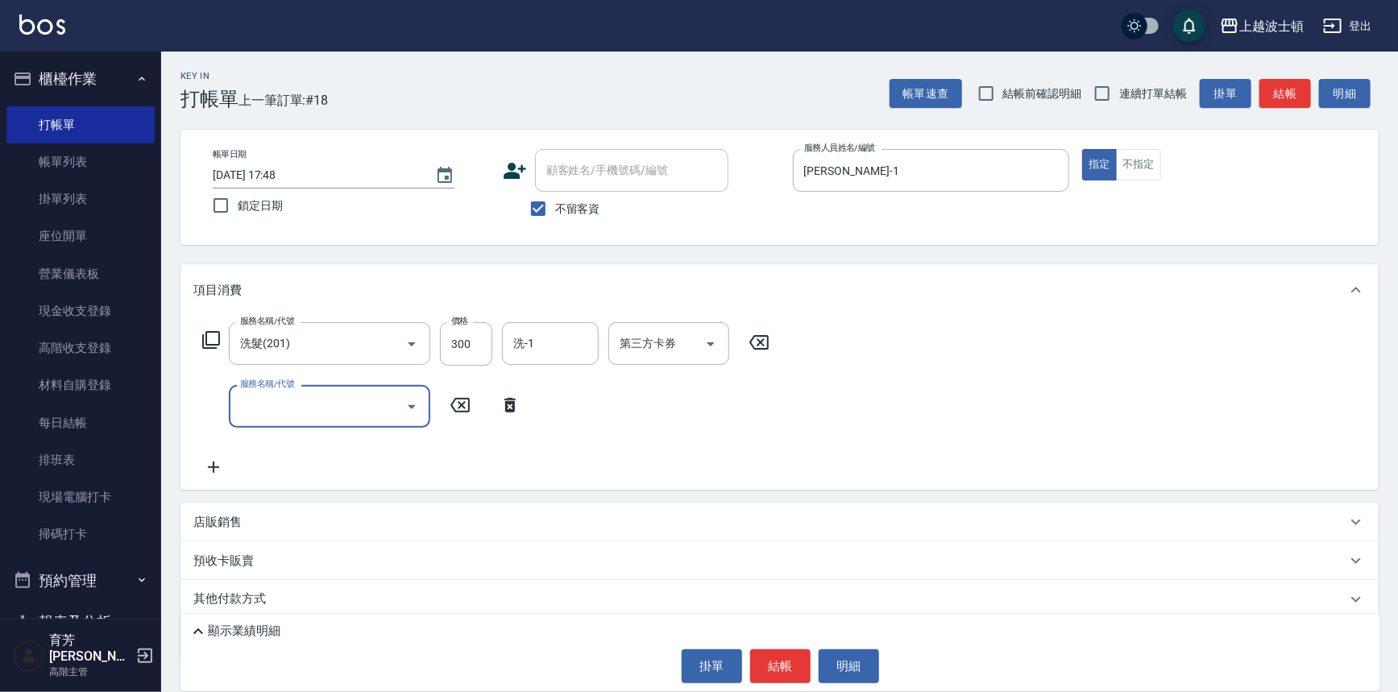
click at [284, 406] on div "服務名稱/代號" at bounding box center [329, 406] width 201 height 43
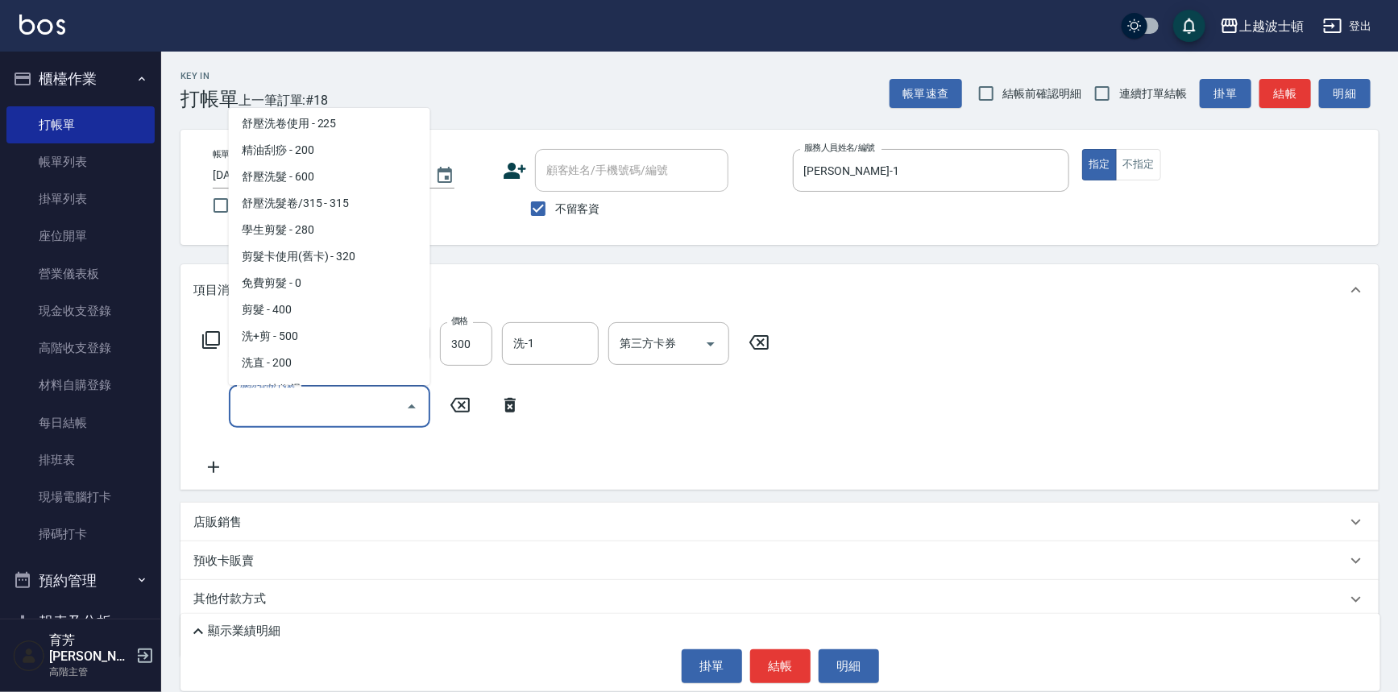
scroll to position [160, 0]
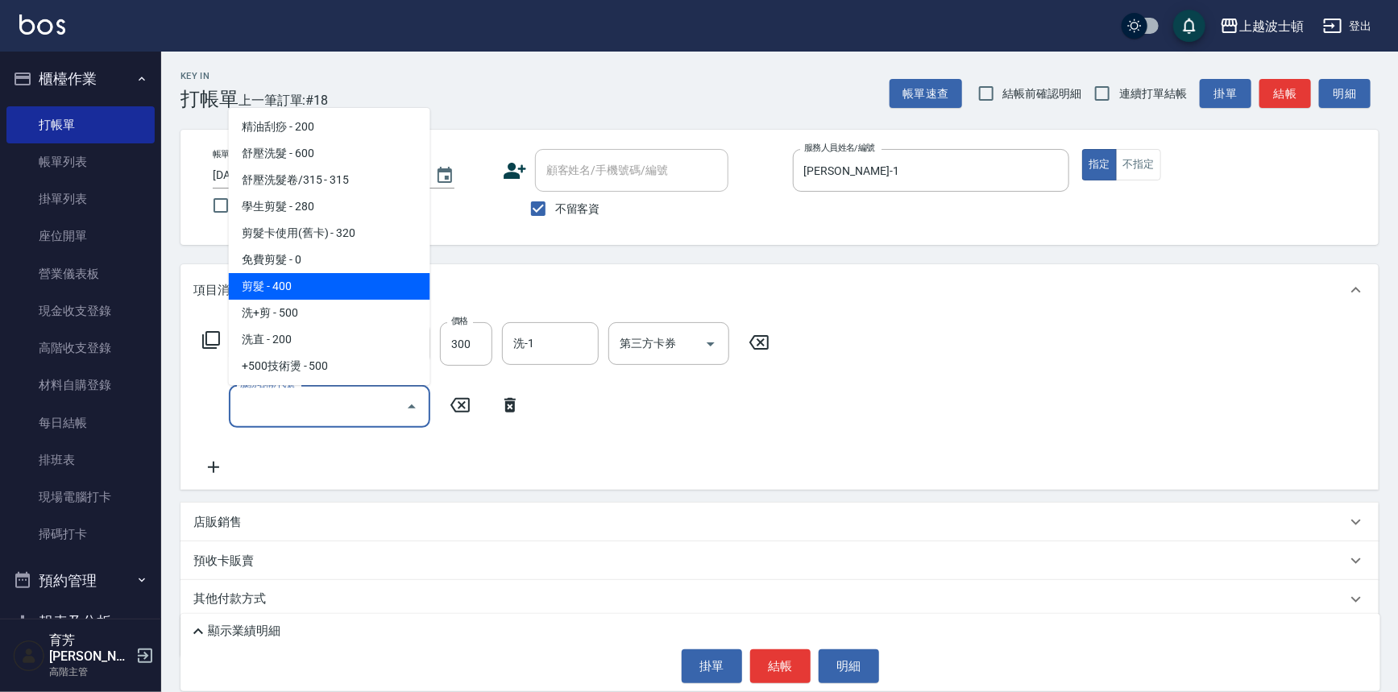
click at [345, 274] on span "剪髮 - 400" at bounding box center [329, 286] width 201 height 27
type input "剪髮(305)"
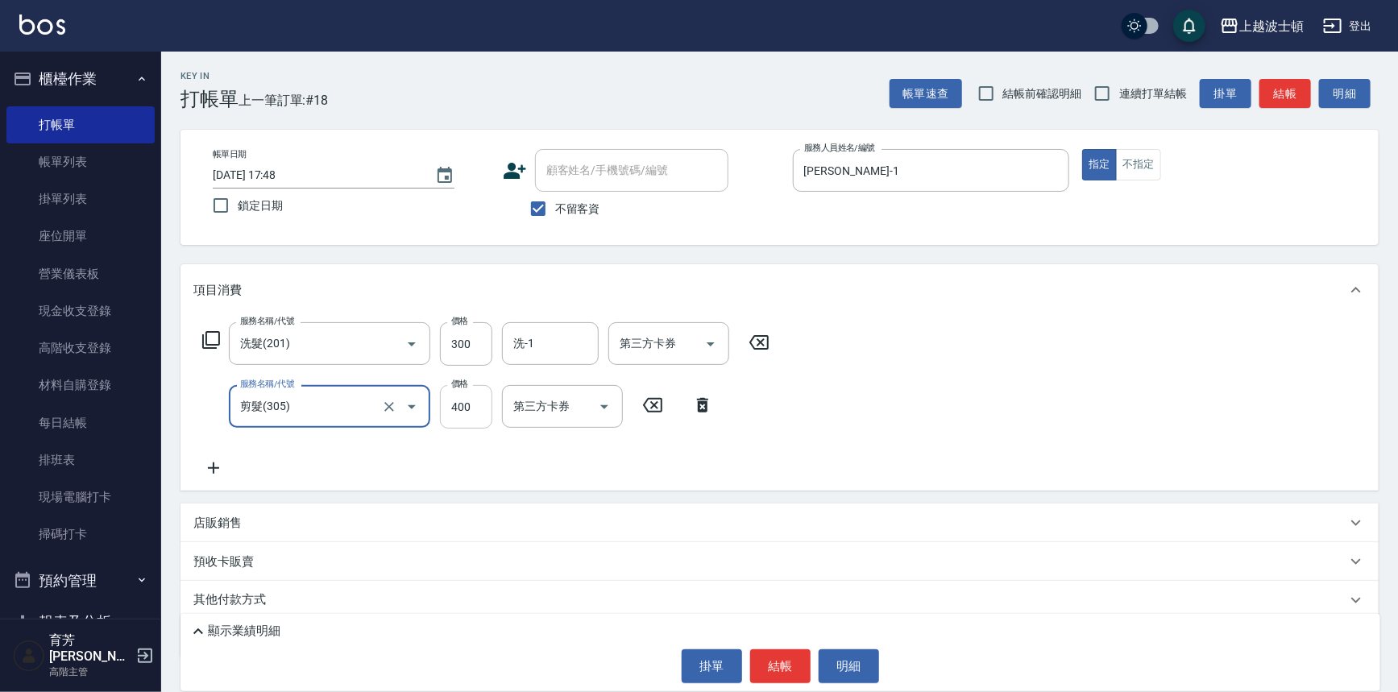
click at [467, 406] on input "400" at bounding box center [466, 406] width 52 height 43
type input "350"
click at [553, 344] on input "洗-1" at bounding box center [550, 343] width 82 height 28
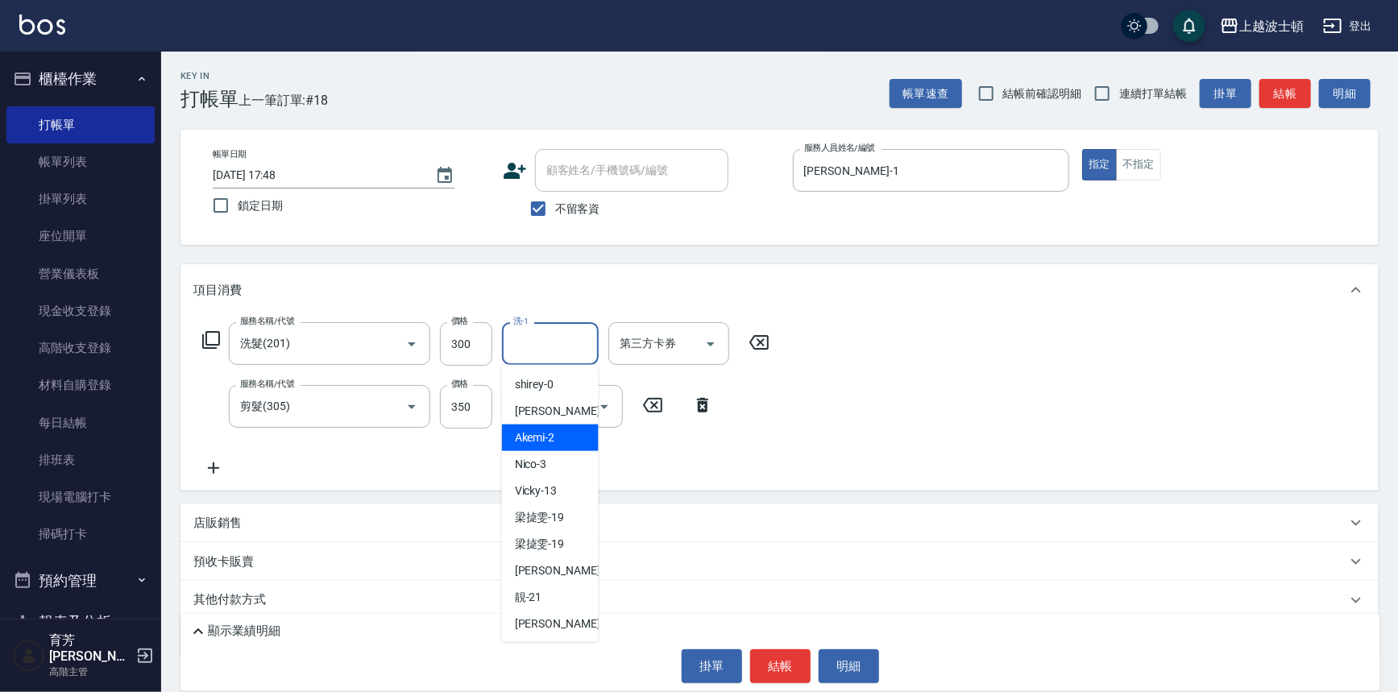
scroll to position [89, 0]
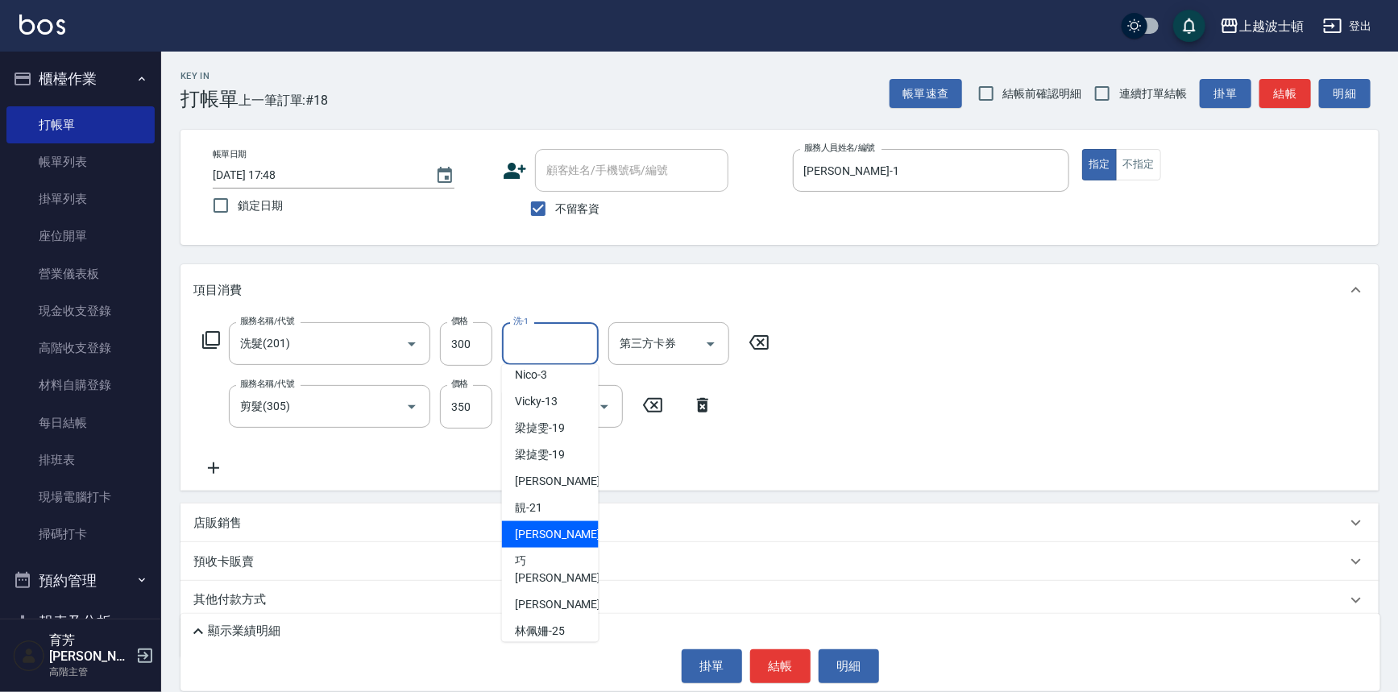
click at [534, 539] on span "[PERSON_NAME] -22" at bounding box center [565, 534] width 101 height 17
type input "[PERSON_NAME]-22"
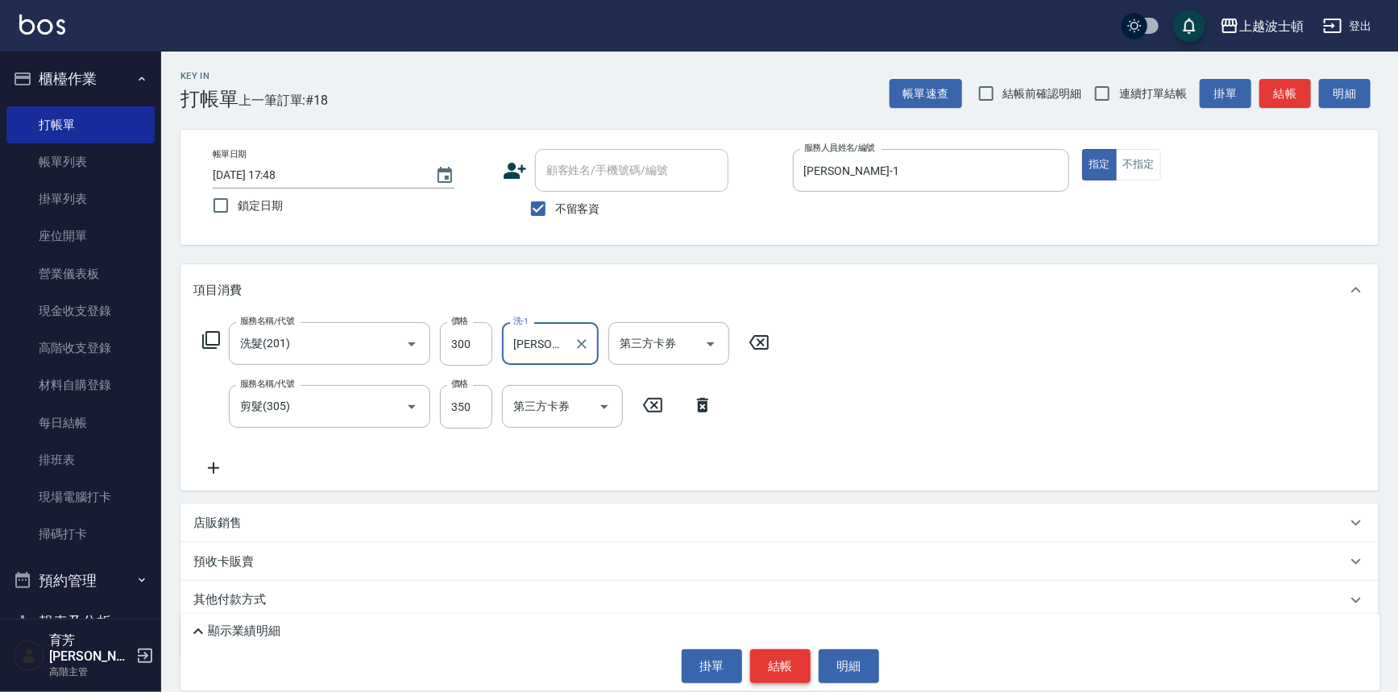
click at [780, 668] on button "結帳" at bounding box center [780, 666] width 60 height 34
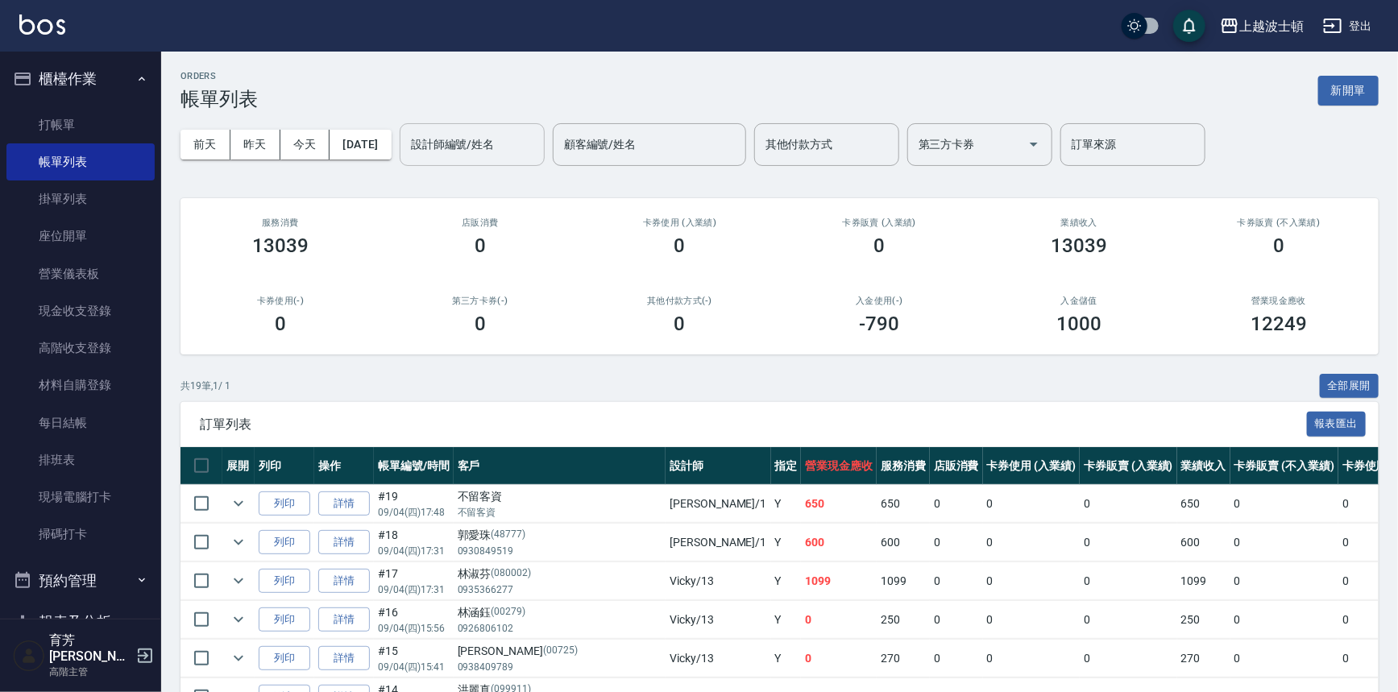
click at [463, 140] on input "設計師編號/姓名" at bounding box center [472, 144] width 130 height 28
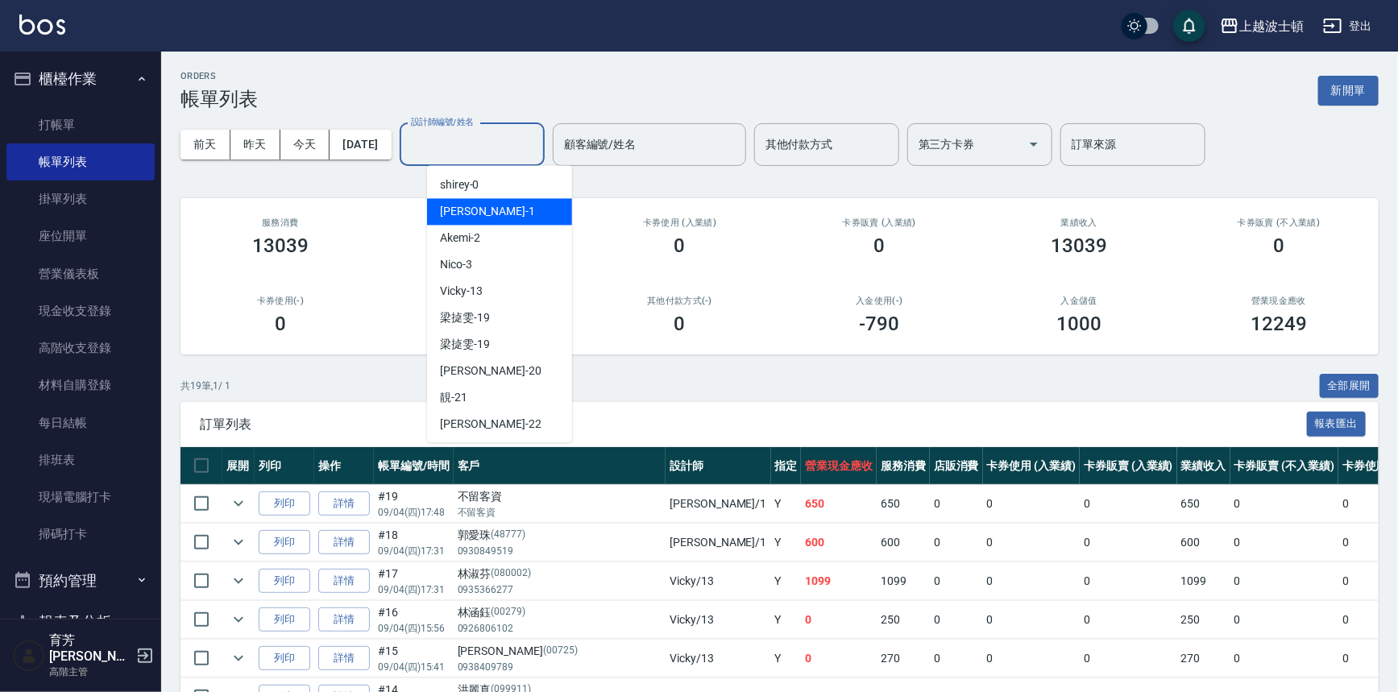
click at [477, 204] on div "[PERSON_NAME] -1" at bounding box center [499, 211] width 145 height 27
type input "[PERSON_NAME]-1"
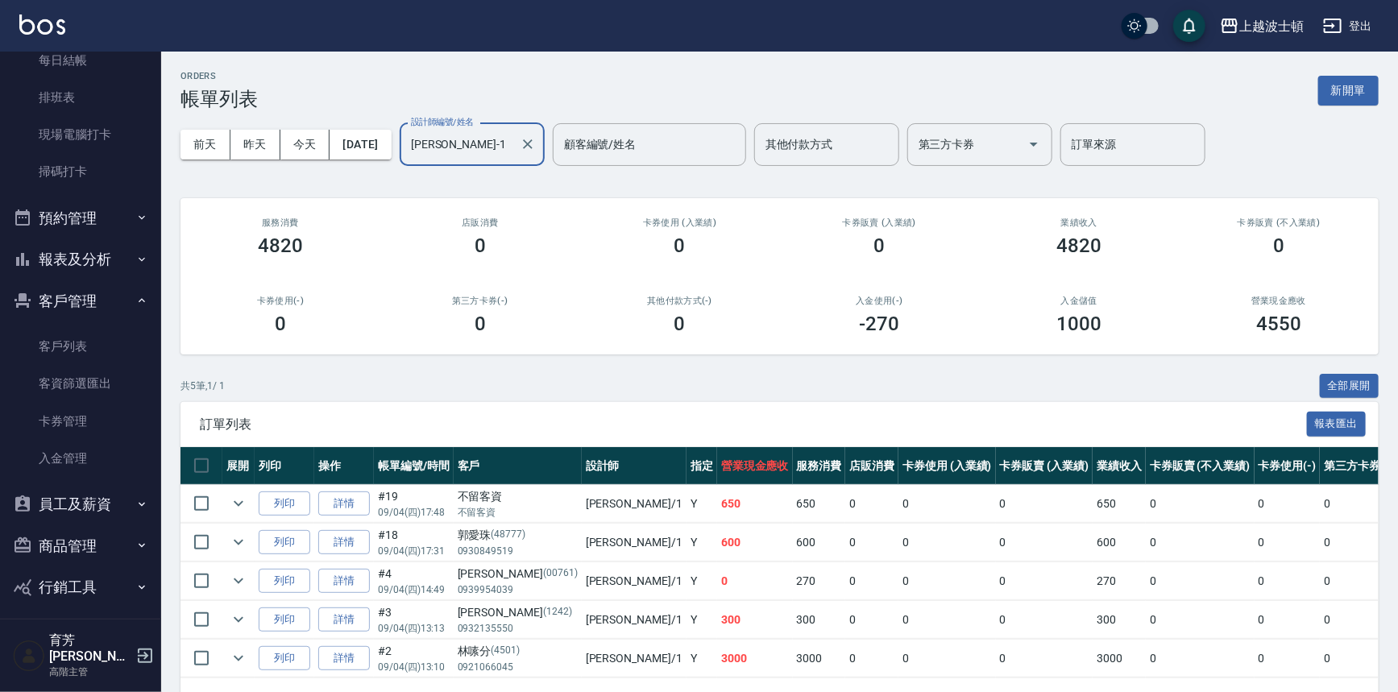
scroll to position [372, 0]
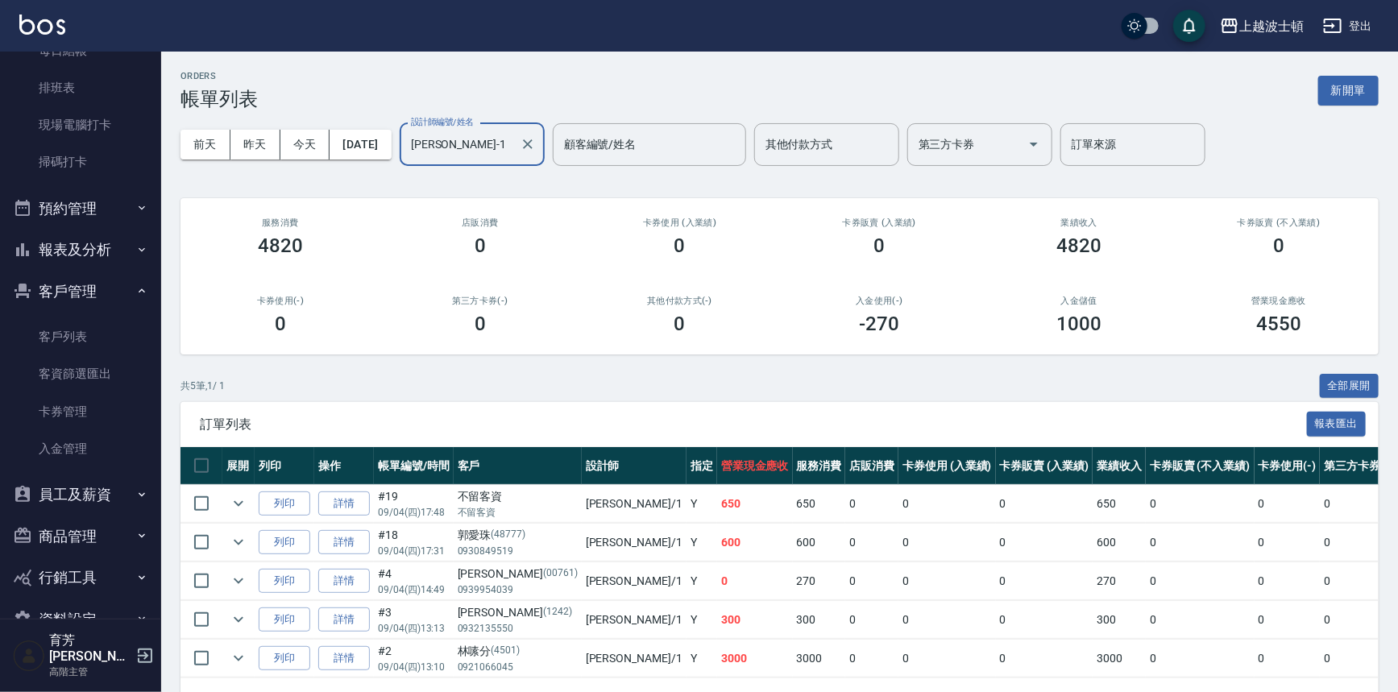
click at [87, 245] on button "報表及分析" at bounding box center [80, 250] width 148 height 42
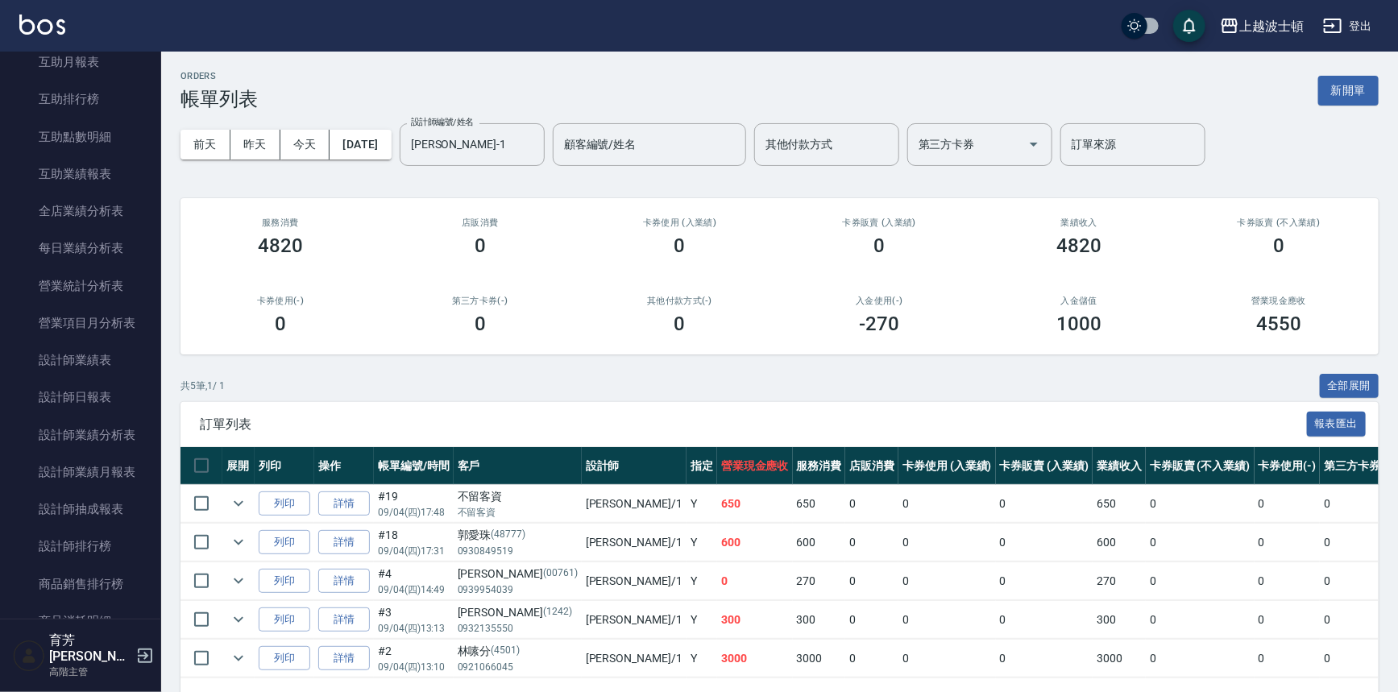
scroll to position [825, 0]
click at [97, 393] on link "設計師日報表" at bounding box center [80, 401] width 148 height 37
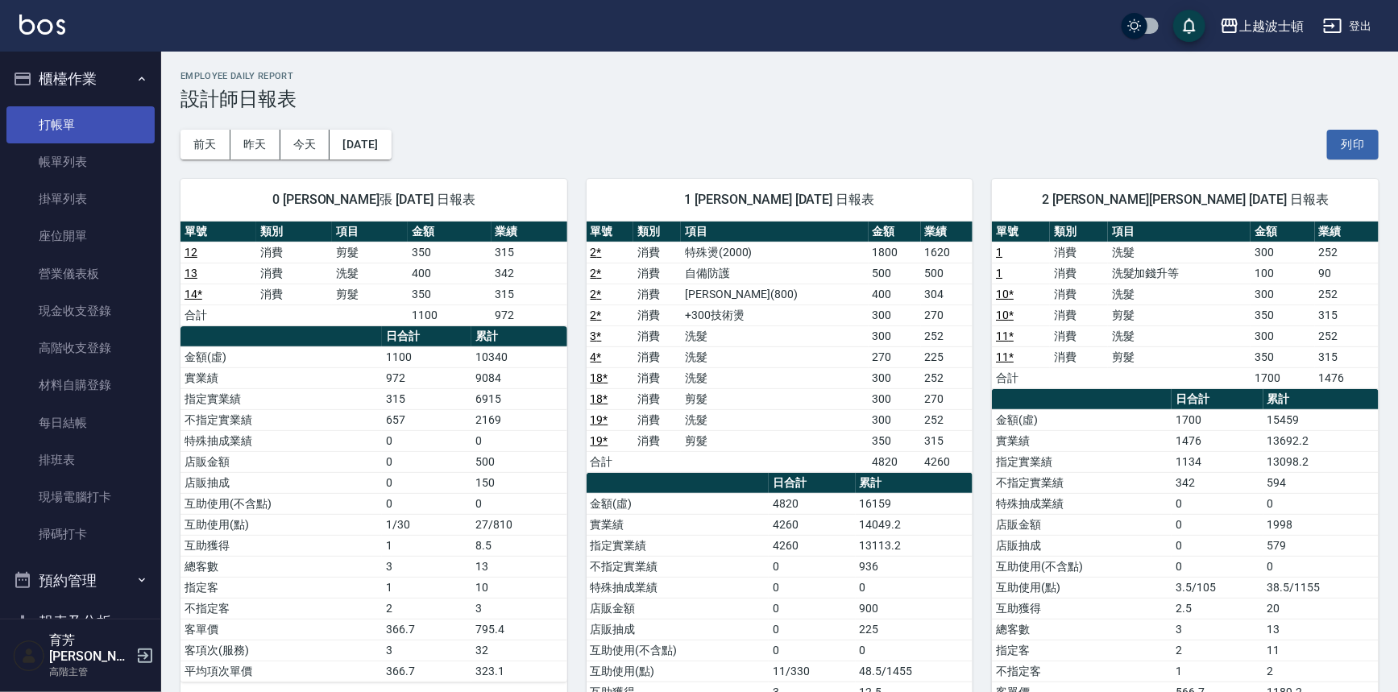
click at [96, 126] on link "打帳單" at bounding box center [80, 124] width 148 height 37
